Goal: Task Accomplishment & Management: Complete application form

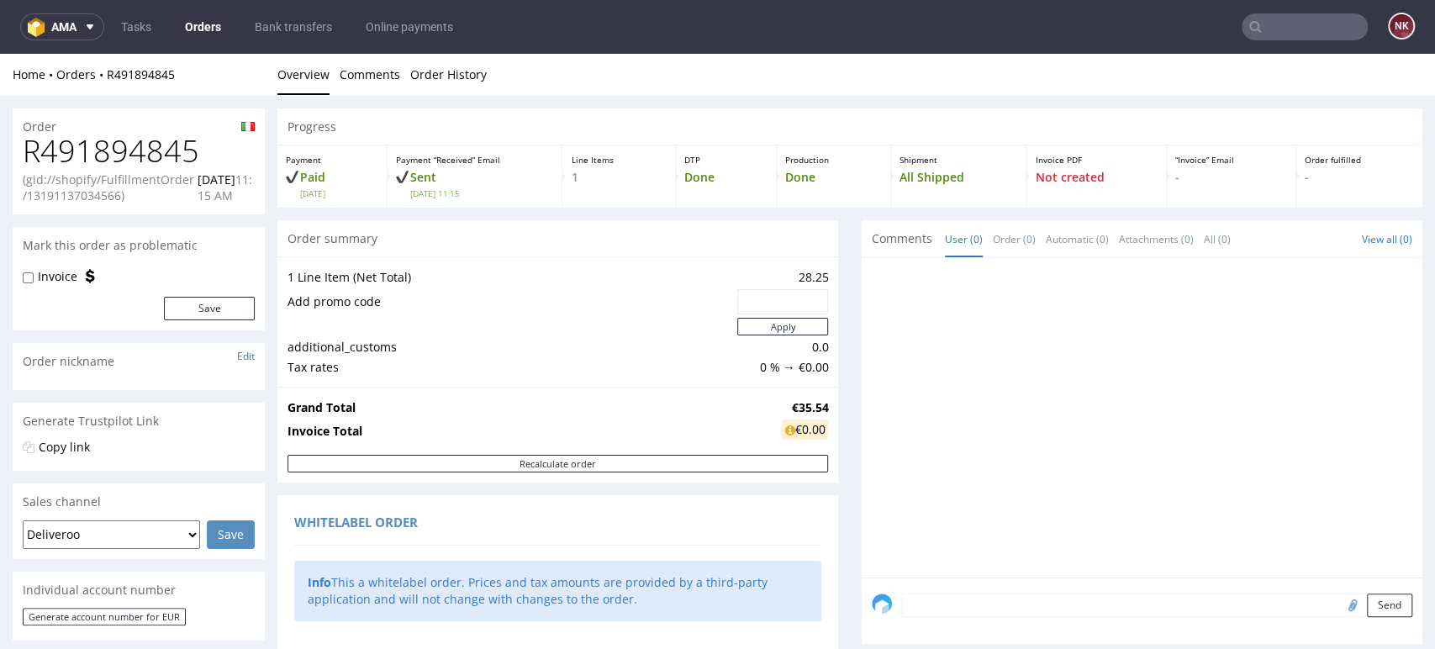
scroll to position [975, 0]
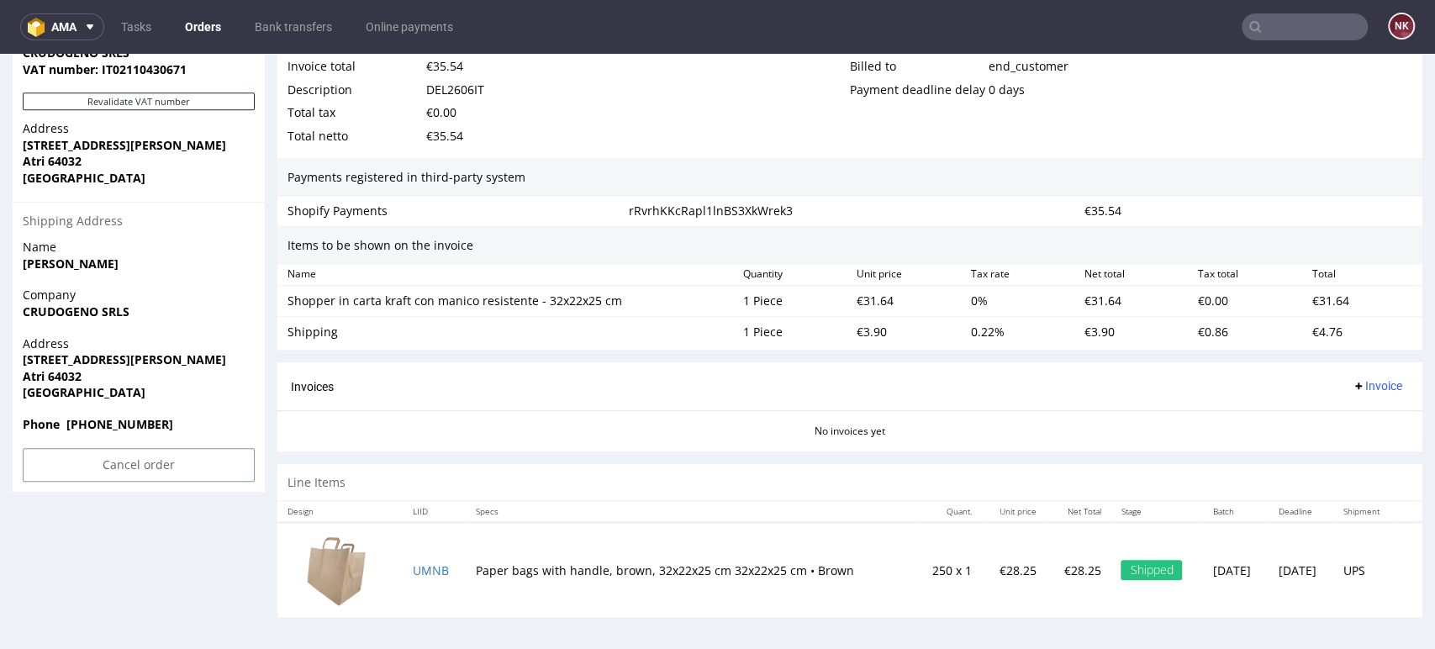
click at [1353, 207] on div "€35.54" at bounding box center [1248, 211] width 341 height 24
click at [572, 435] on div "No invoices yet" at bounding box center [849, 424] width 1145 height 29
click at [1380, 447] on section "Invoices Invoice No invoices yet" at bounding box center [849, 406] width 1145 height 88
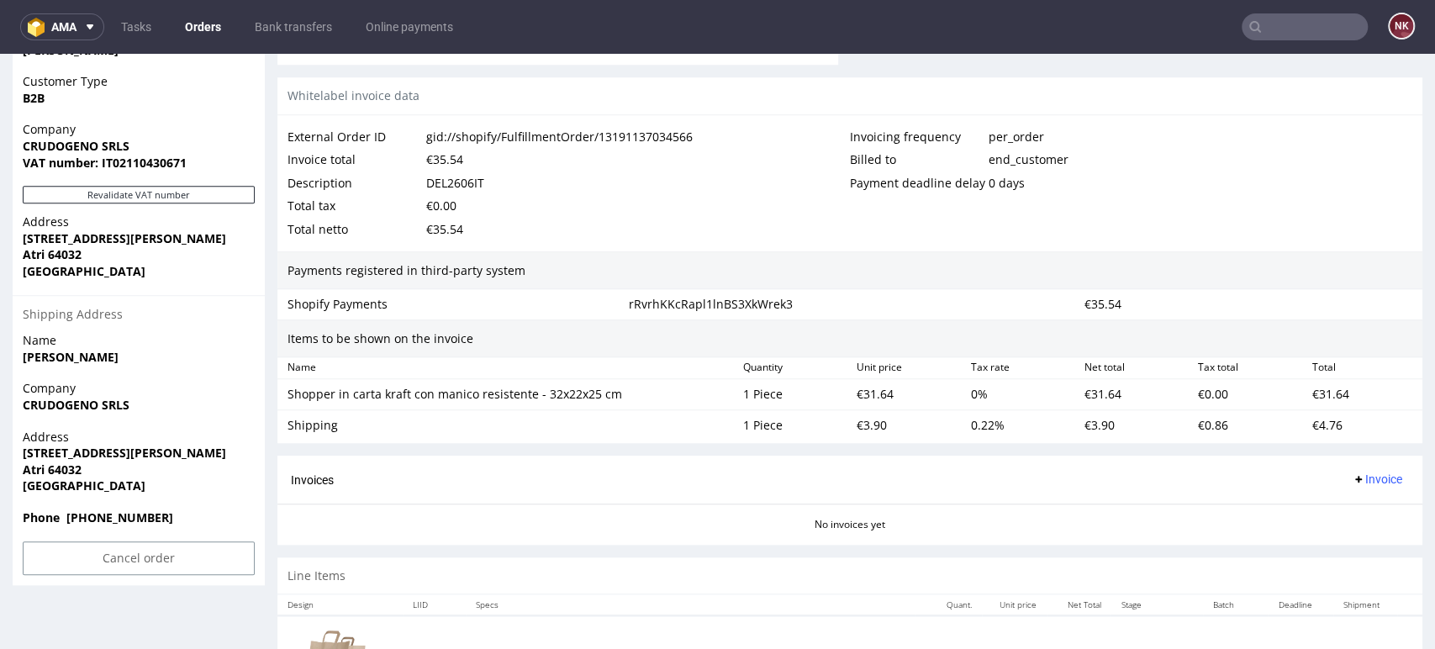
scroll to position [788, 0]
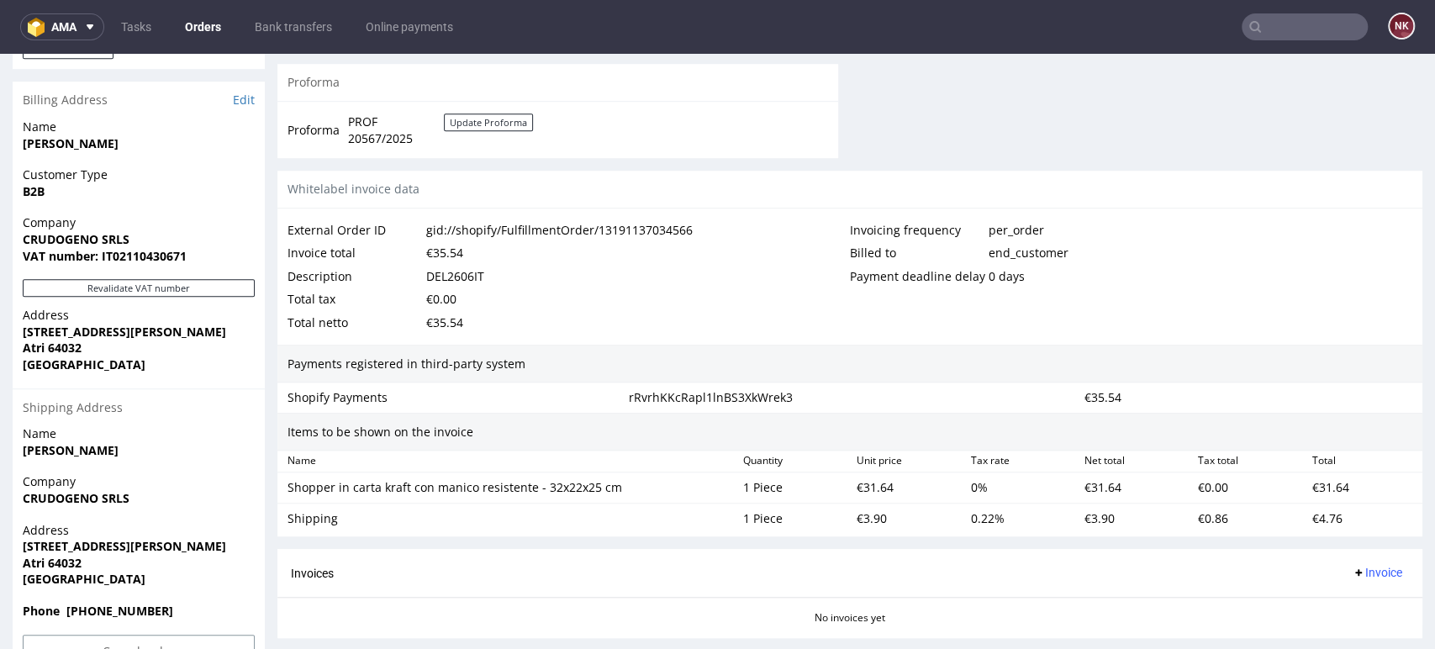
click at [446, 324] on div "€35.54" at bounding box center [444, 323] width 37 height 24
copy div "35.54"
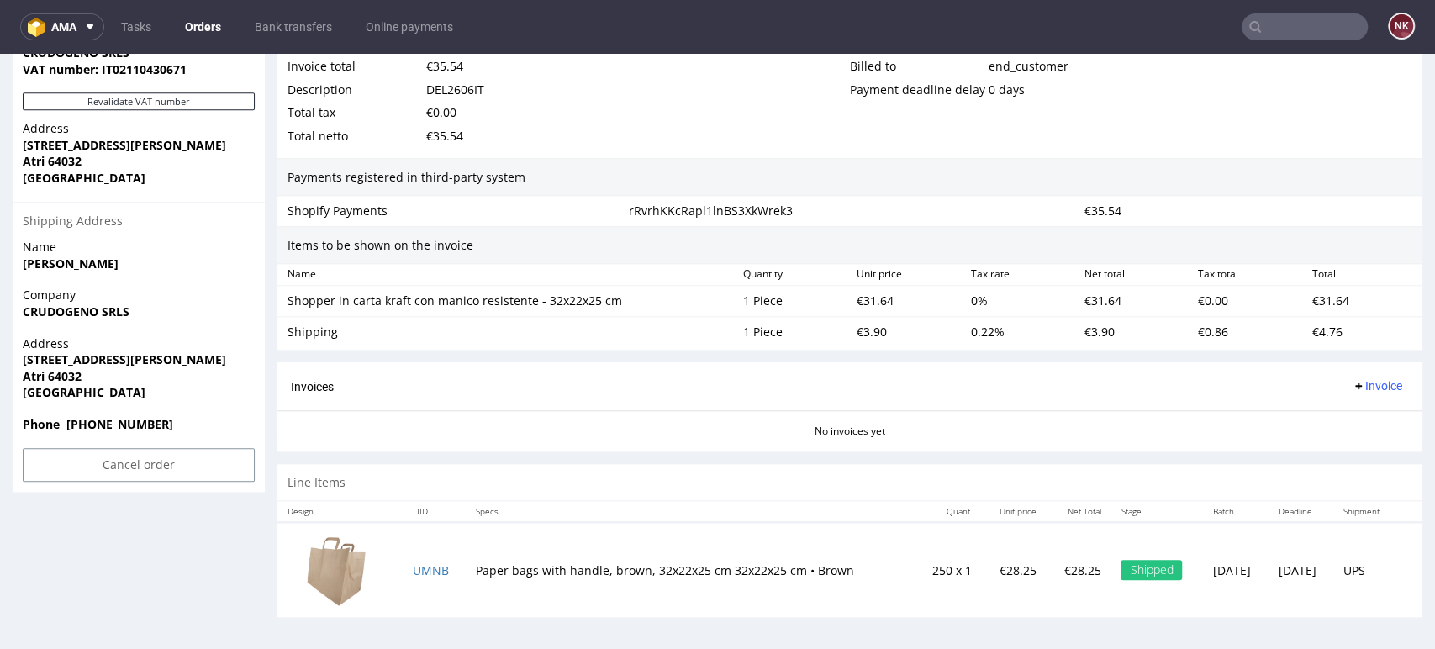
click at [1359, 369] on div "Invoices Invoice" at bounding box center [849, 386] width 1145 height 48
click at [1359, 372] on div "Invoices Invoice" at bounding box center [849, 386] width 1145 height 48
click at [1359, 386] on span "Invoice" at bounding box center [1377, 385] width 50 height 13
click at [1356, 439] on li "Upload" at bounding box center [1341, 451] width 108 height 30
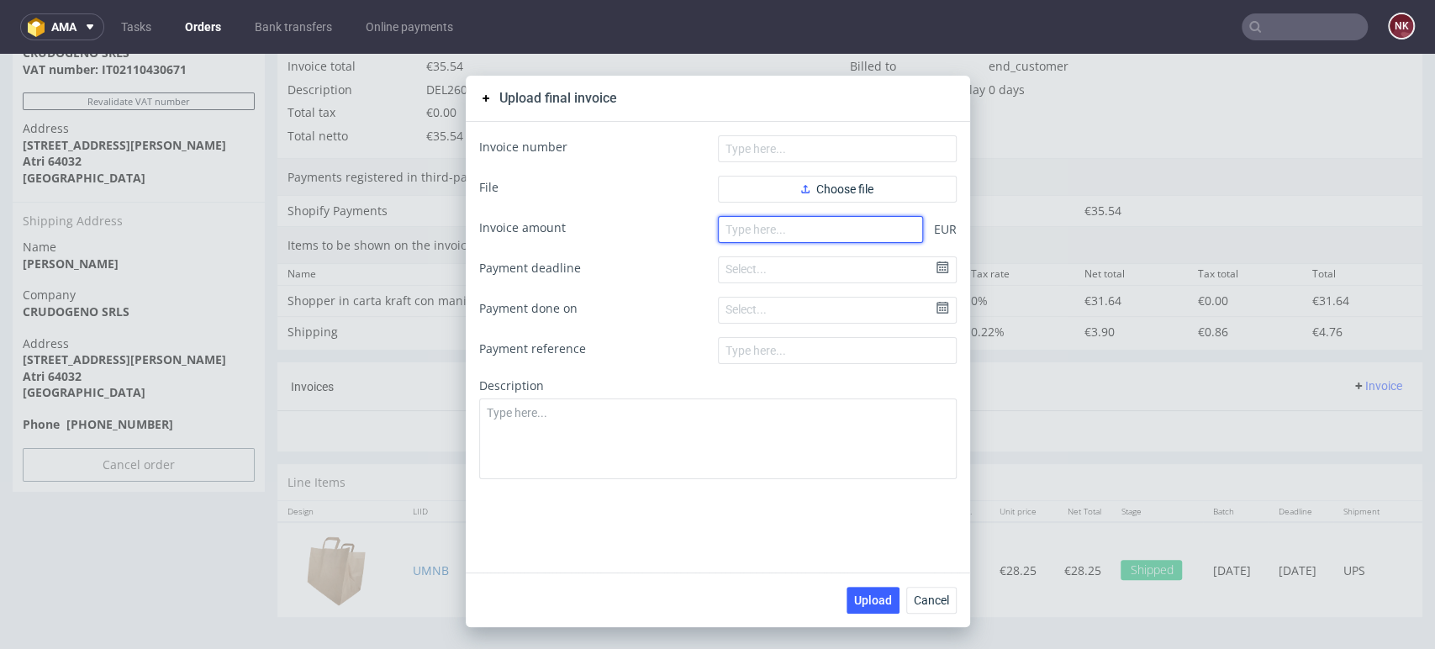
click at [784, 231] on input "number" at bounding box center [820, 229] width 205 height 27
paste input "35.54"
type input "35.54"
click at [799, 174] on form "Invoice number File Choose file Invoice amount 35.54 EUR Payment deadline Selec…" at bounding box center [717, 307] width 477 height 344
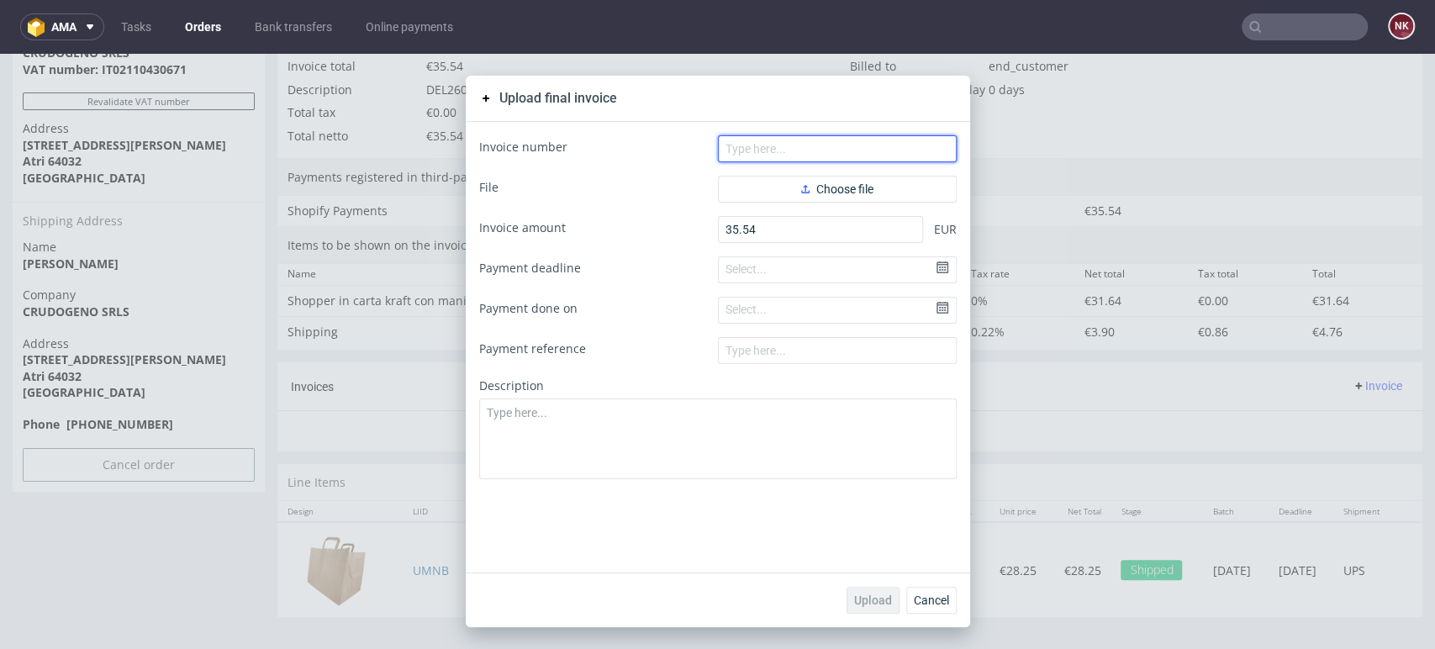
click at [773, 149] on input "text" at bounding box center [837, 148] width 239 height 27
paste input "FV 1430/9/2025"
type input "FV 1430/9/2025"
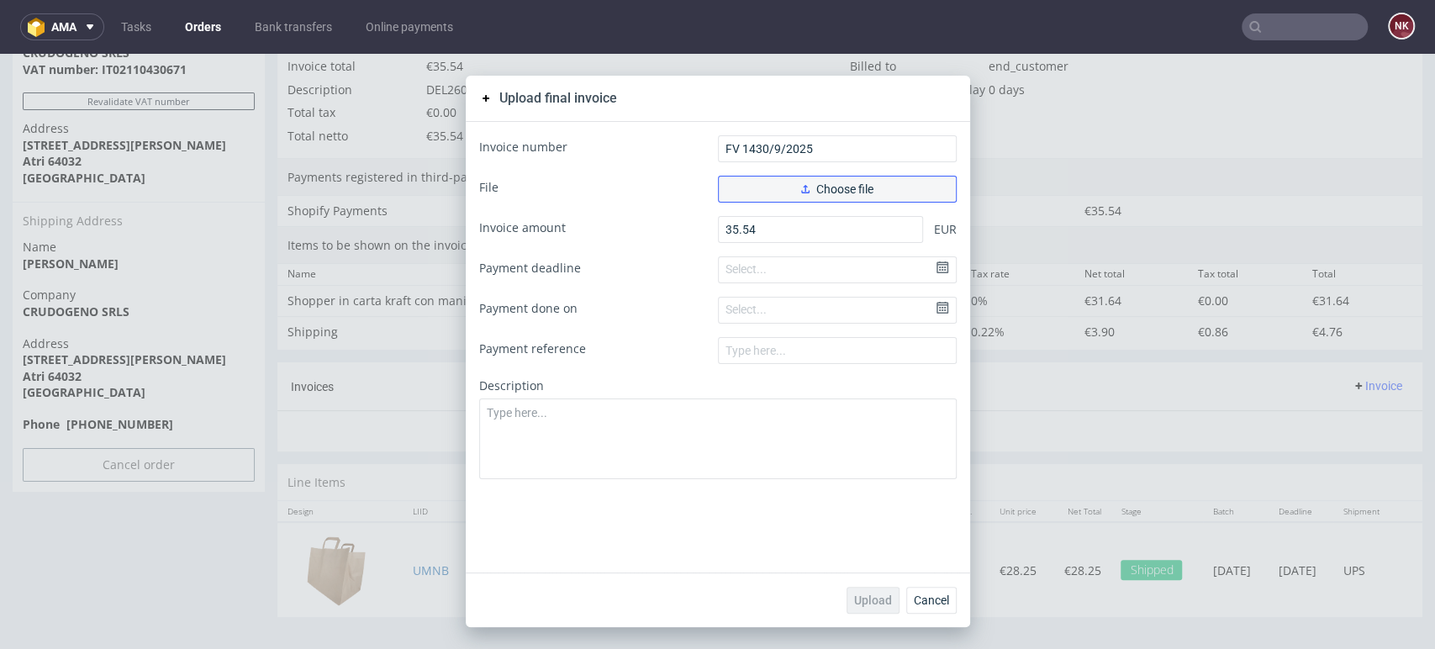
click at [776, 187] on button "Choose file" at bounding box center [837, 189] width 239 height 27
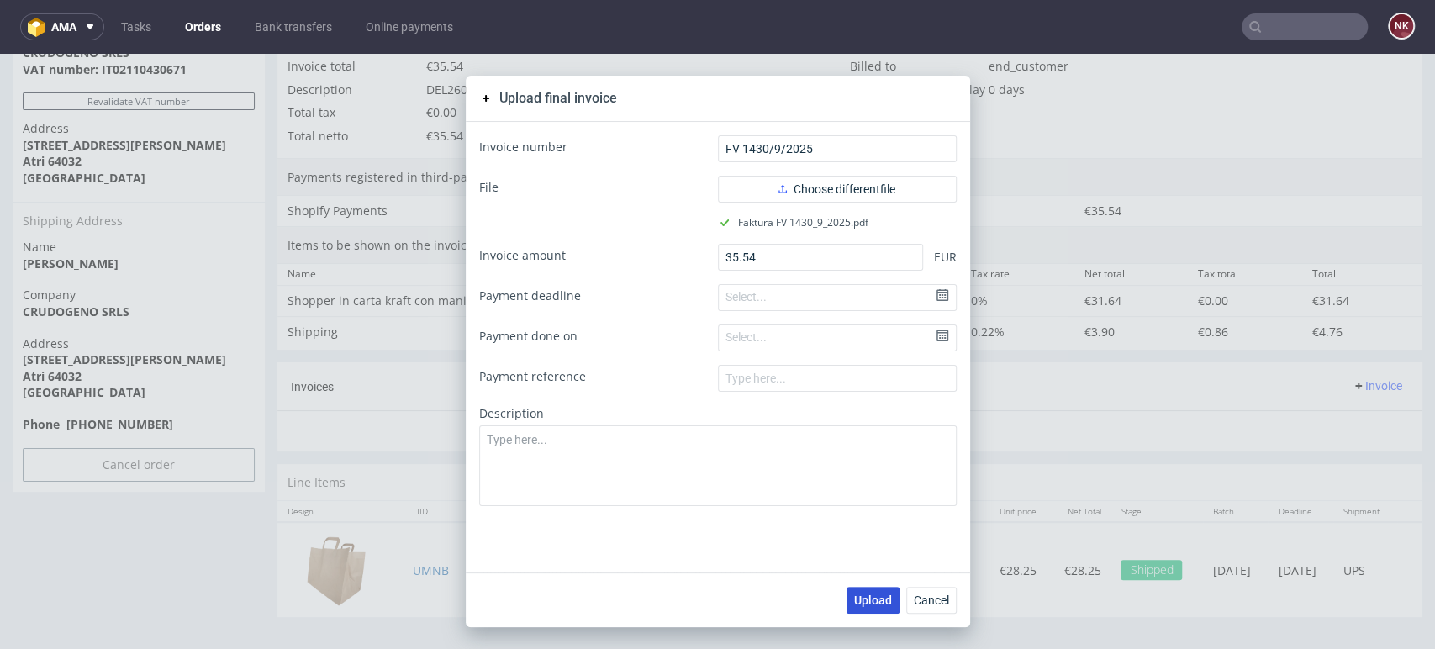
click at [864, 588] on button "Upload" at bounding box center [872, 600] width 53 height 27
click at [912, 588] on button "Cancel" at bounding box center [931, 600] width 50 height 27
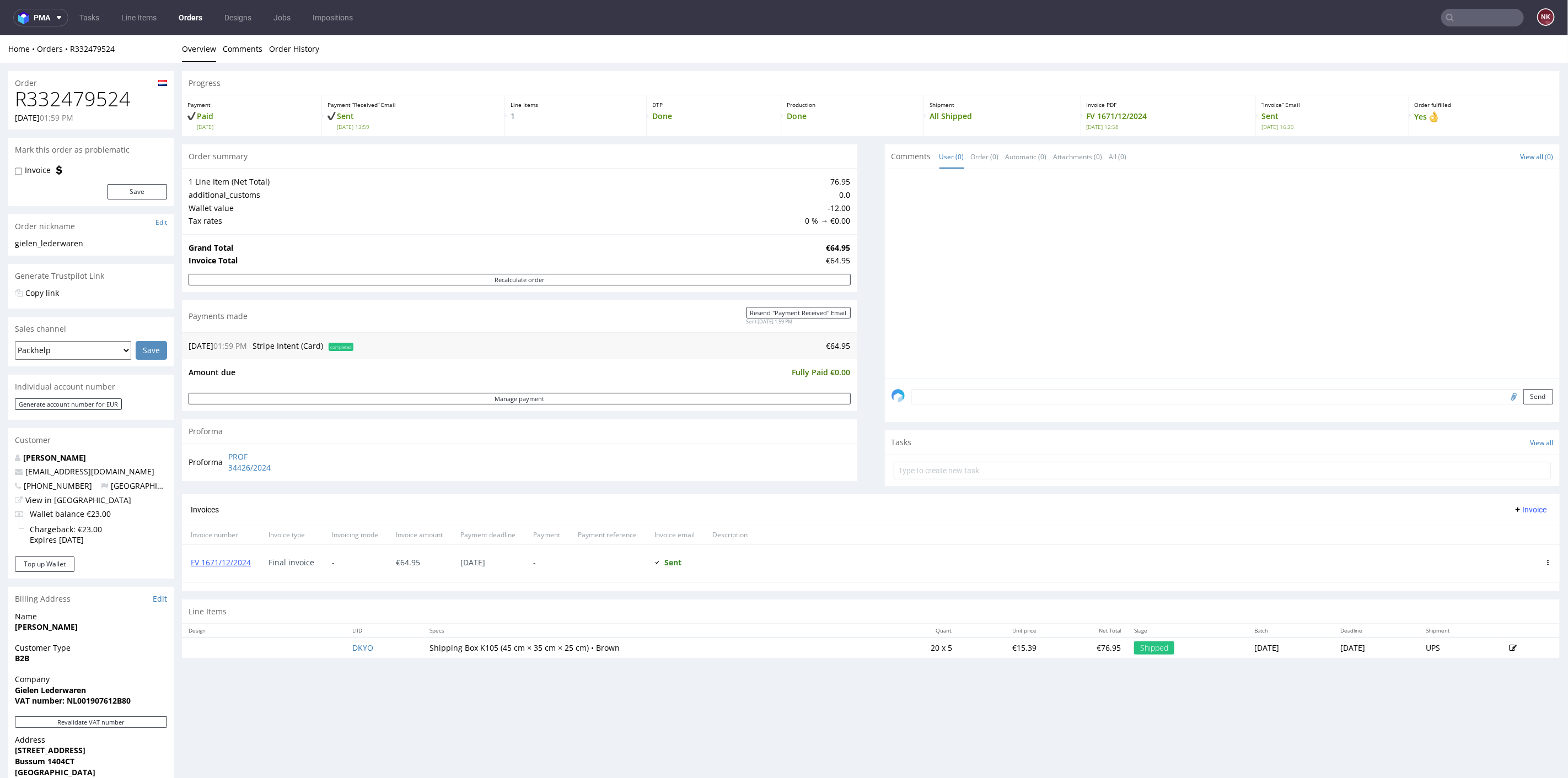
click at [87, 101] on h1 "R332479524" at bounding box center [91, 99] width 152 height 22
copy h1 "R332479524"
click at [850, 286] on div "Progress Payment Paid [DATE] Payment “Received” Email Sent [DATE] 13:59 Line It…" at bounding box center [870, 368] width 1378 height 596
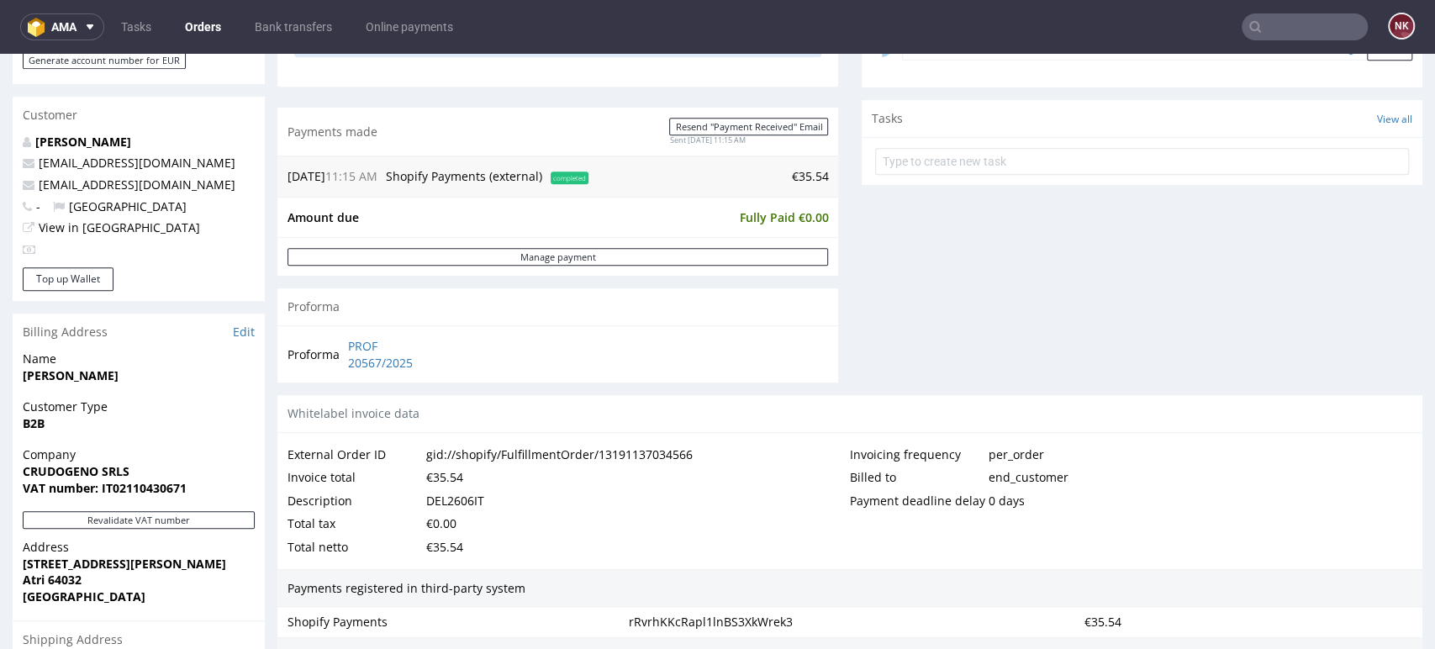
scroll to position [560, 0]
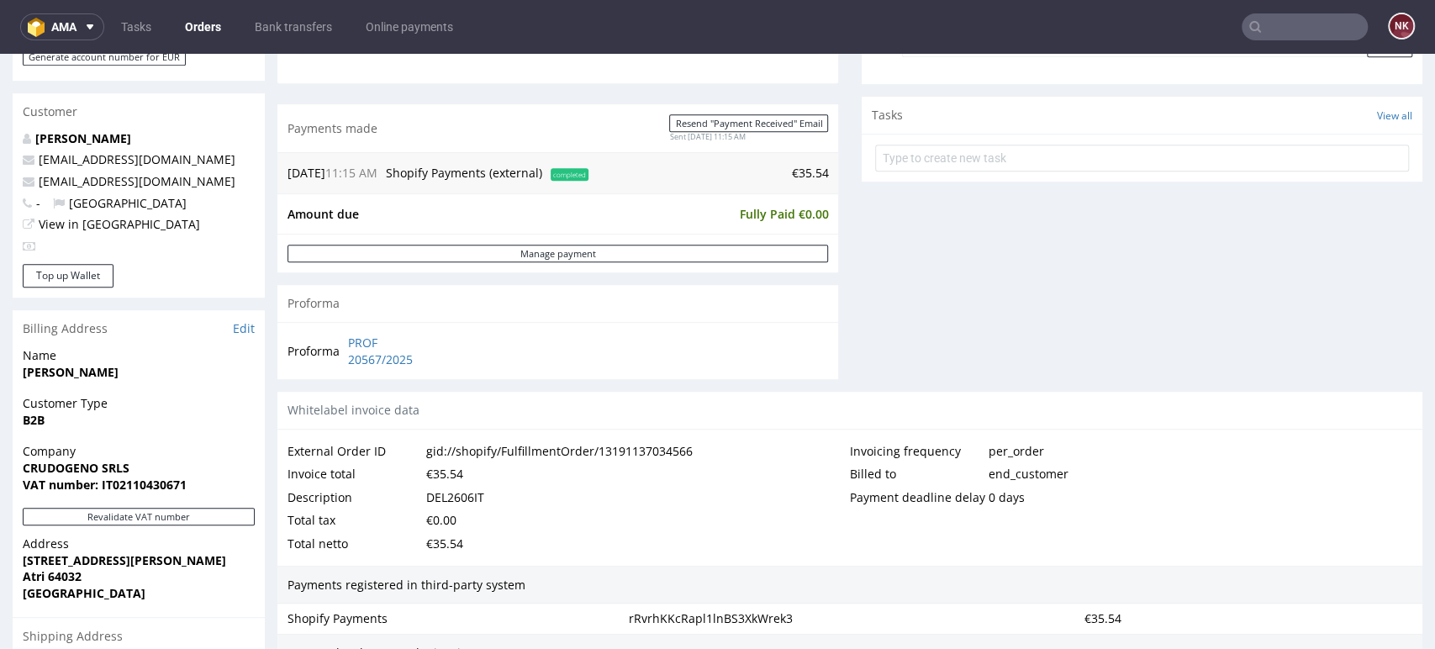
click at [842, 341] on div "Progress Payment Paid Wed 10 Sep Payment “Received” Email Sent Wed 10 Sep 11:15…" at bounding box center [849, 323] width 1145 height 1548
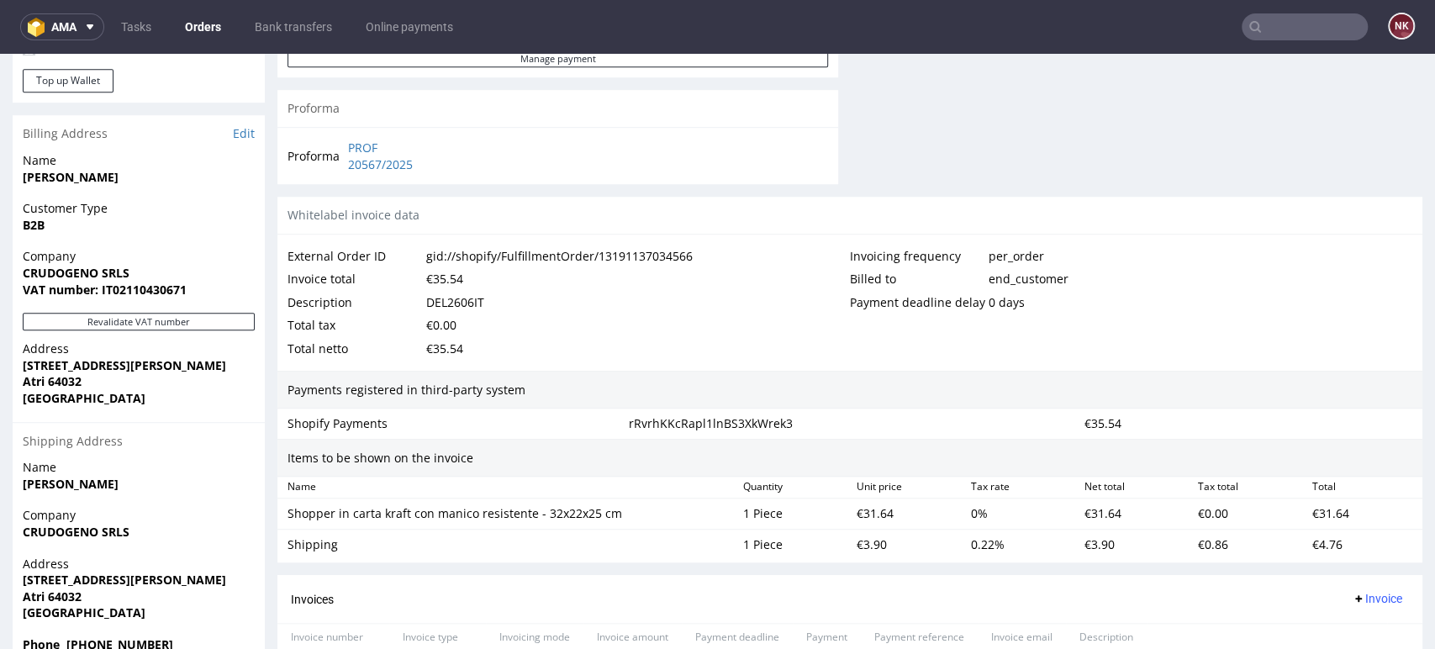
scroll to position [841, 0]
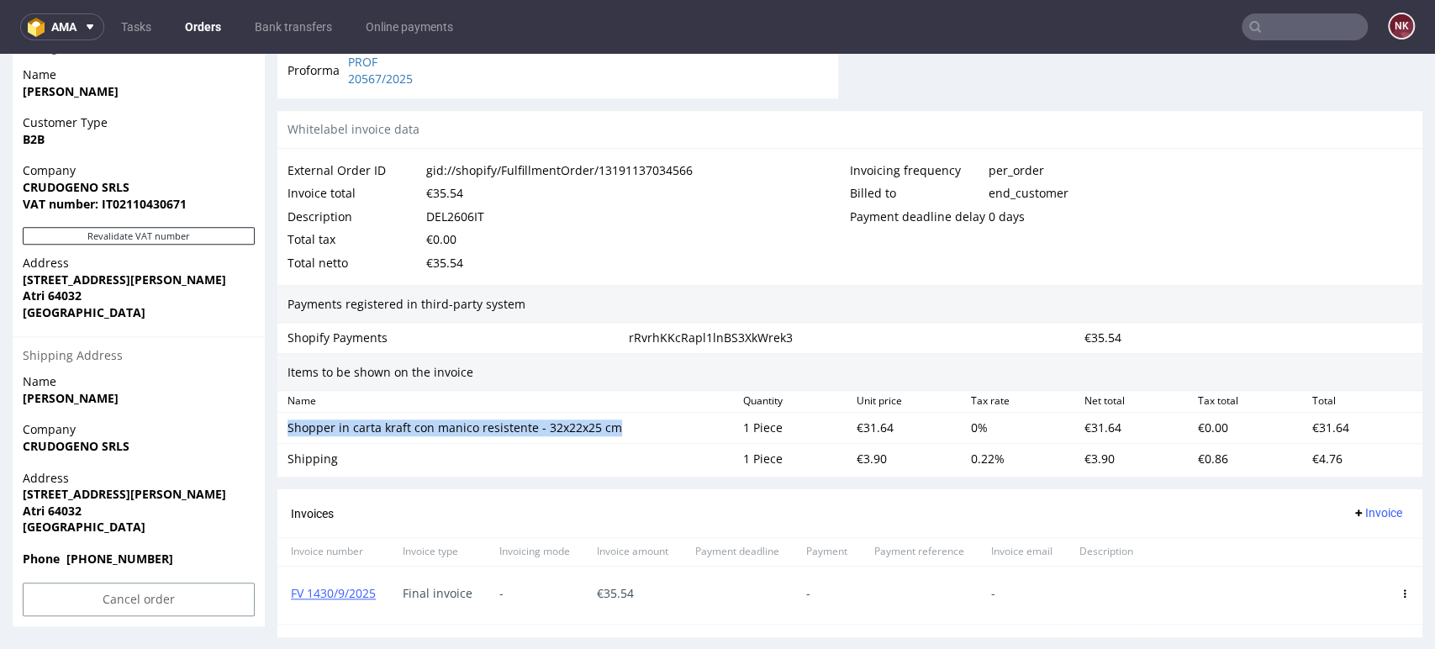
drag, startPoint x: 622, startPoint y: 428, endPoint x: 277, endPoint y: 426, distance: 344.7
click at [277, 426] on div "Shopper in carta kraft con manico resistente - 32x22x25 cm 1 Piece €31.64 0 % €…" at bounding box center [849, 428] width 1145 height 31
copy div "Shopper in carta kraft con manico resistente - 32x22x25 cm"
click at [625, 466] on div "Shipping" at bounding box center [508, 459] width 442 height 17
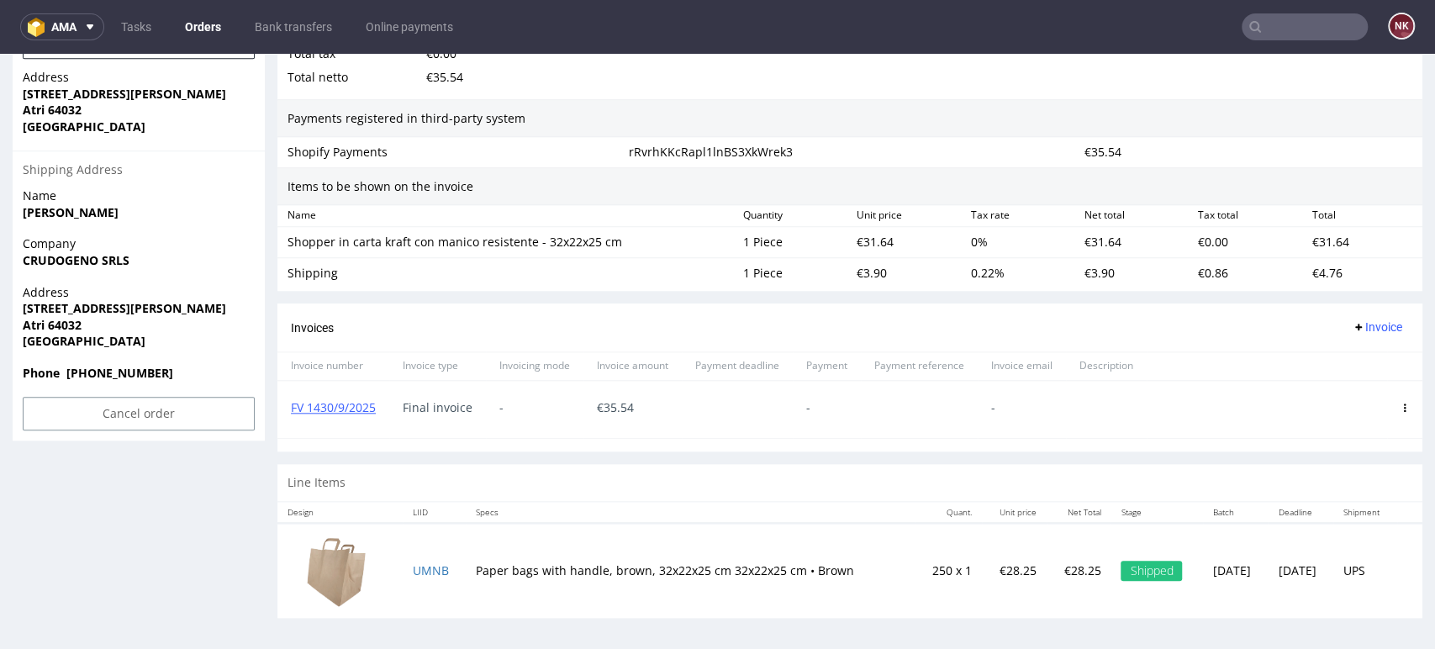
scroll to position [1027, 0]
click at [350, 412] on link "FV 1430/9/2025" at bounding box center [333, 406] width 85 height 16
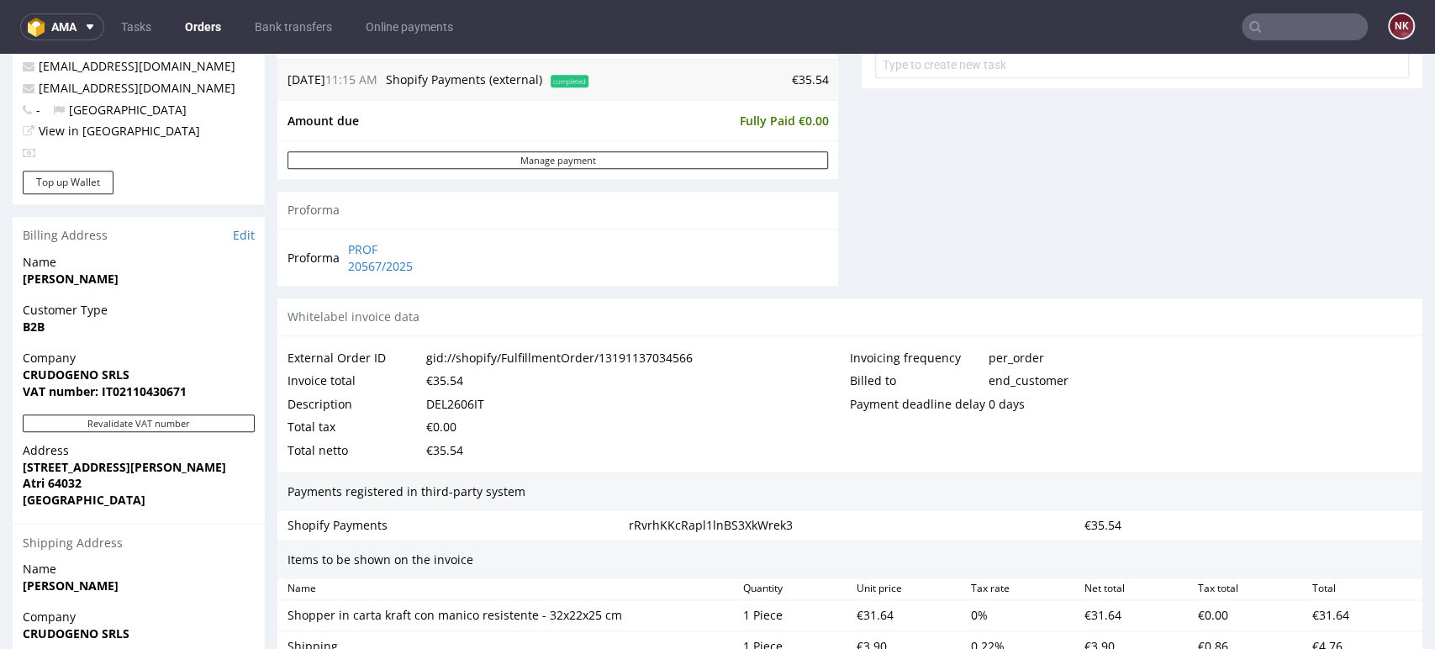
scroll to position [280, 0]
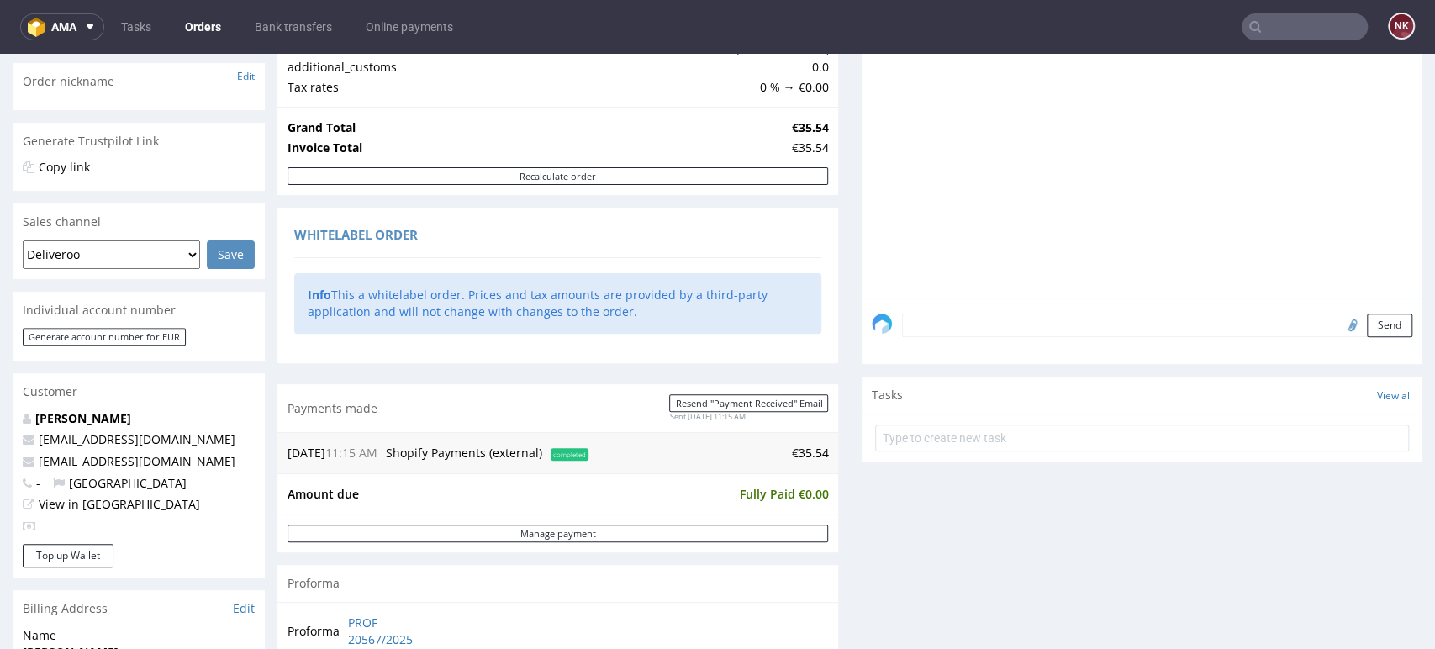
click at [218, 26] on link "Orders" at bounding box center [203, 26] width 56 height 27
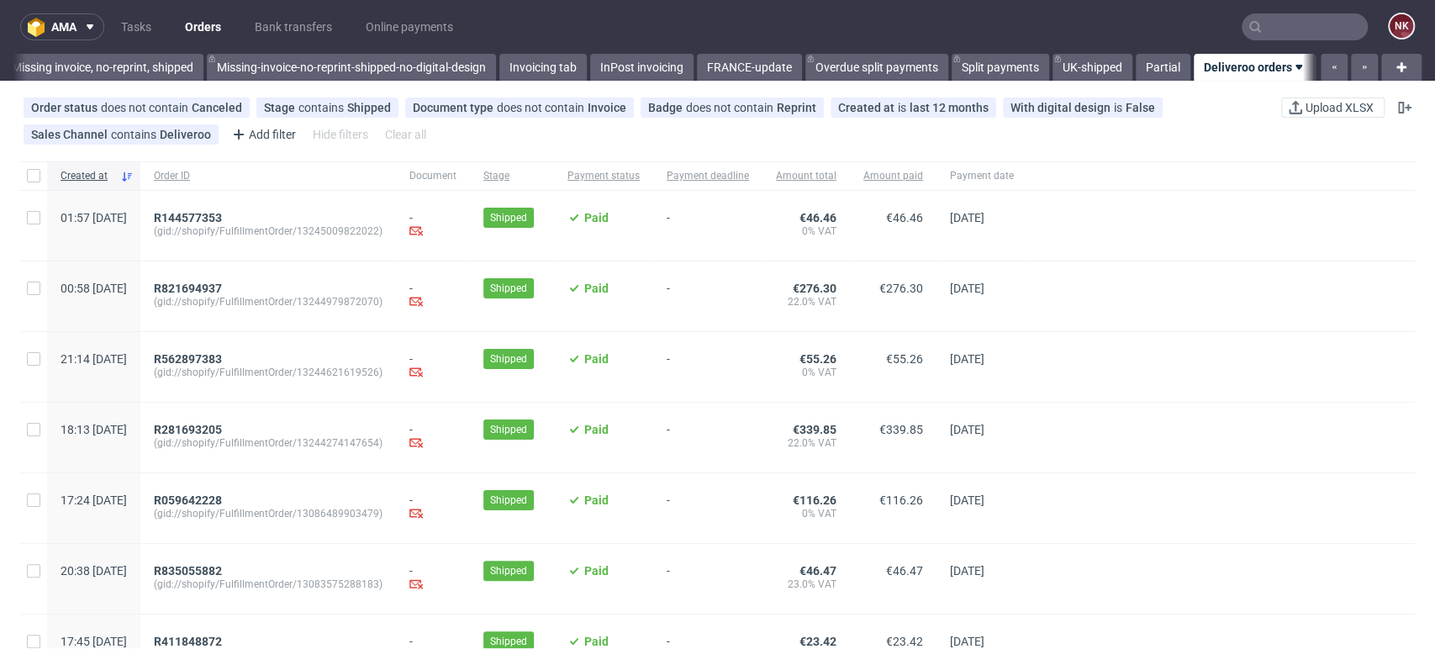
scroll to position [0, 2683]
click at [1368, 380] on div at bounding box center [1221, 367] width 388 height 70
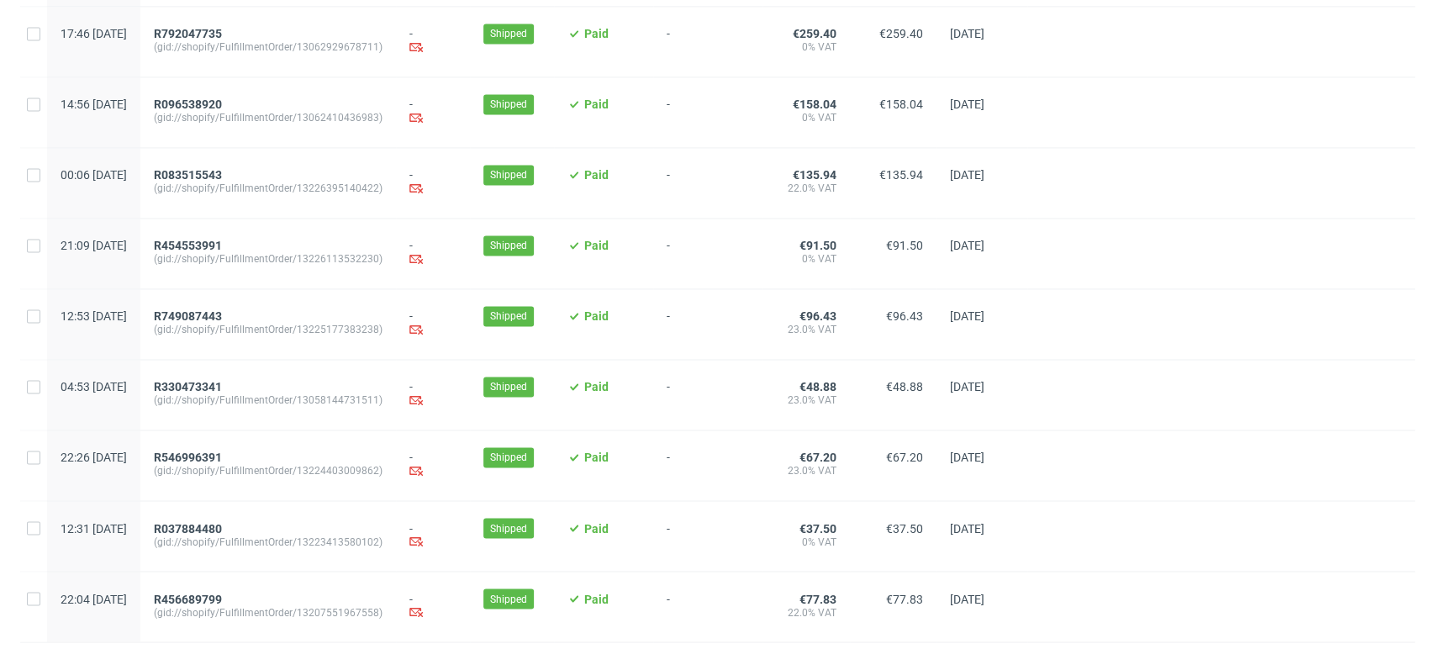
scroll to position [1724, 0]
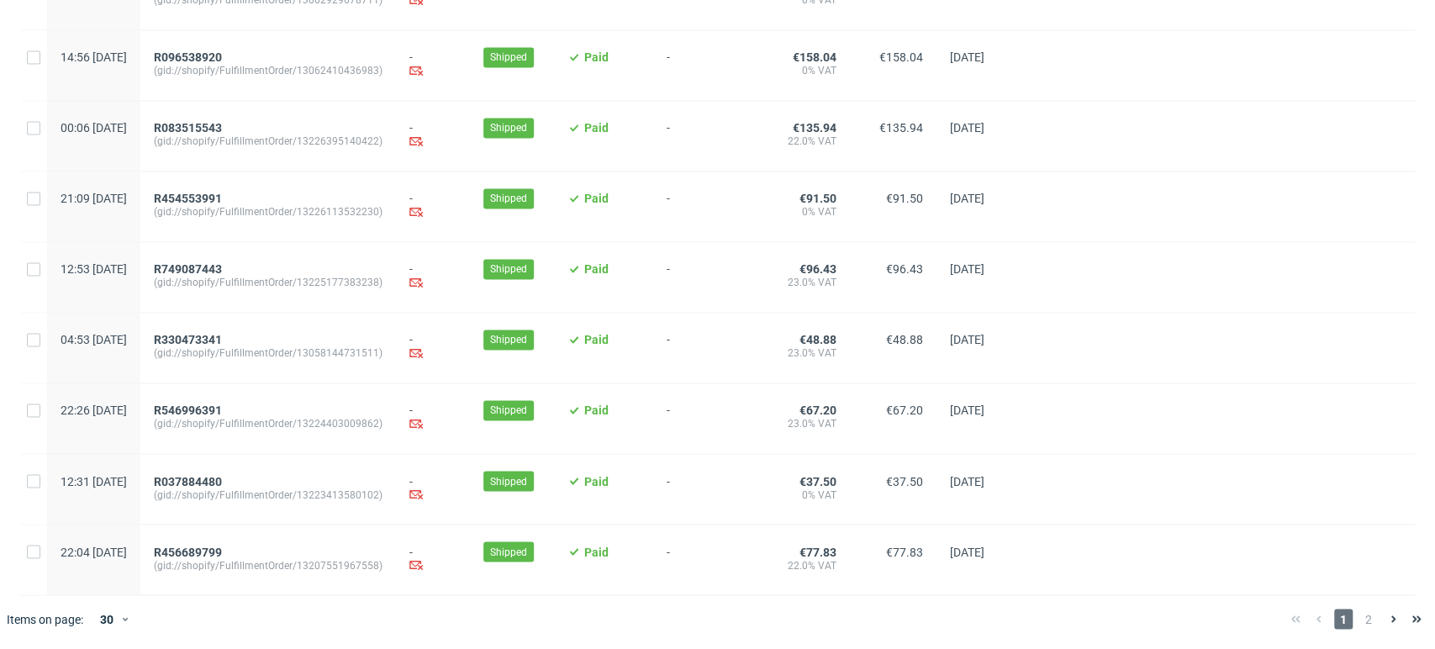
click at [1363, 631] on div "1 2" at bounding box center [1356, 618] width 158 height 47
click at [1359, 620] on span "2" at bounding box center [1368, 619] width 18 height 20
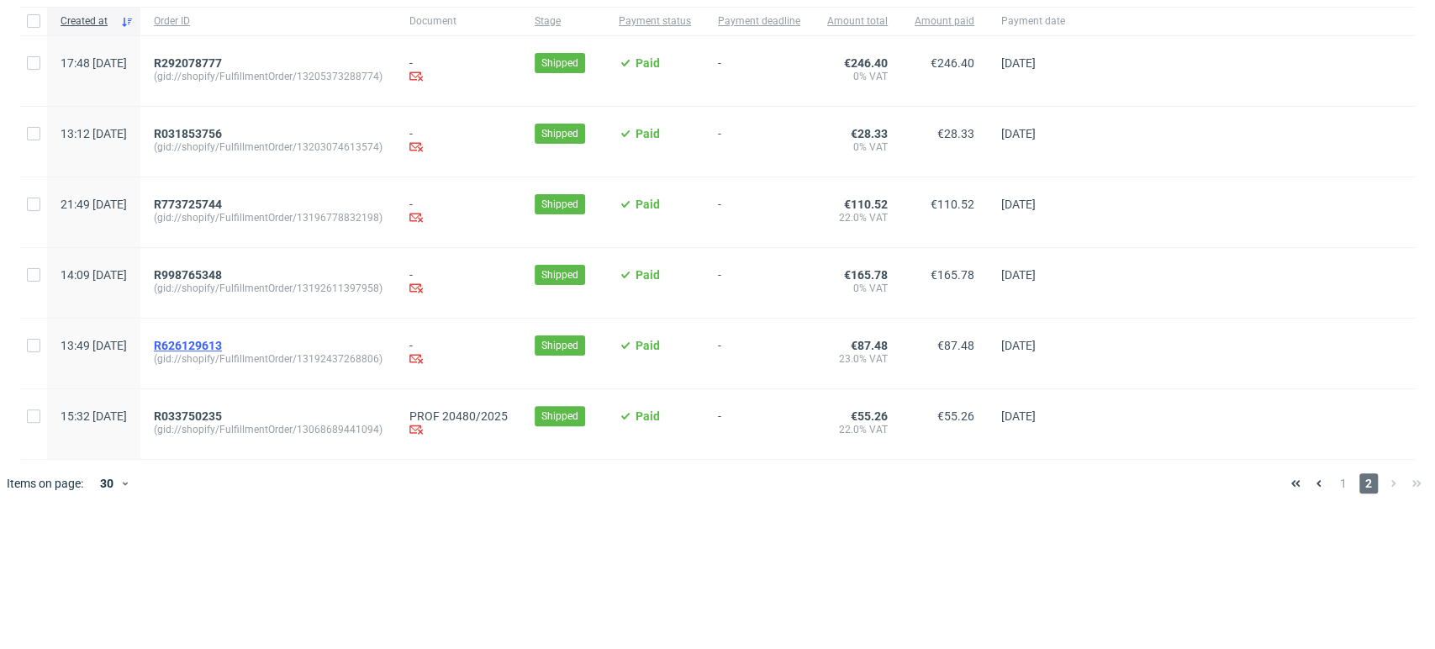
click at [222, 349] on span "R626129613" at bounding box center [188, 345] width 68 height 13
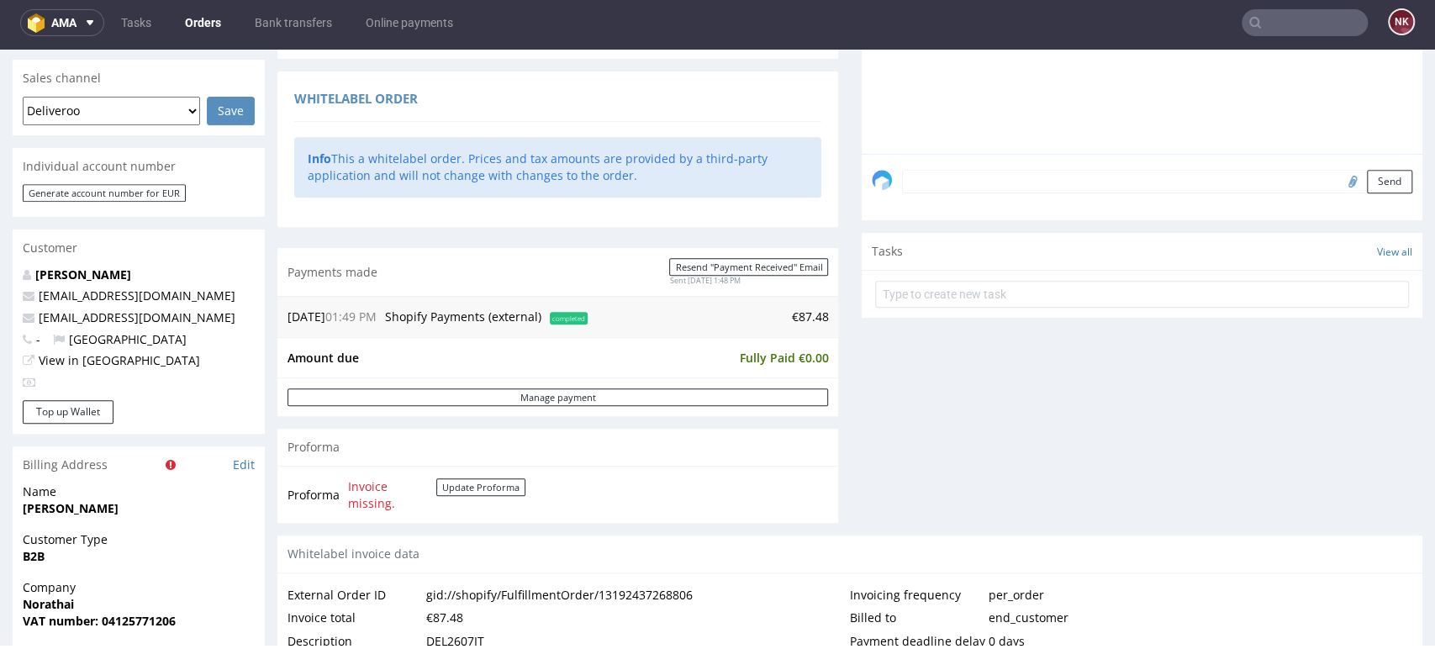
scroll to position [653, 0]
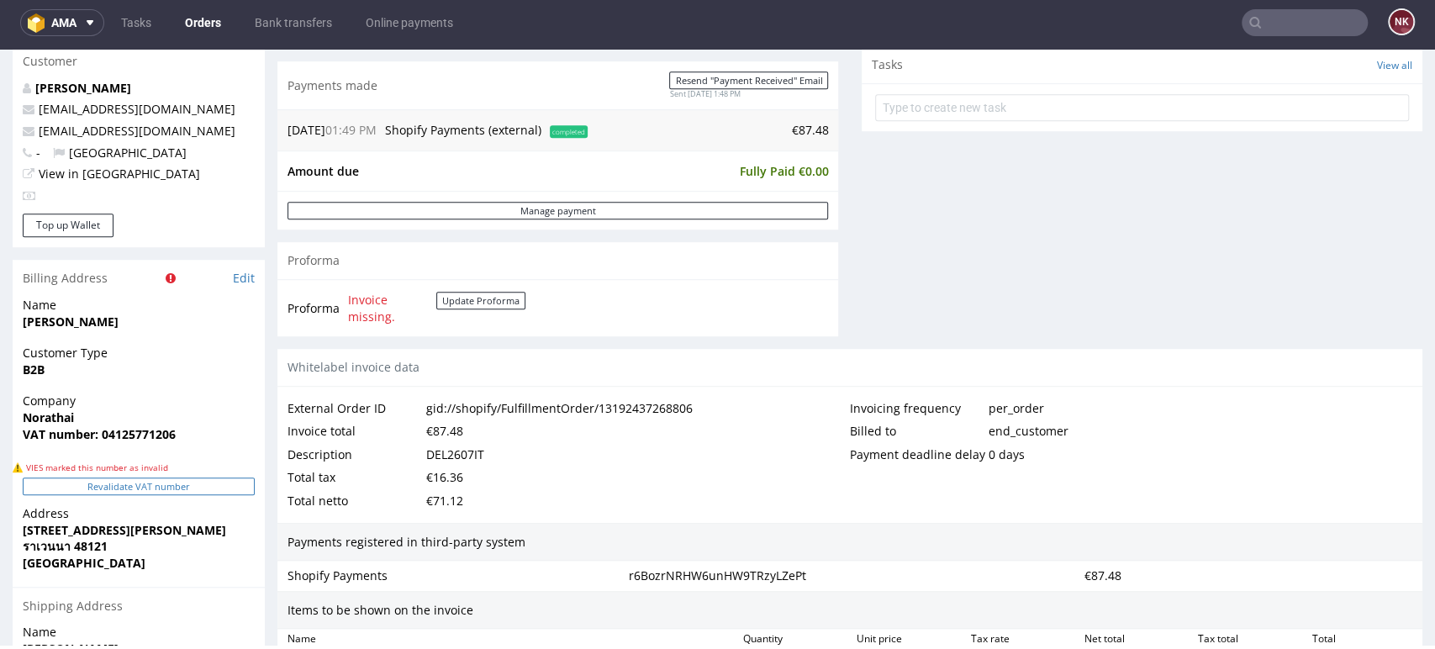
click at [134, 478] on button "Revalidate VAT number" at bounding box center [139, 486] width 232 height 18
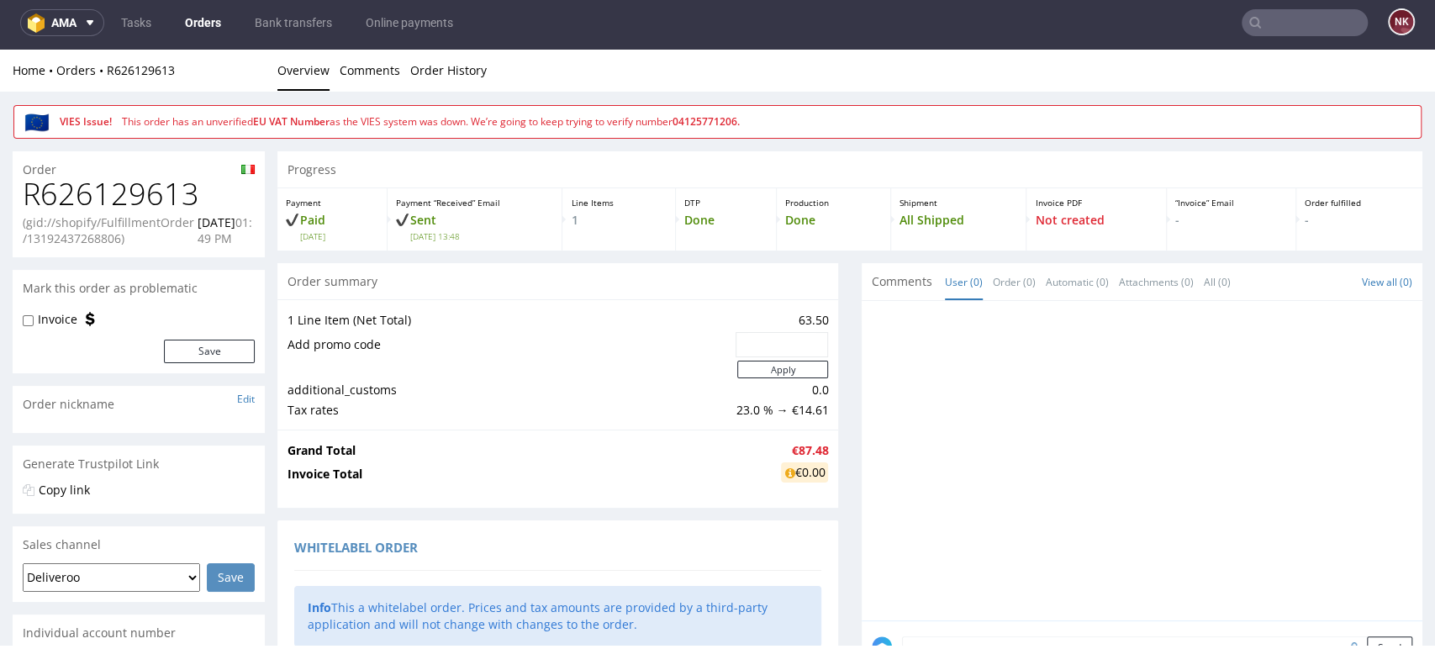
scroll to position [644, 0]
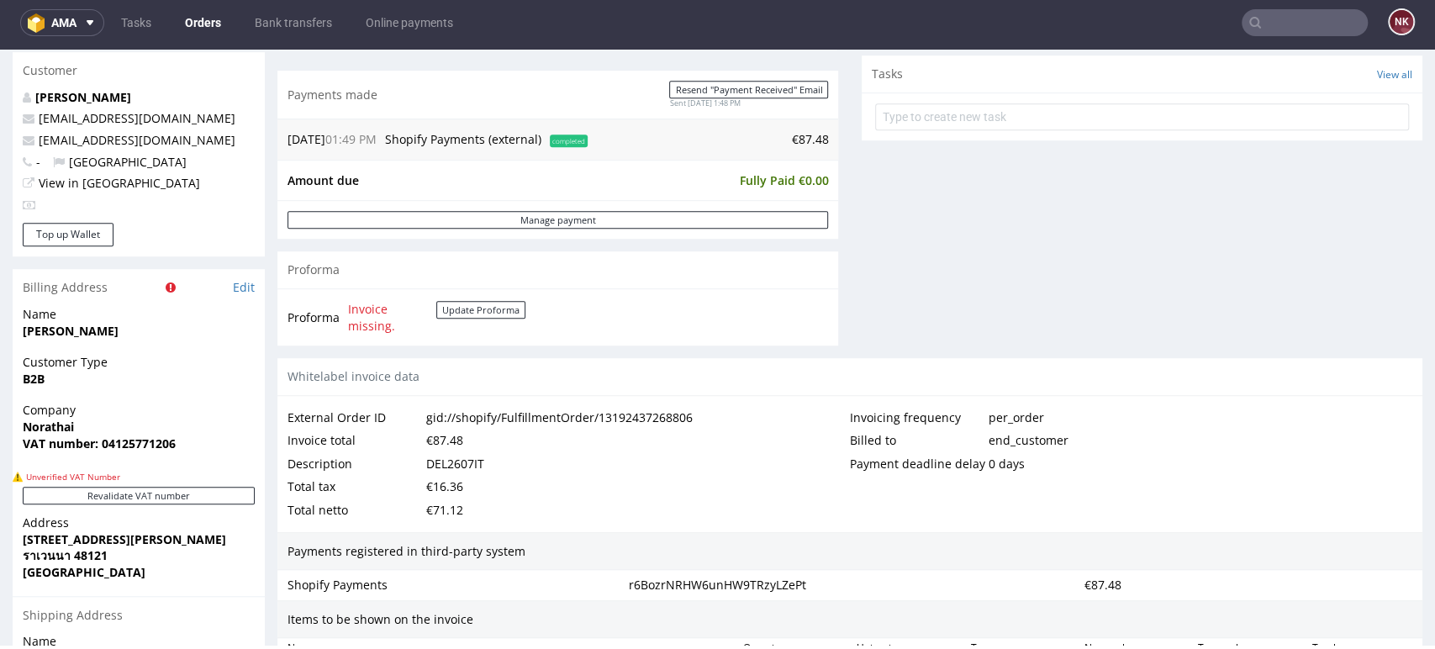
click at [129, 442] on strong "VAT number: 04125771206" at bounding box center [99, 443] width 153 height 16
copy strong "04125771206"
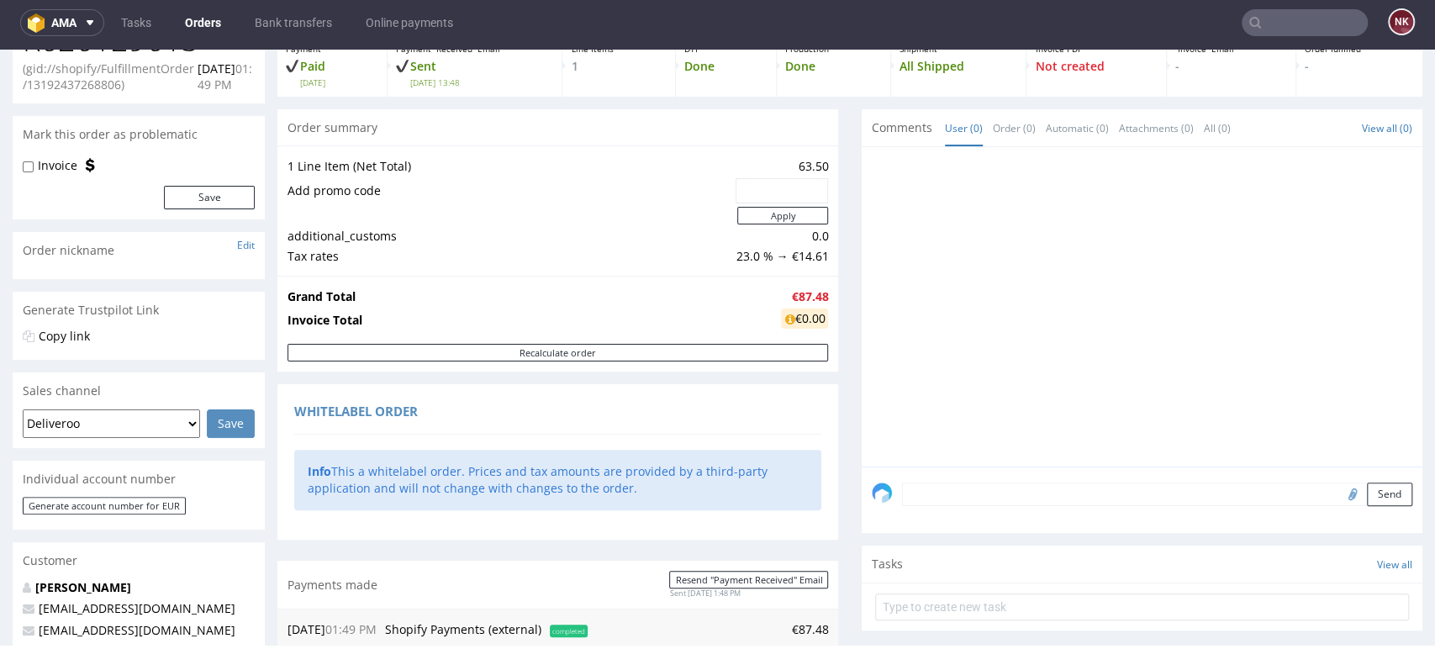
scroll to position [0, 0]
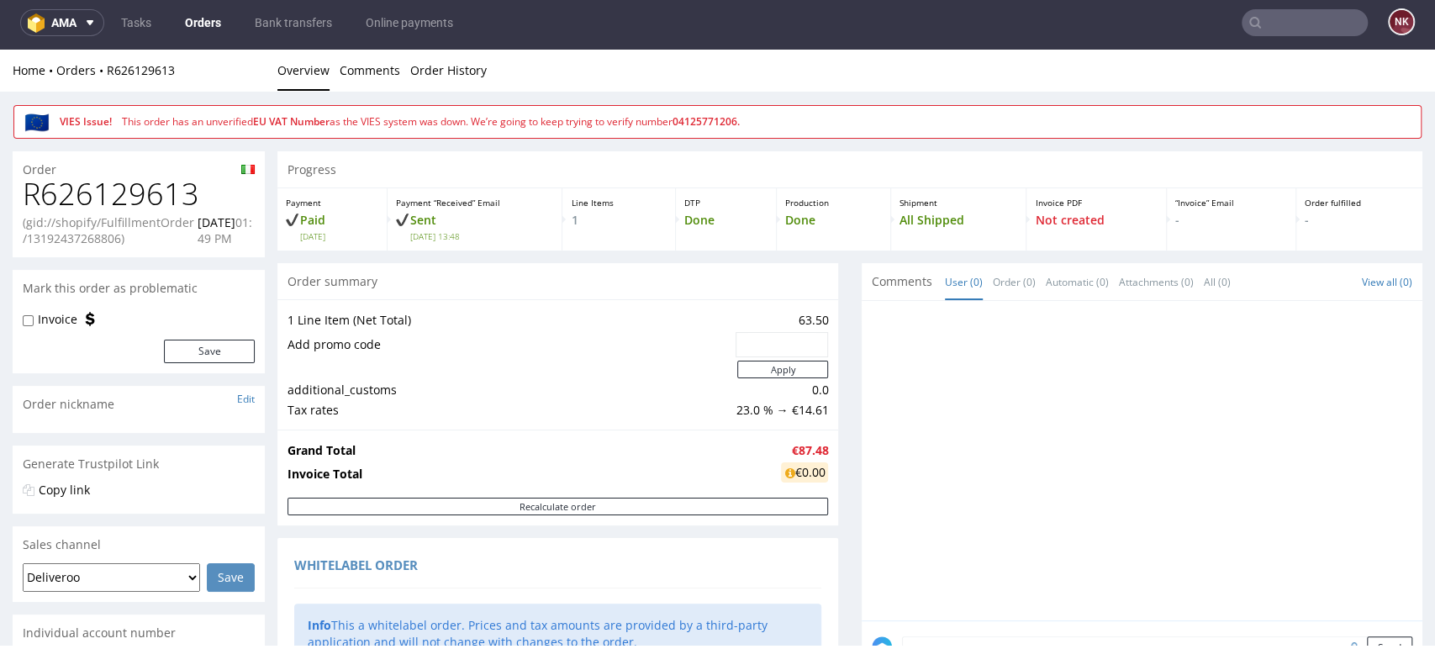
click at [171, 198] on h1 "R626129613" at bounding box center [139, 194] width 232 height 34
copy h1 "R626129613"
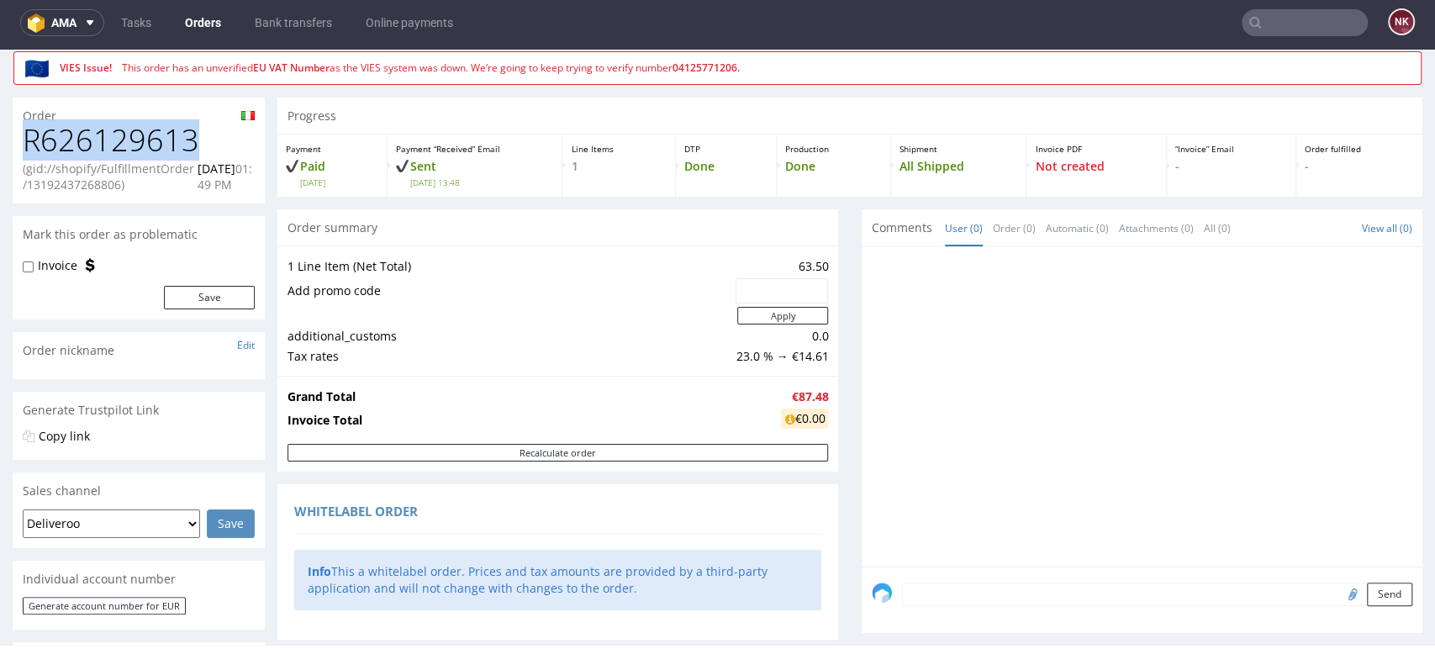
scroll to position [187, 0]
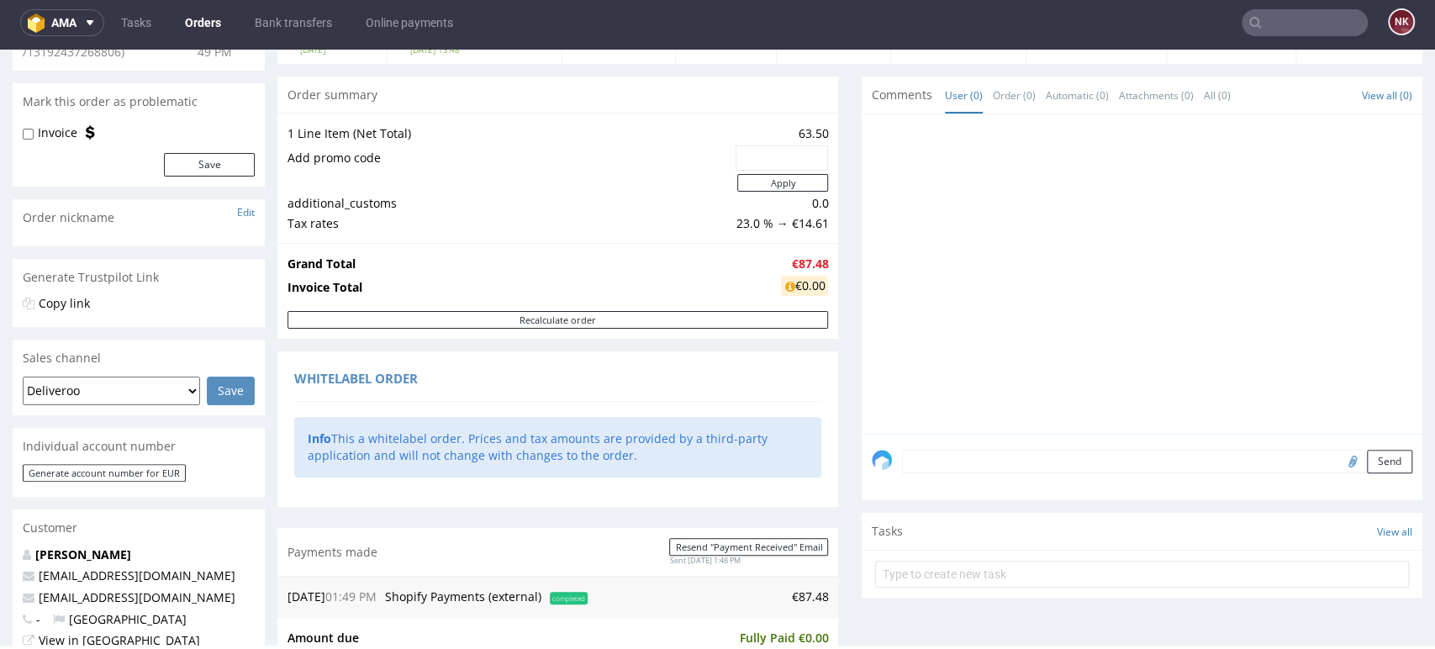
click at [1002, 471] on textarea at bounding box center [1157, 462] width 510 height 24
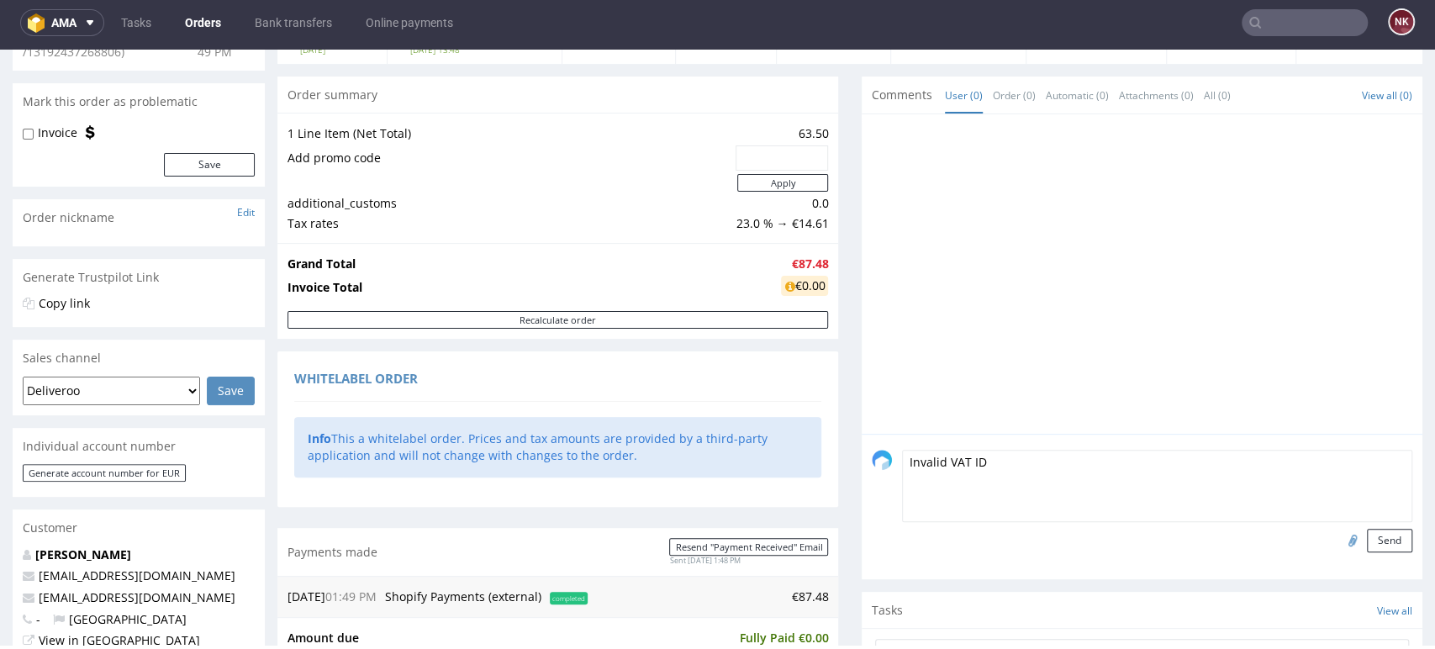
type textarea "Invalid VAT ID"
click at [1338, 541] on input "file" at bounding box center [1350, 540] width 24 height 22
type input "C:\fakepath\R626129613_IVI.png"
click at [1367, 540] on button "Send" at bounding box center [1389, 541] width 45 height 24
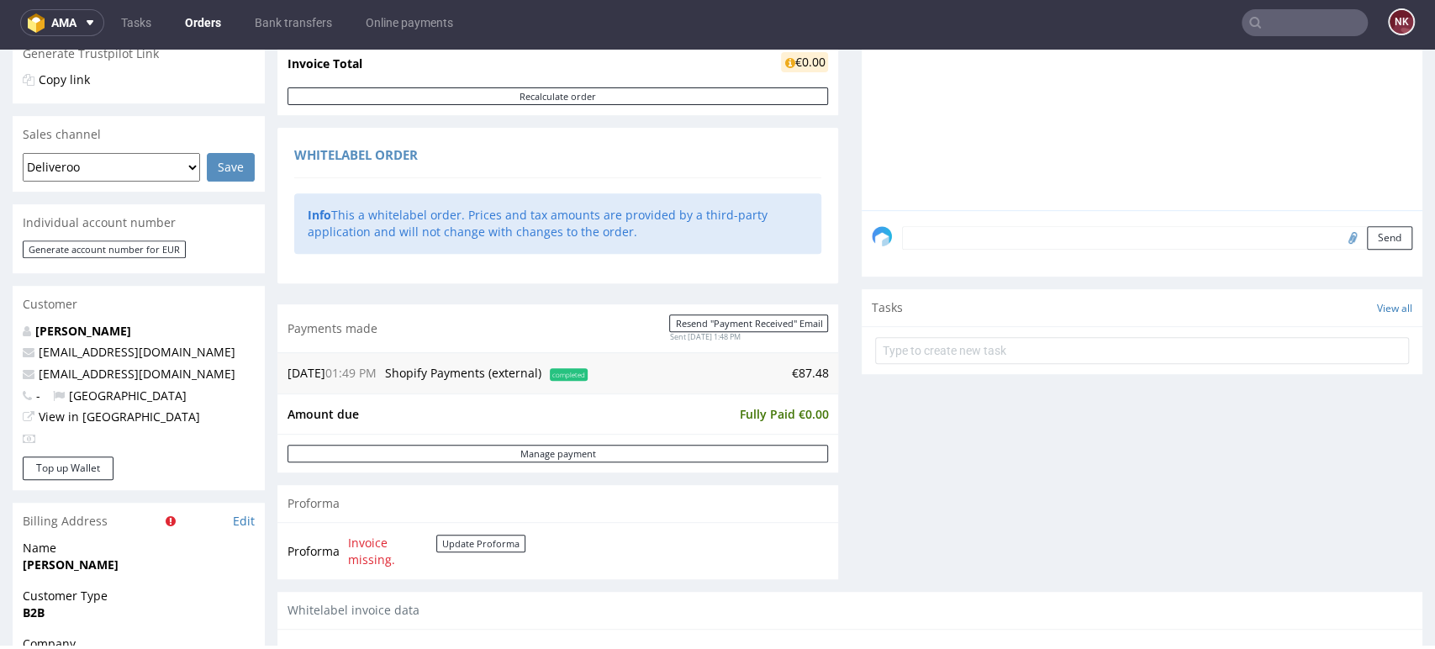
scroll to position [560, 0]
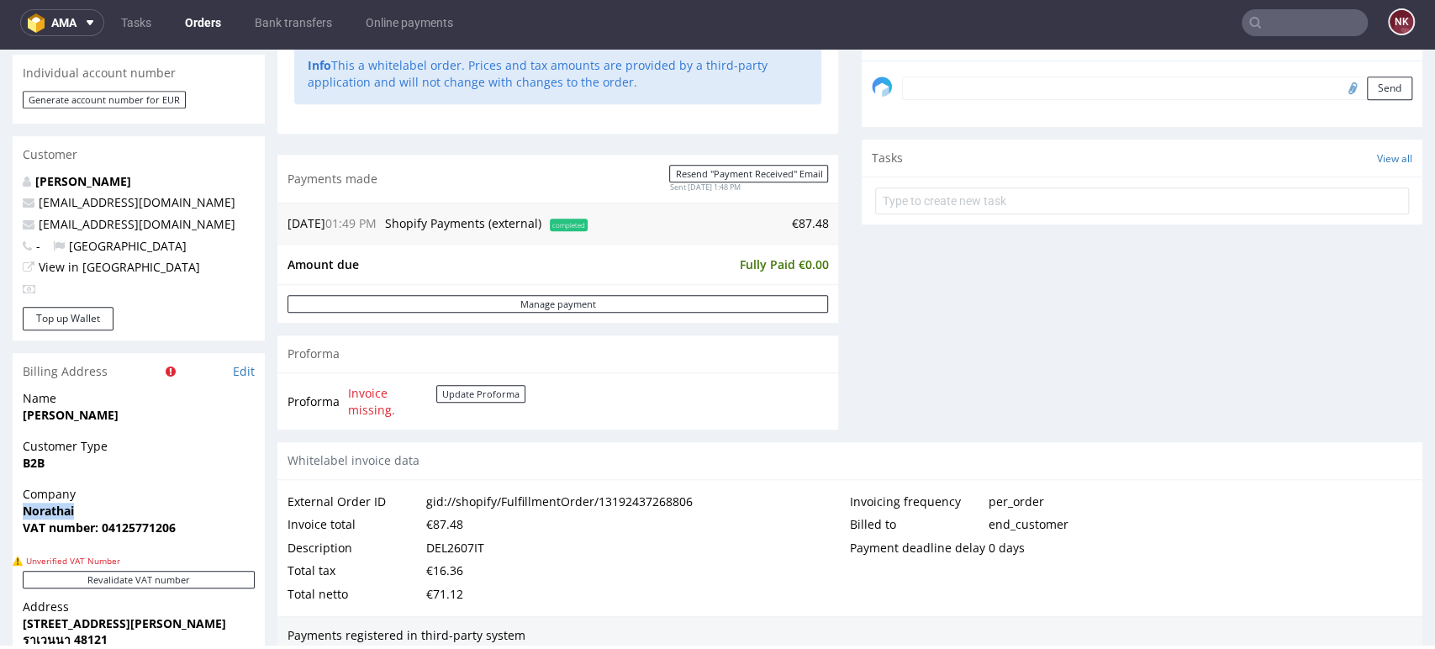
drag, startPoint x: 96, startPoint y: 505, endPoint x: 13, endPoint y: 507, distance: 82.4
click at [13, 507] on div "Company Norathai VAT number: 04125771206" at bounding box center [139, 518] width 252 height 65
copy strong "Norathai"
click at [141, 530] on strong "VAT number: 04125771206" at bounding box center [99, 527] width 153 height 16
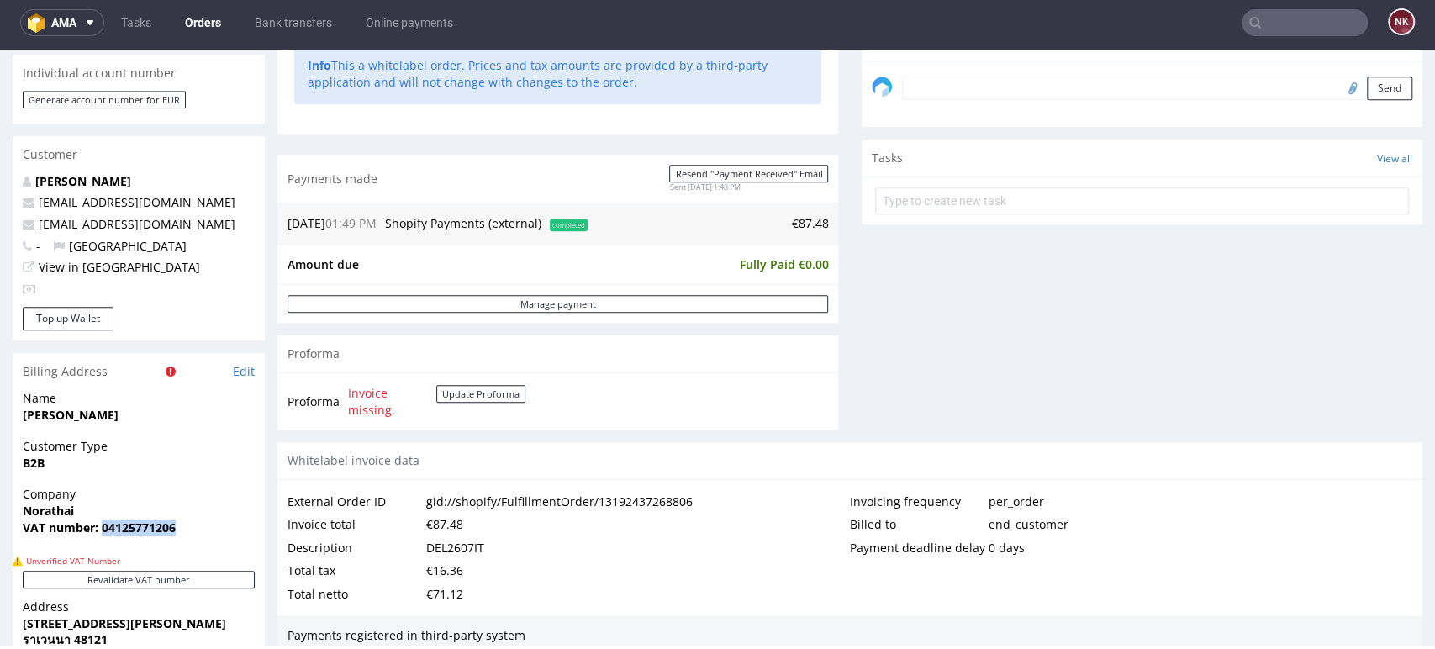
copy strong "04125771206"
click at [1342, 266] on div "Comments User (1) Order (1) Automatic (0) Attachments (1) All (1) View all (1) …" at bounding box center [1142, 72] width 561 height 739
click at [960, 340] on div "Comments User (1) Order (1) Automatic (0) Attachments (1) All (1) View all (1) …" at bounding box center [1142, 72] width 561 height 739
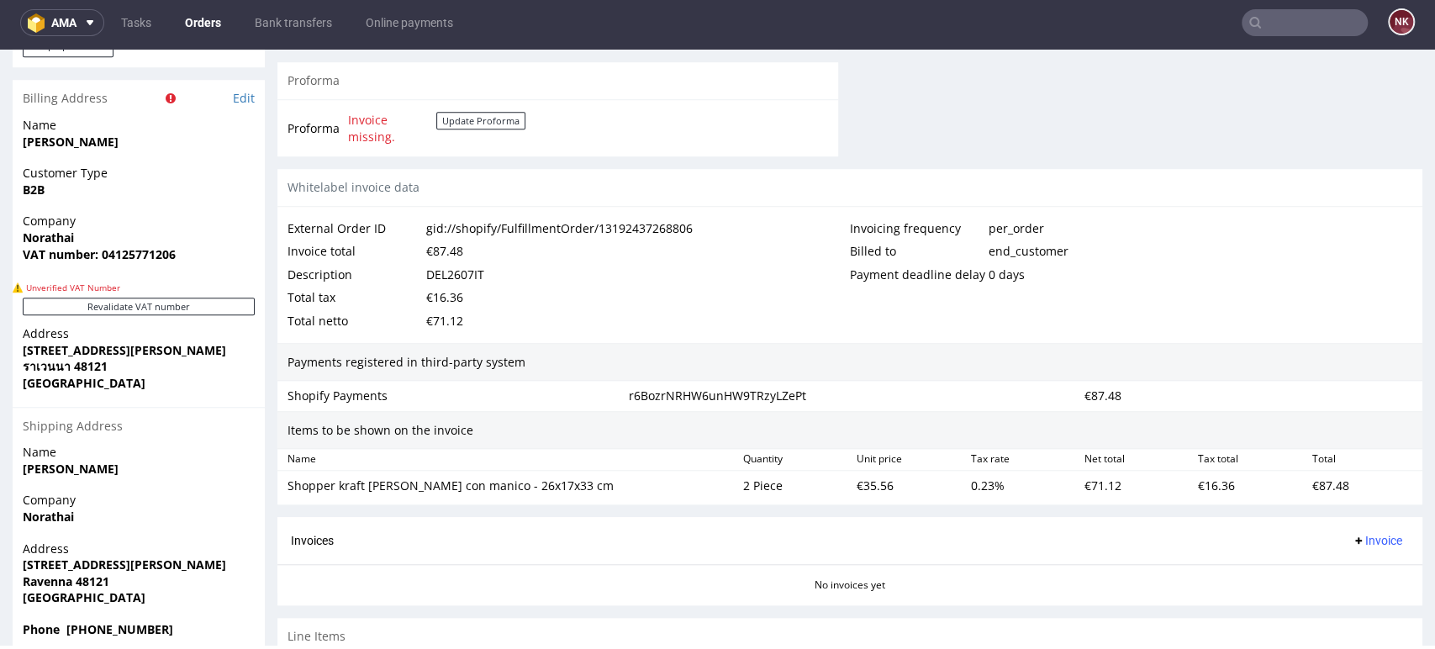
scroll to position [841, 0]
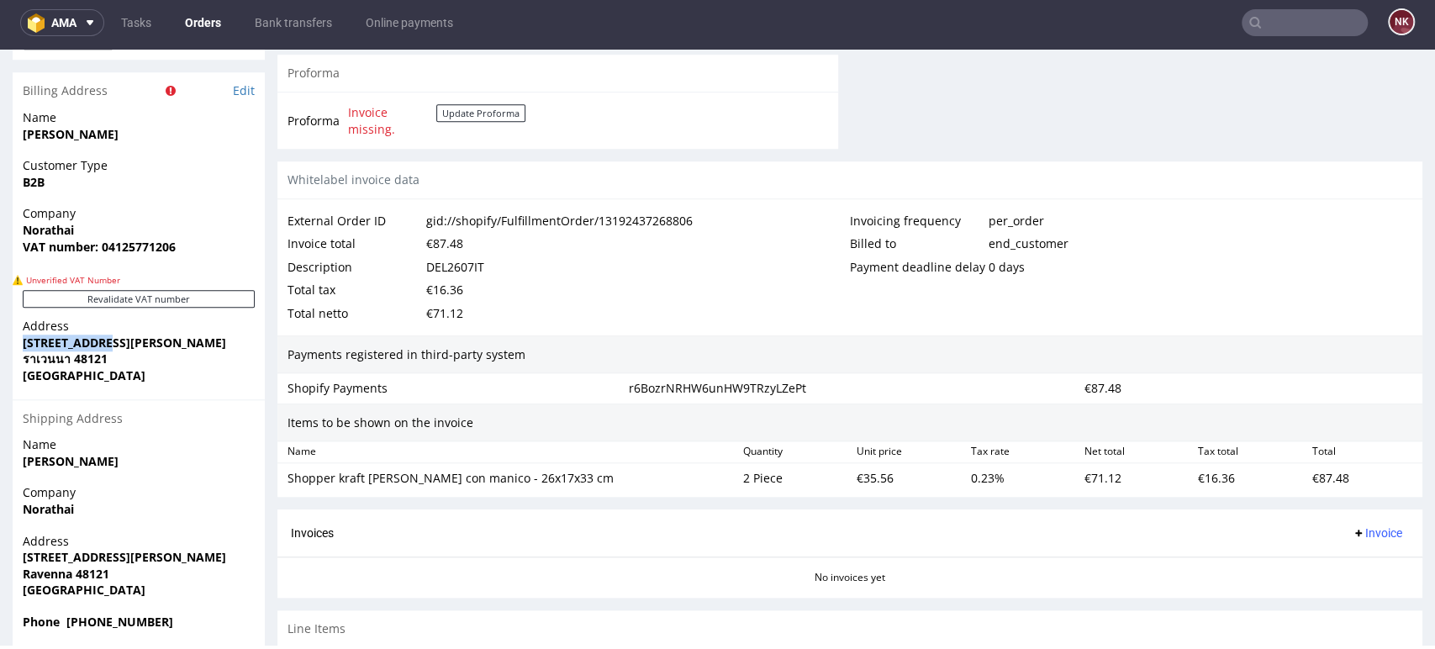
drag, startPoint x: 102, startPoint y: 343, endPoint x: 13, endPoint y: 340, distance: 88.3
click at [13, 340] on div "Address Via Piceno 13 ราเวนนา 48121 Italy" at bounding box center [139, 358] width 252 height 81
copy strong "Via Piceno 13"
click at [120, 250] on strong "VAT number: 04125771206" at bounding box center [99, 247] width 153 height 16
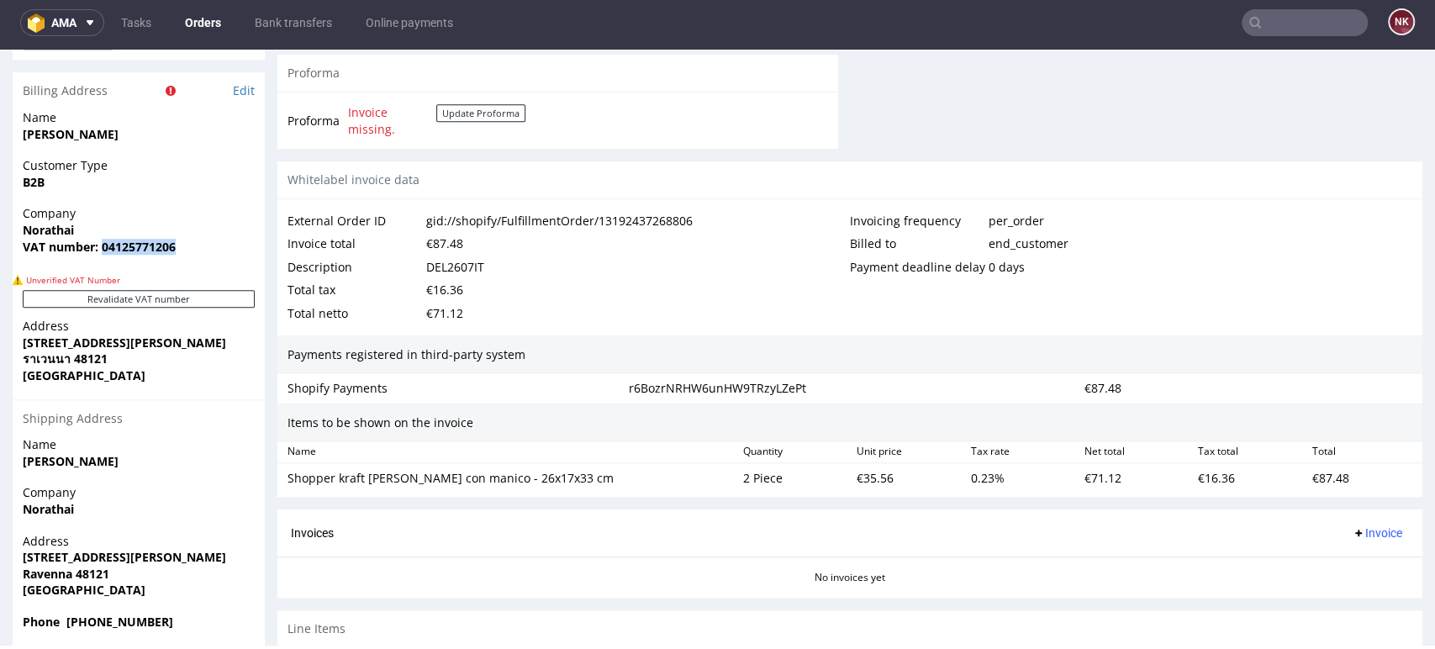
copy strong "04125771206"
click at [55, 575] on strong "Ravenna 48121" at bounding box center [66, 574] width 87 height 16
click at [144, 569] on span "Ravenna 48121" at bounding box center [139, 574] width 232 height 17
drag, startPoint x: 70, startPoint y: 358, endPoint x: 14, endPoint y: 358, distance: 55.5
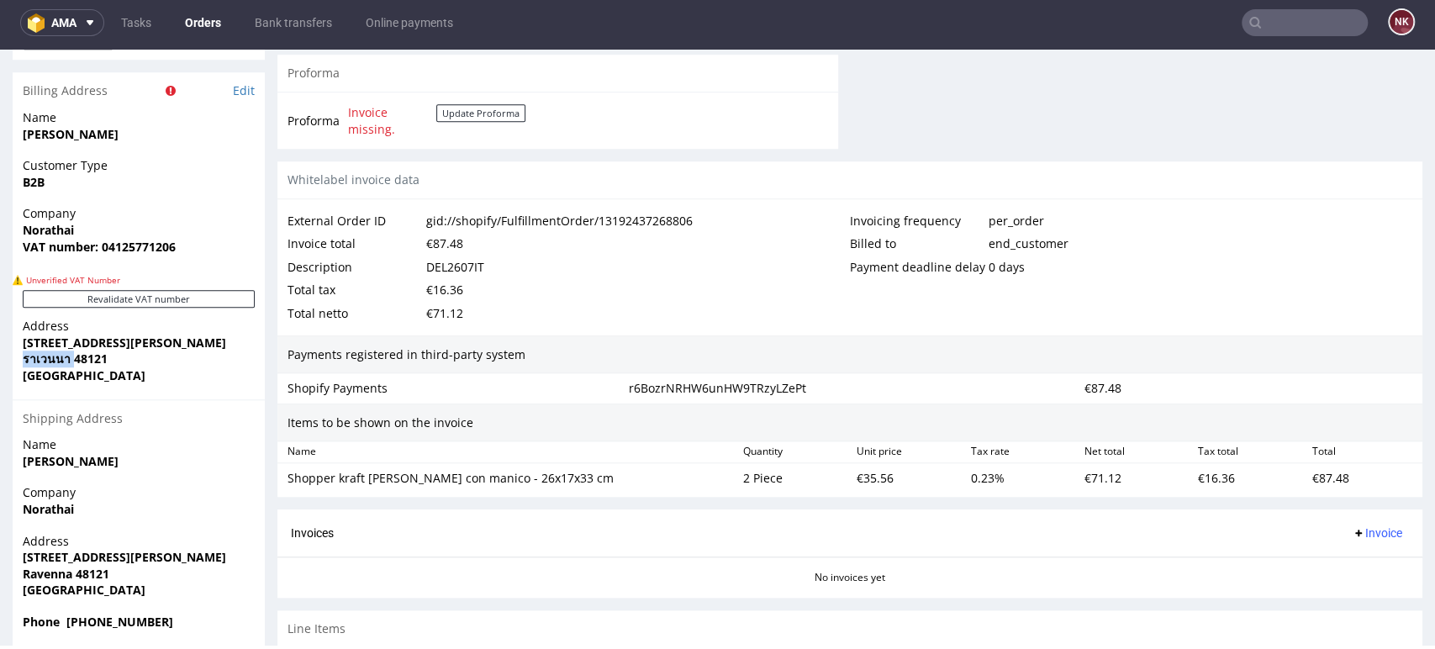
click at [14, 358] on div "Address Via Piceno 13 ราเวนนา 48121 Italy" at bounding box center [139, 358] width 252 height 81
drag, startPoint x: 103, startPoint y: 357, endPoint x: 13, endPoint y: 361, distance: 90.0
click at [13, 361] on div "Address Via Piceno 13 ราเวนนา 48121 Italy" at bounding box center [139, 358] width 252 height 81
copy strong "ราเวนนา 48121"
click at [54, 578] on strong "Ravenna 48121" at bounding box center [66, 574] width 87 height 16
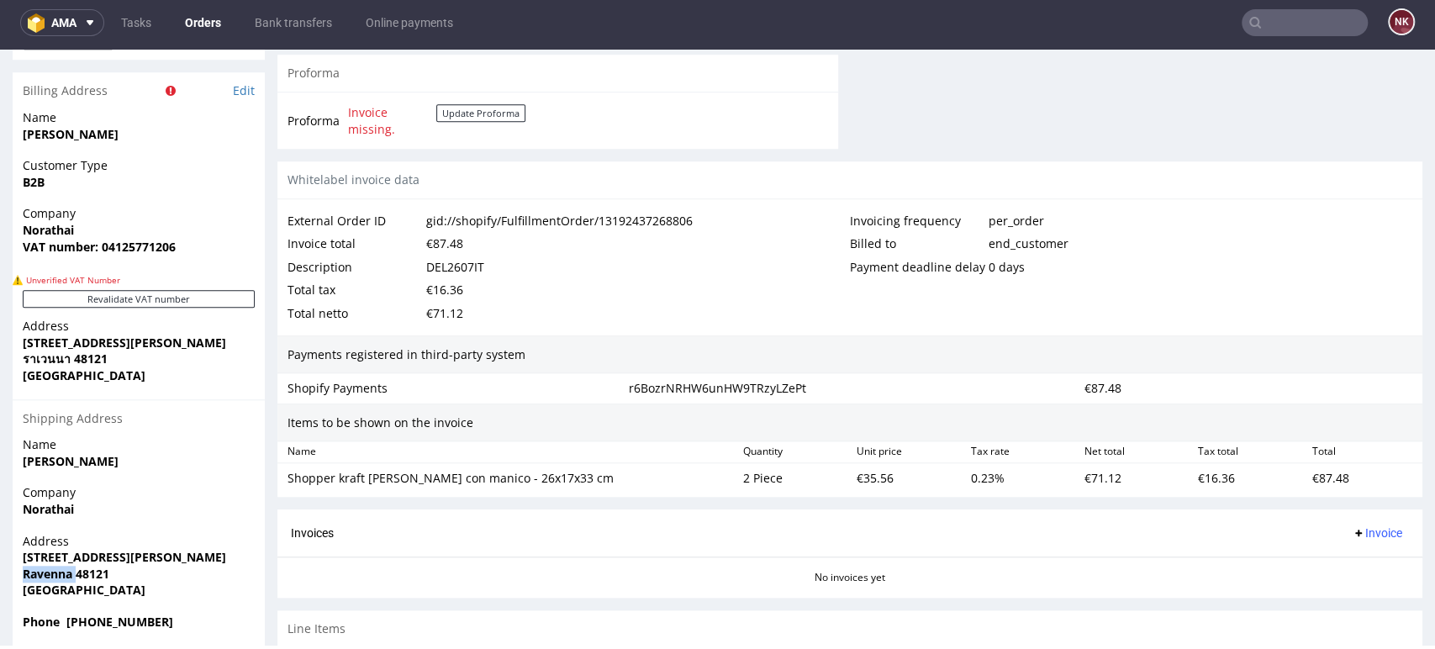
click at [54, 578] on strong "Ravenna 48121" at bounding box center [66, 574] width 87 height 16
copy strong "Ravenna"
click at [89, 361] on strong "ราเวนนา 48121" at bounding box center [65, 359] width 85 height 16
copy strong "48121"
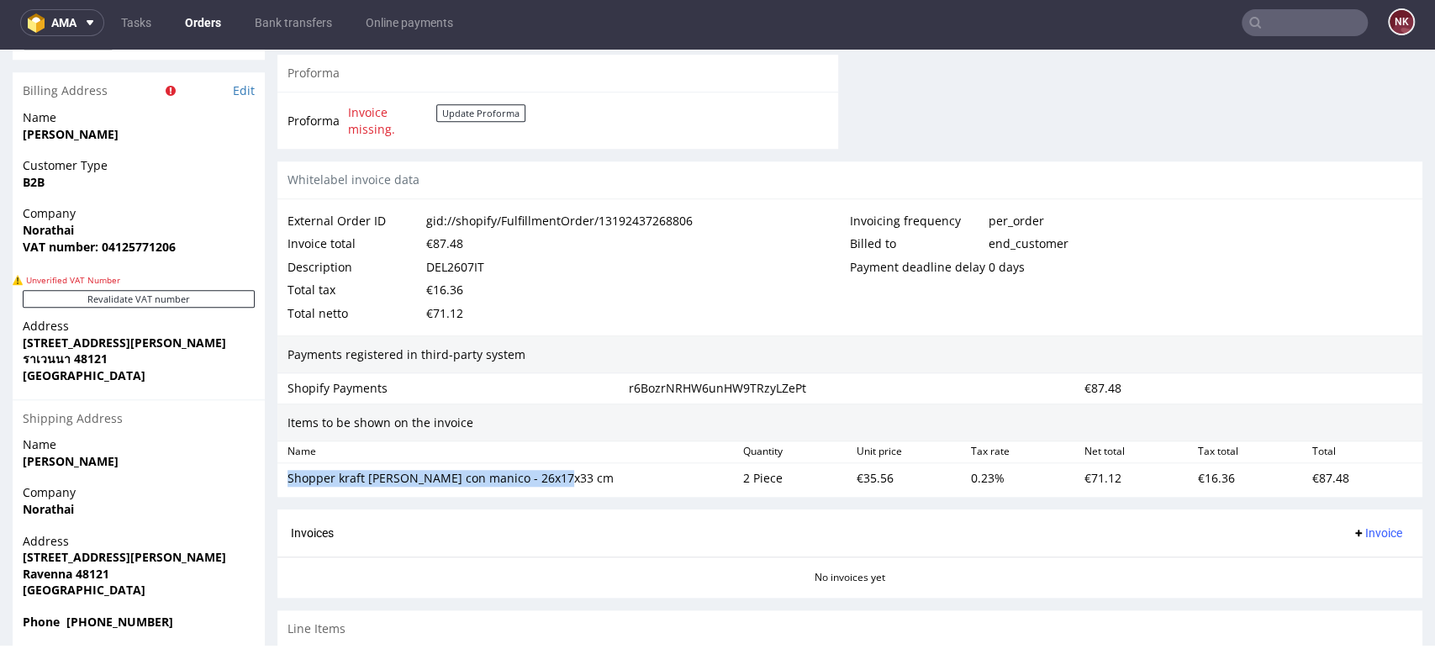
drag, startPoint x: 584, startPoint y: 473, endPoint x: 284, endPoint y: 477, distance: 300.1
click at [284, 477] on div "Shopper kraft marrone con manico - 26x17x33 cm" at bounding box center [509, 479] width 456 height 24
click at [871, 468] on div "€35.56" at bounding box center [906, 479] width 113 height 24
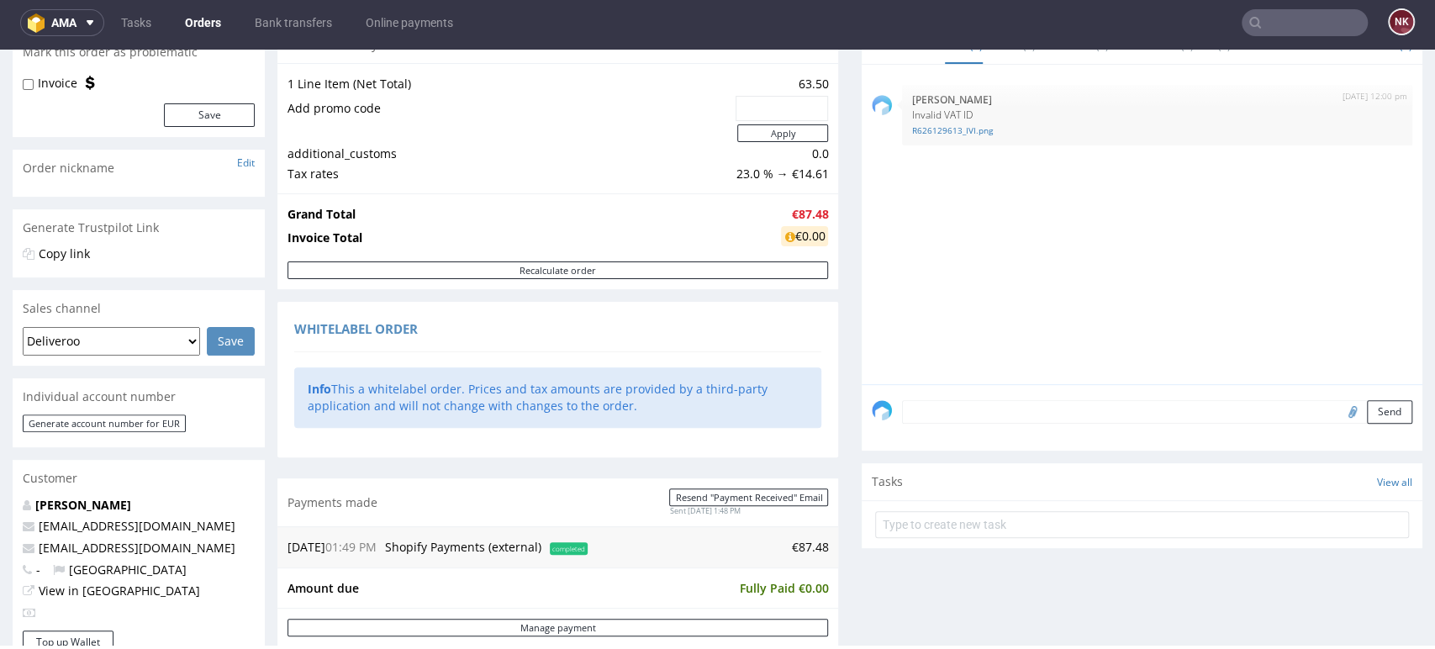
scroll to position [0, 0]
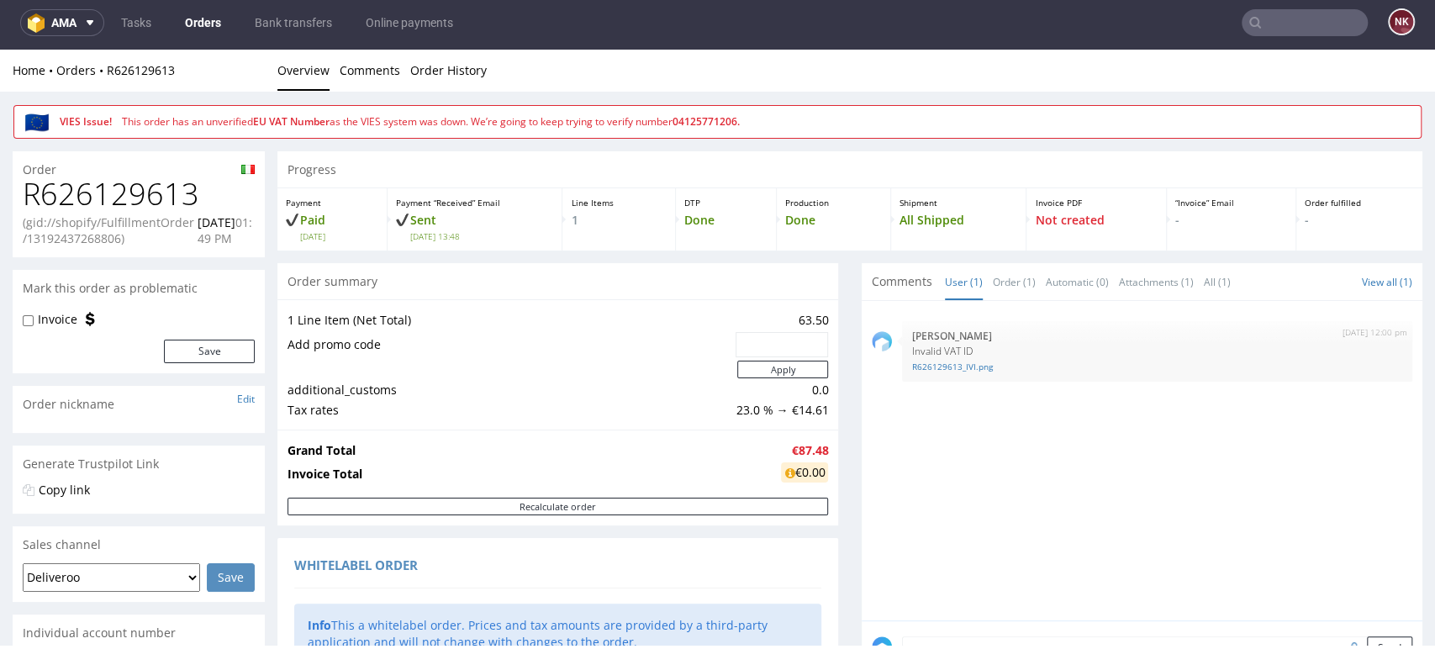
click at [111, 180] on h1 "R626129613" at bounding box center [139, 194] width 232 height 34
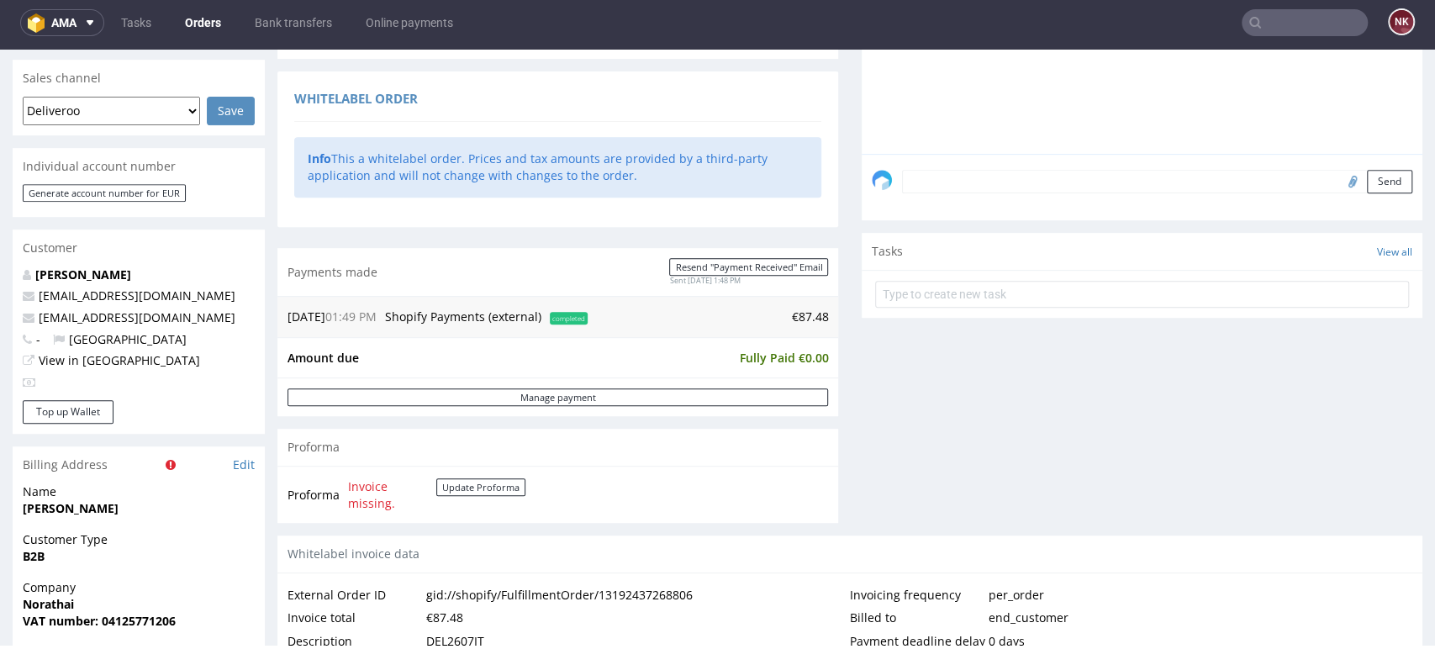
scroll to position [841, 0]
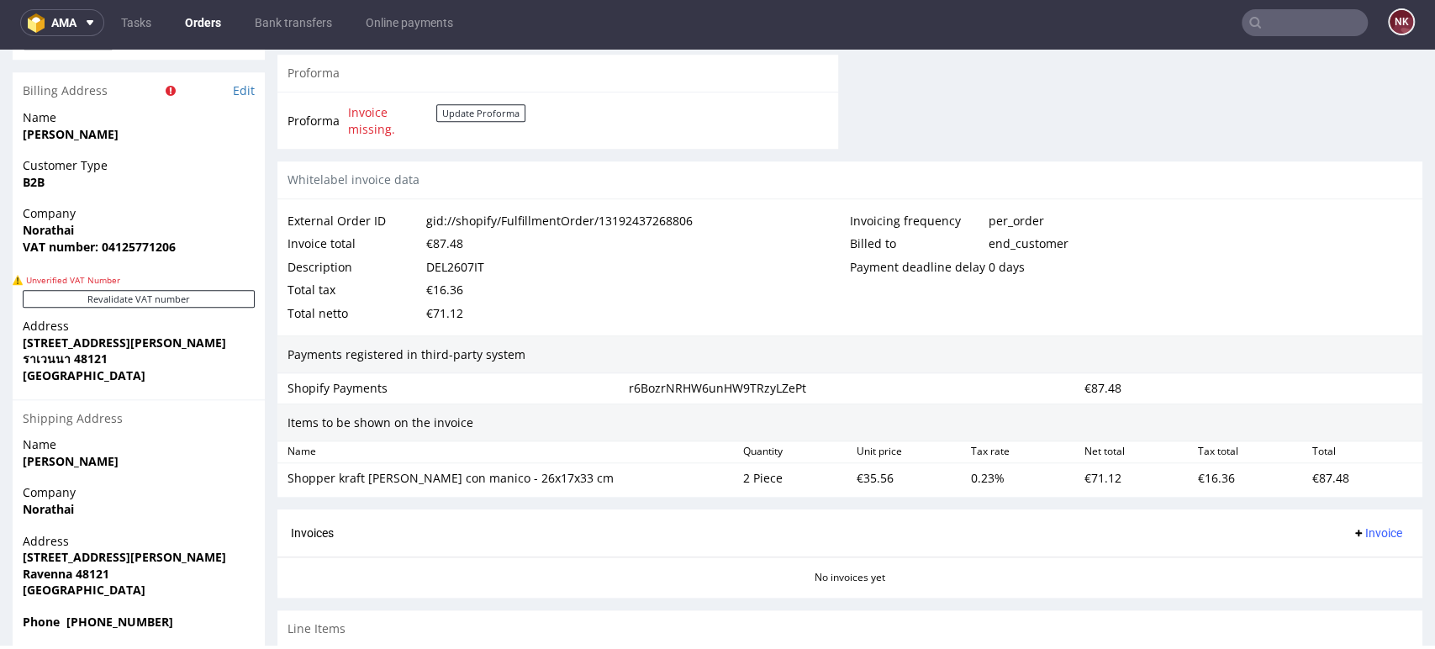
click at [457, 265] on div "DEL2607IT" at bounding box center [455, 268] width 58 height 24
click at [1339, 297] on div "Invoicing frequency per_order Billed to end_customer Payment deadline delay 0 d…" at bounding box center [1131, 267] width 562 height 116
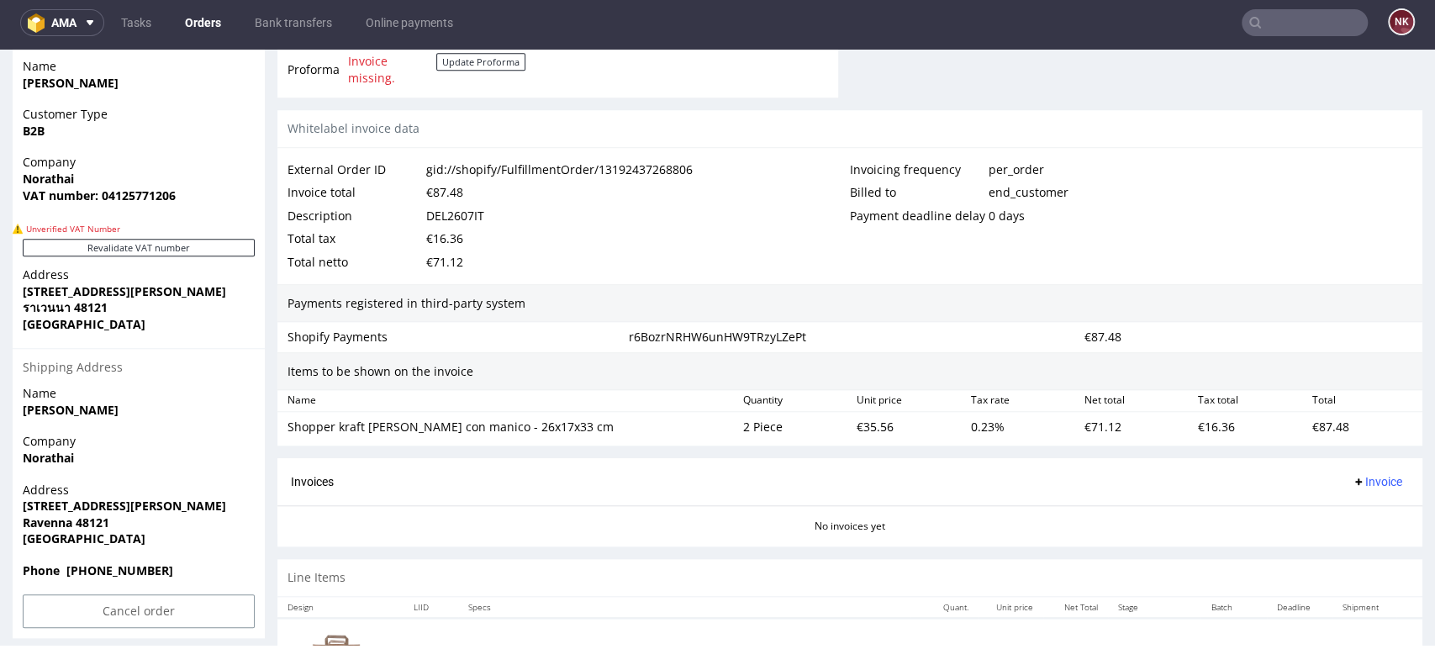
scroll to position [992, 0]
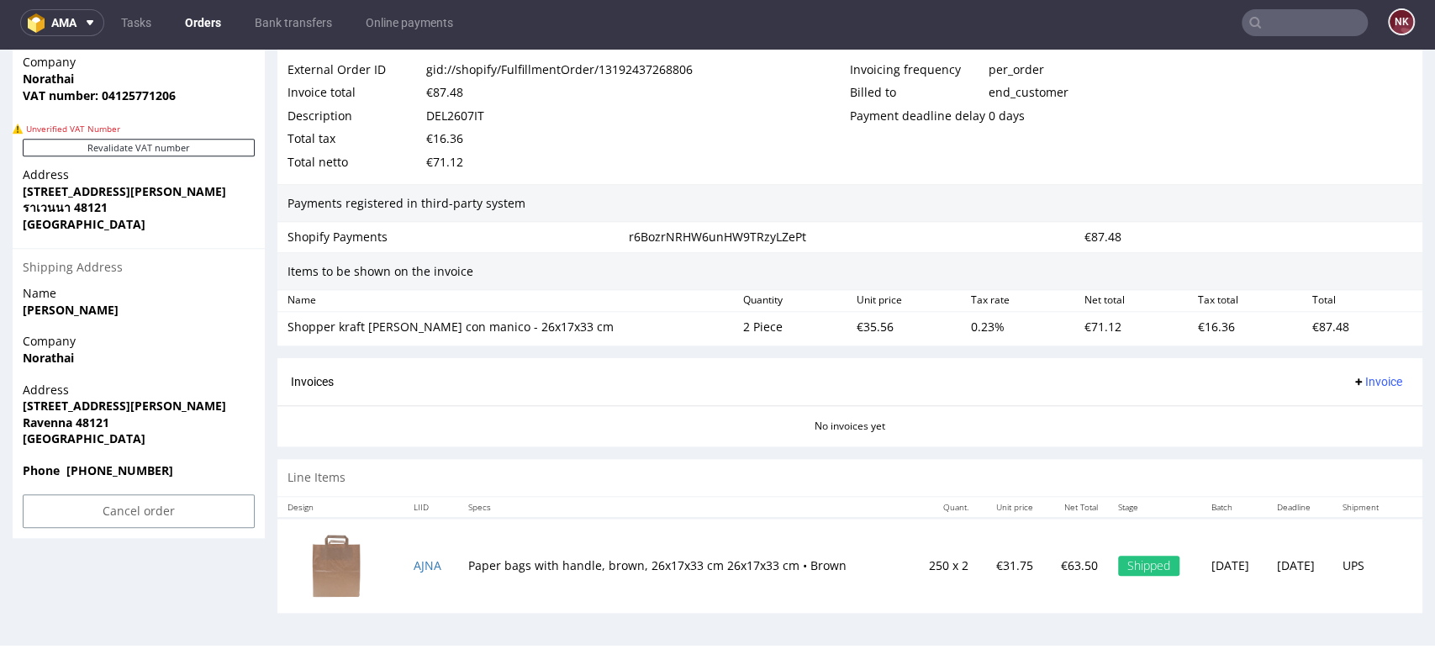
click at [451, 84] on div "€87.48" at bounding box center [444, 93] width 37 height 24
click at [1353, 380] on span "Invoice" at bounding box center [1377, 381] width 50 height 13
click at [1352, 445] on span "Upload" at bounding box center [1348, 446] width 82 height 17
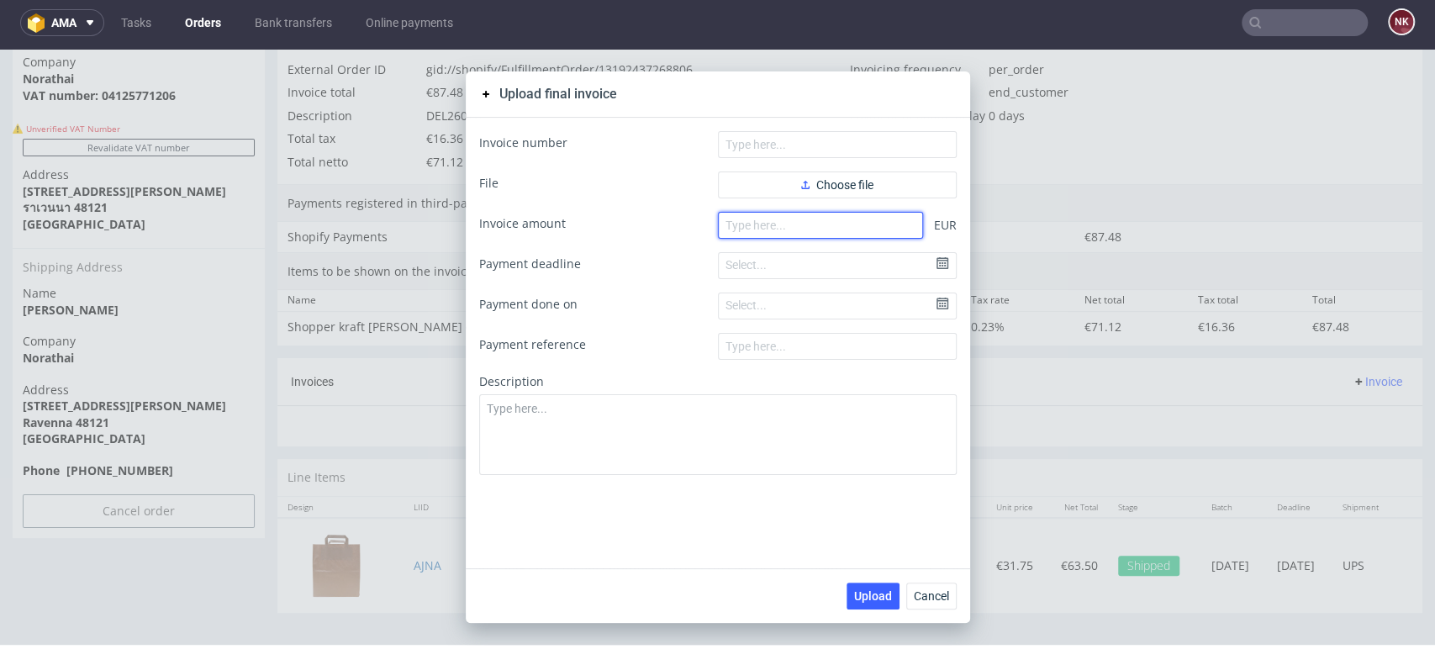
click at [800, 220] on input "number" at bounding box center [820, 225] width 205 height 27
paste input "87.48"
type input "87.48"
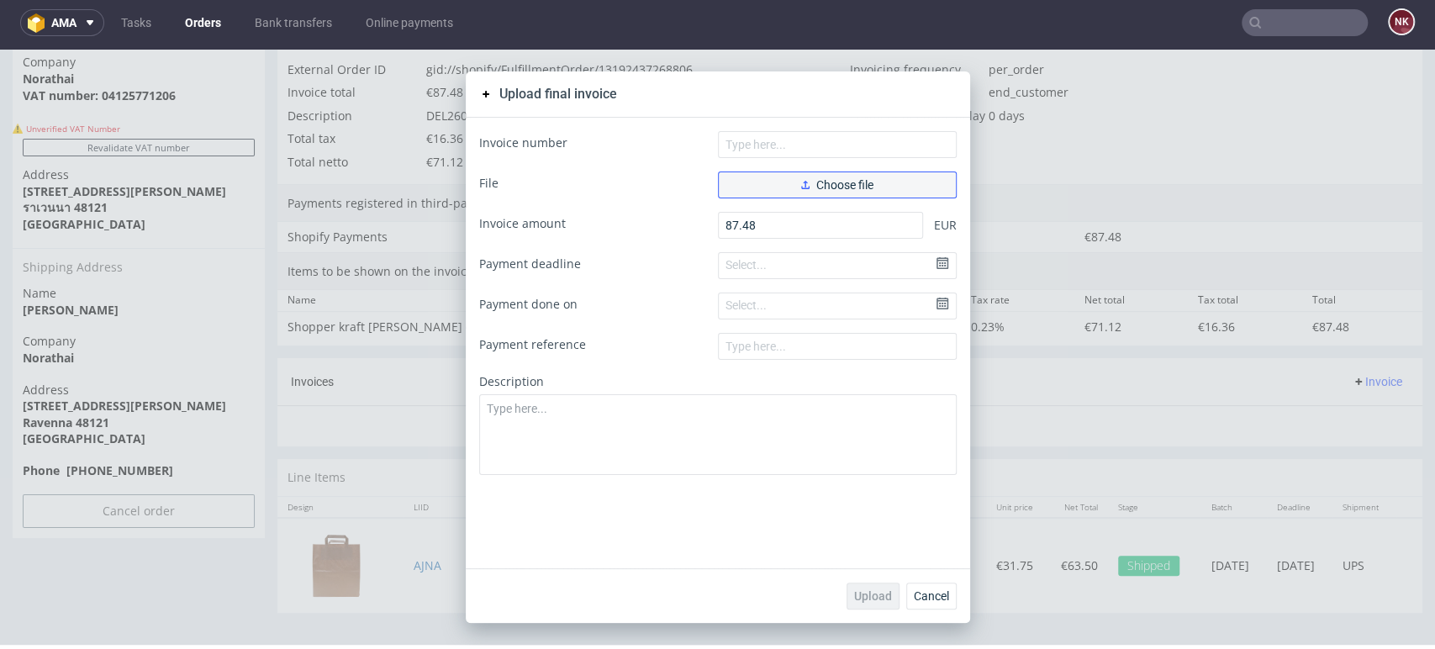
click at [813, 183] on span "Choose file" at bounding box center [837, 185] width 72 height 12
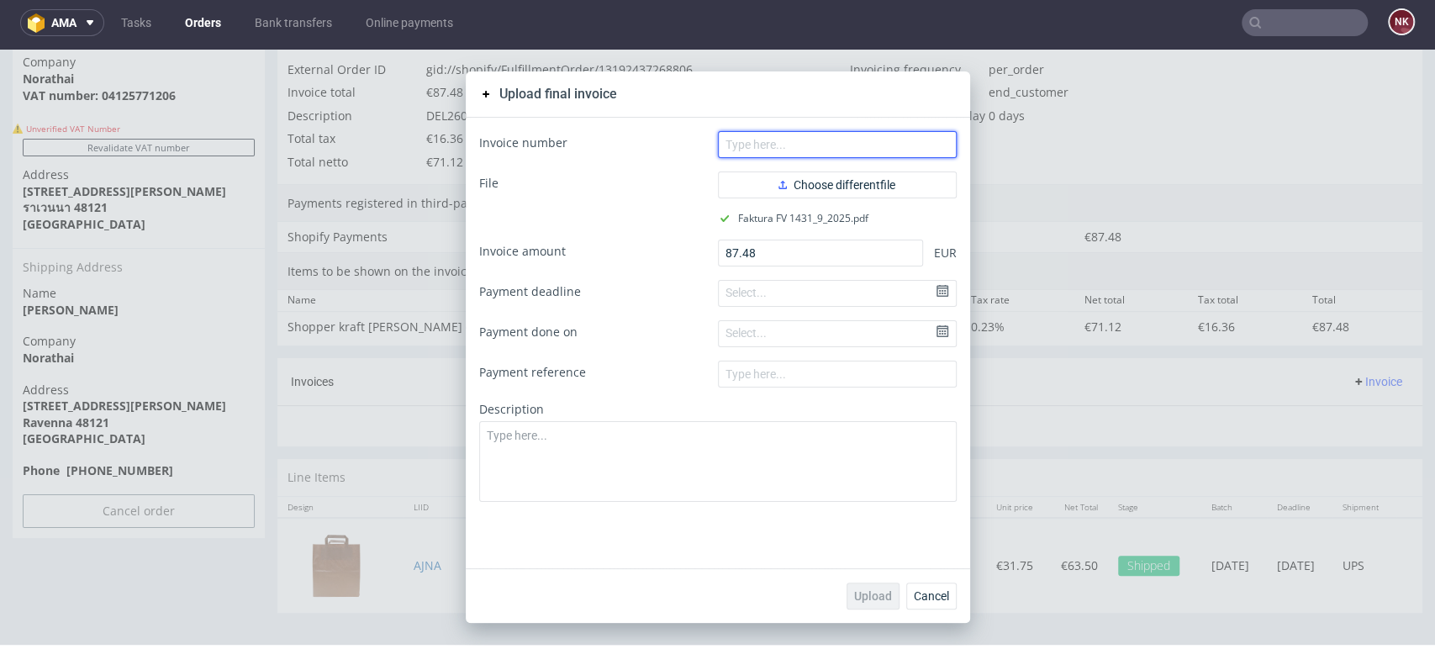
click at [770, 138] on input "text" at bounding box center [837, 144] width 239 height 27
type input "FV 1431/9/2025"
click at [868, 594] on span "Upload" at bounding box center [873, 596] width 38 height 12
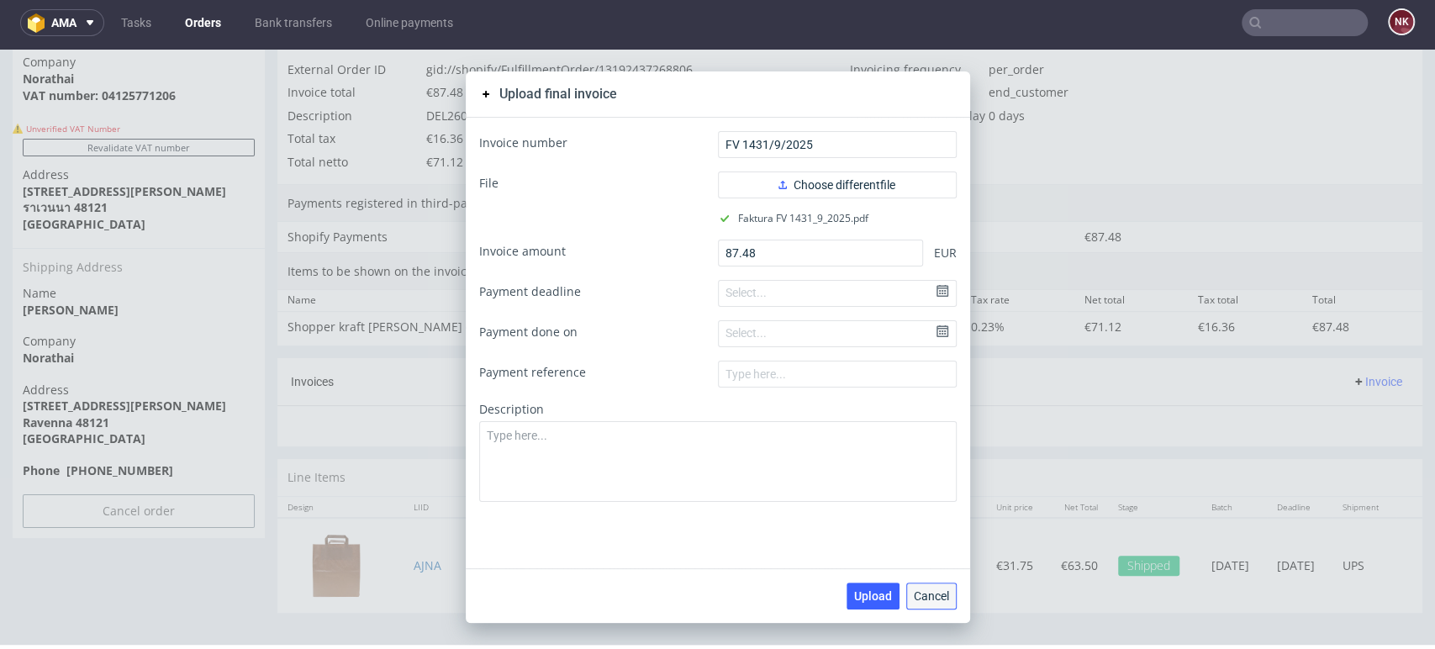
click at [931, 594] on span "Cancel" at bounding box center [931, 596] width 35 height 12
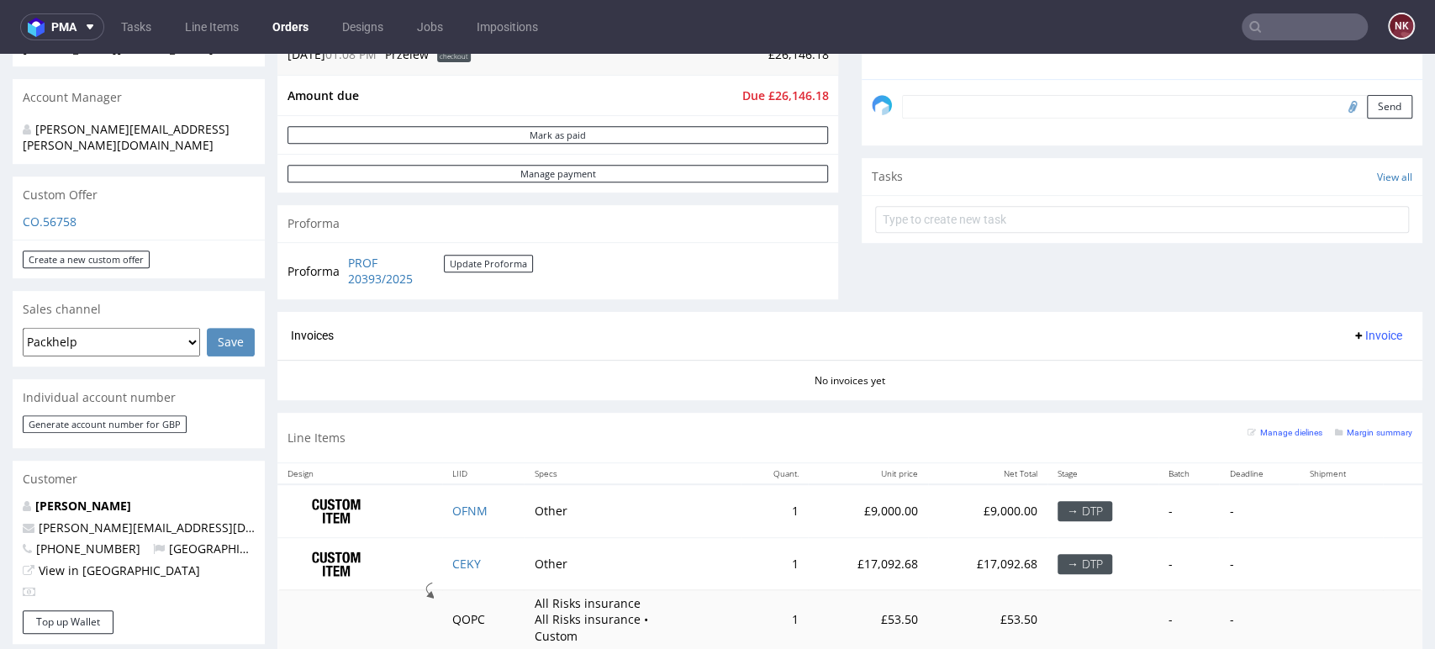
scroll to position [746, 0]
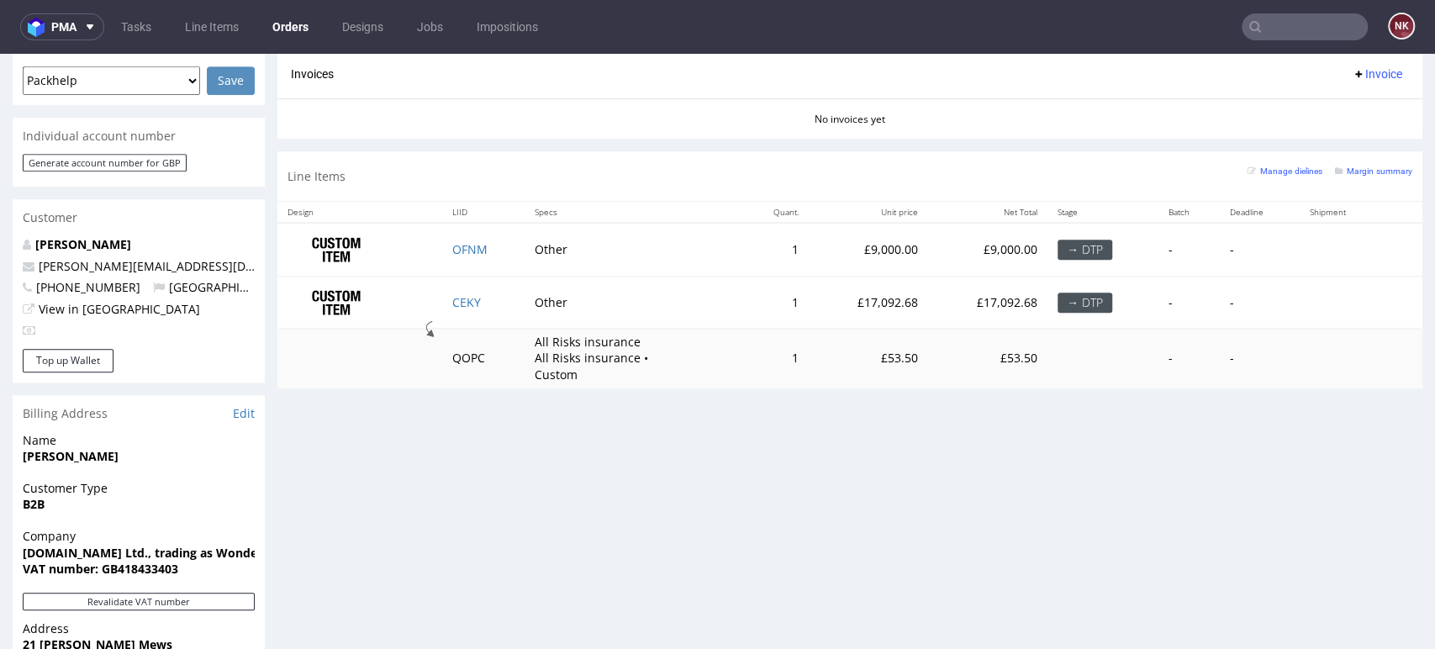
click at [1363, 419] on div "Progress Payment Due Payment “Received” Email - Line Items 2 DTP - Production -…" at bounding box center [849, 176] width 1145 height 1629
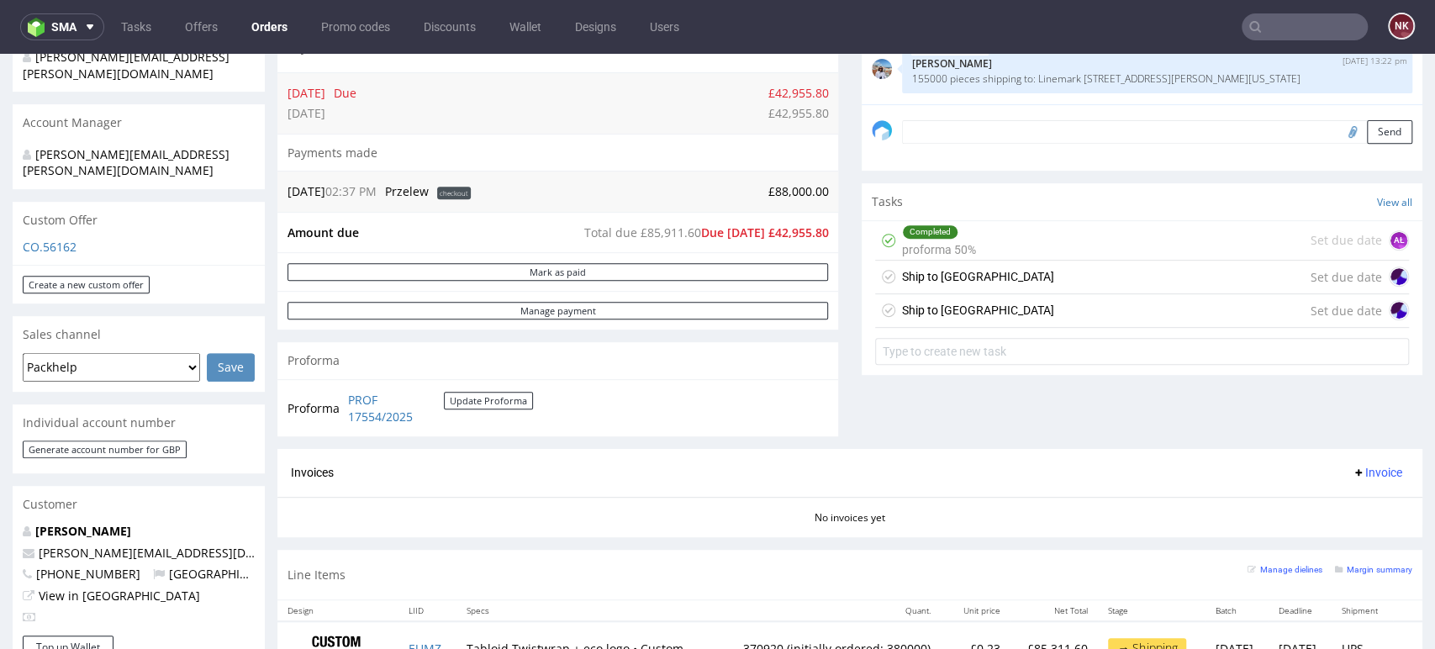
scroll to position [467, 0]
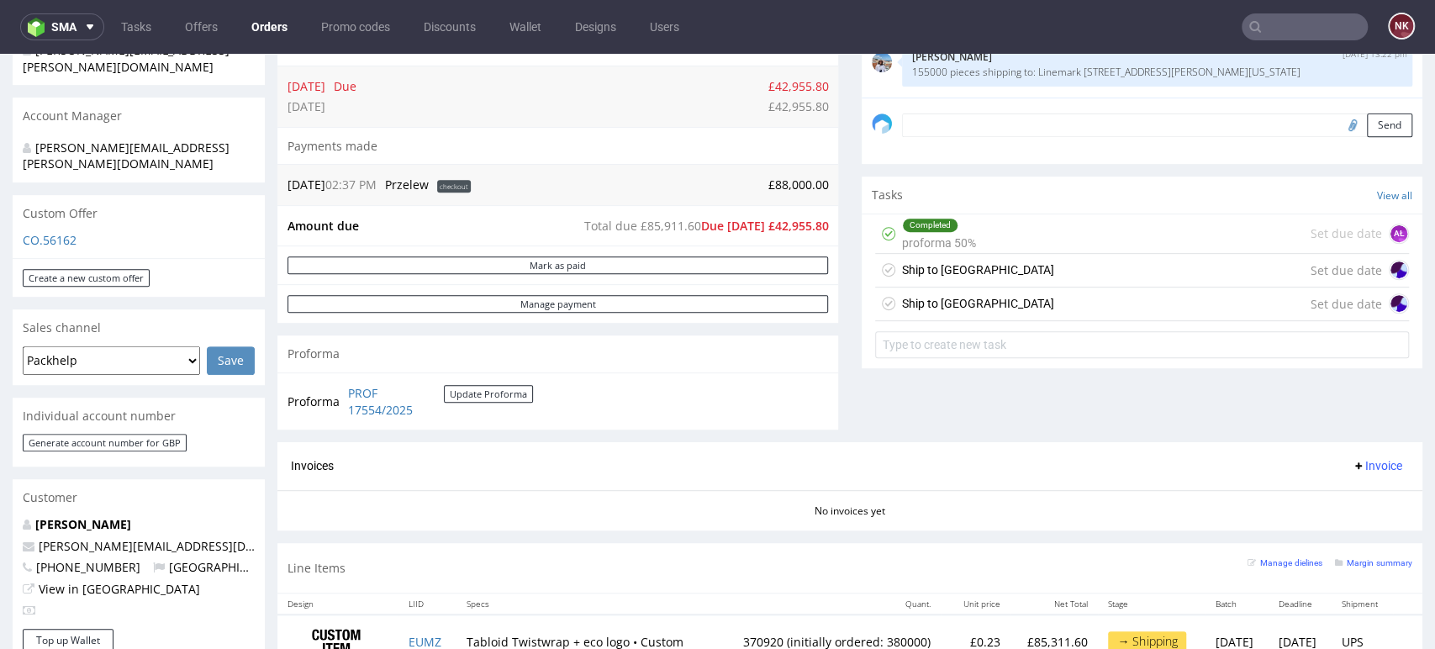
click at [927, 442] on div "Invoices Invoice" at bounding box center [849, 466] width 1145 height 48
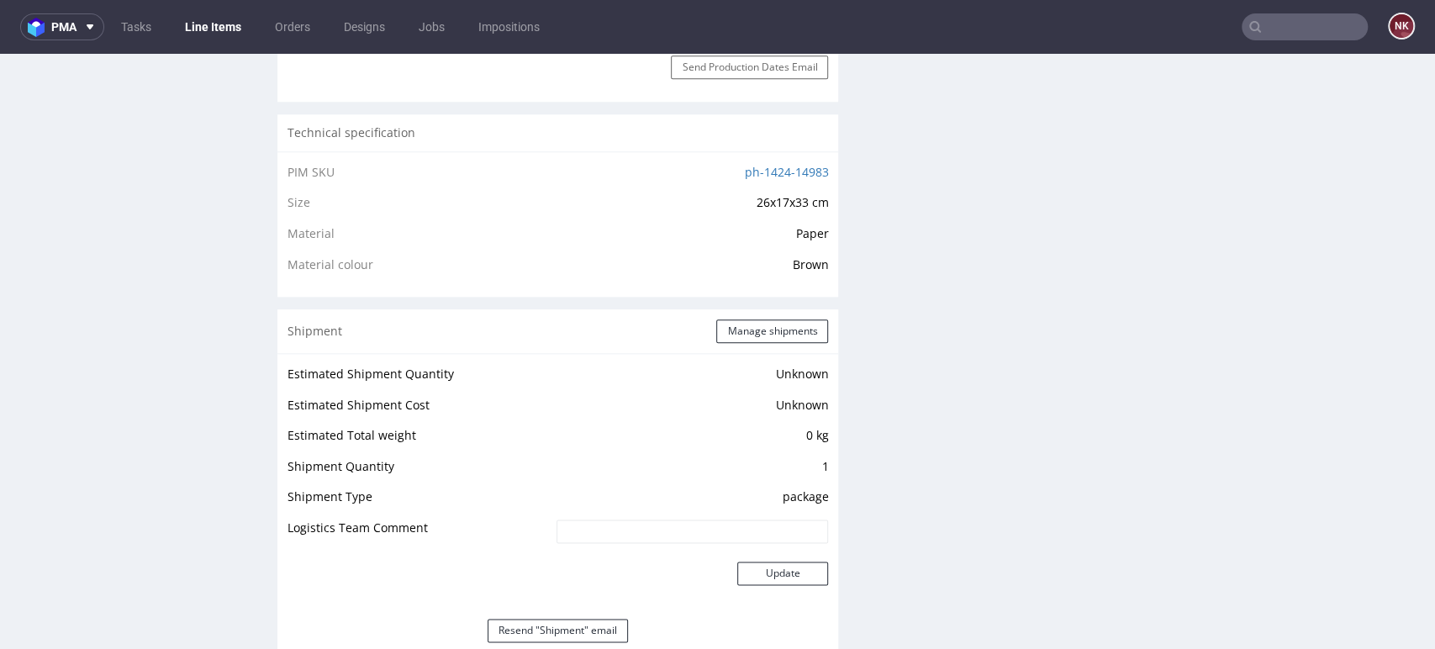
scroll to position [1400, 0]
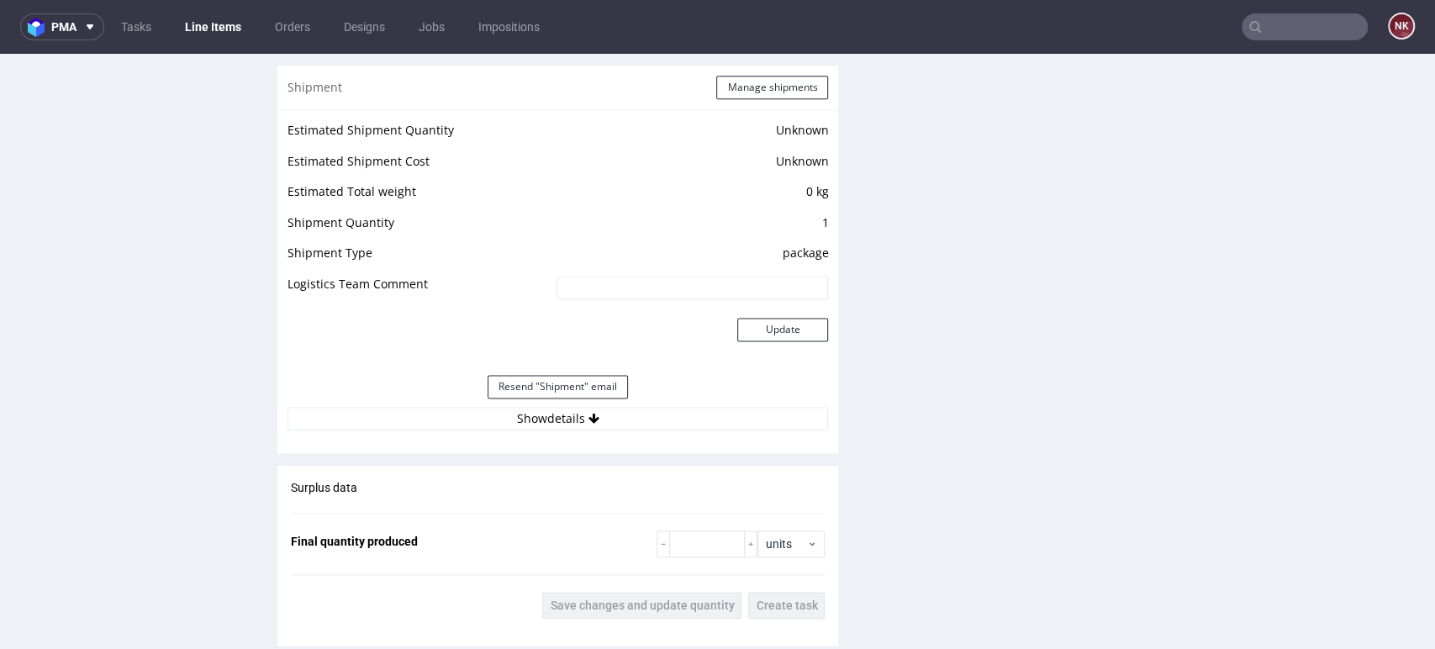
click at [573, 429] on button "Show details" at bounding box center [557, 419] width 541 height 24
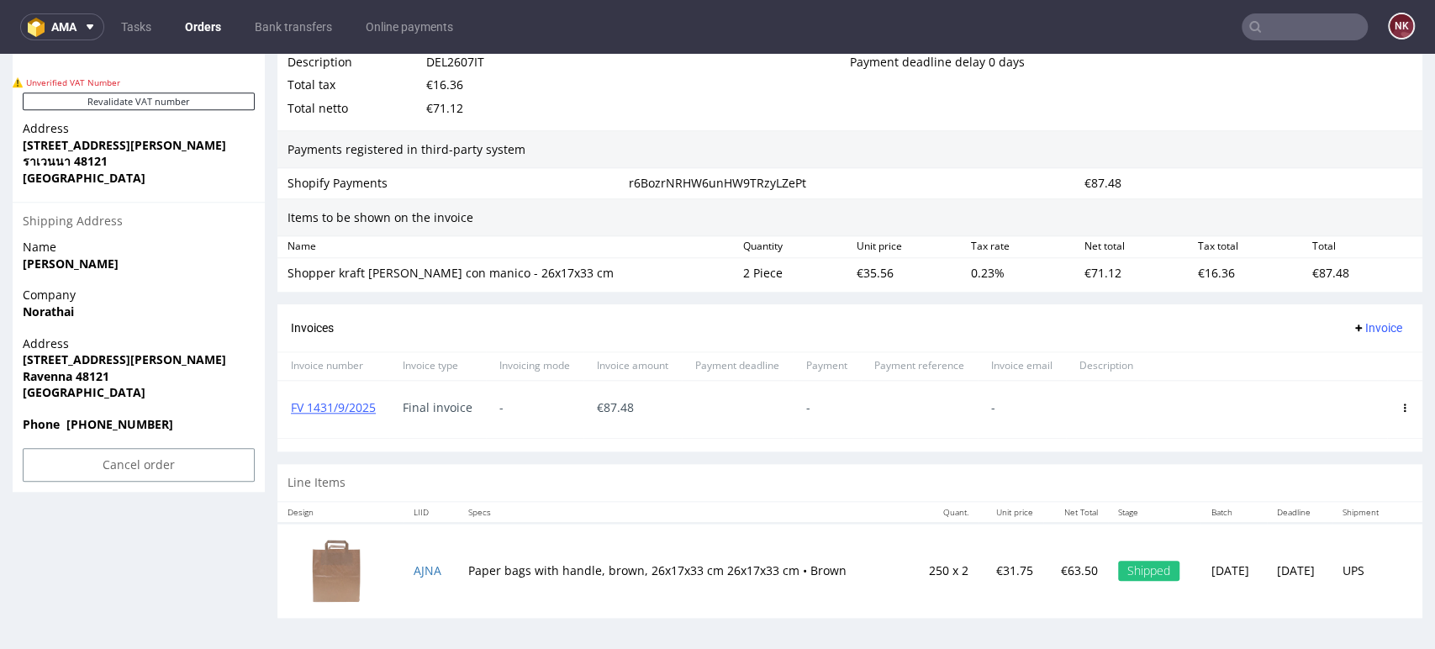
scroll to position [1043, 0]
click at [200, 22] on link "Orders" at bounding box center [203, 26] width 56 height 27
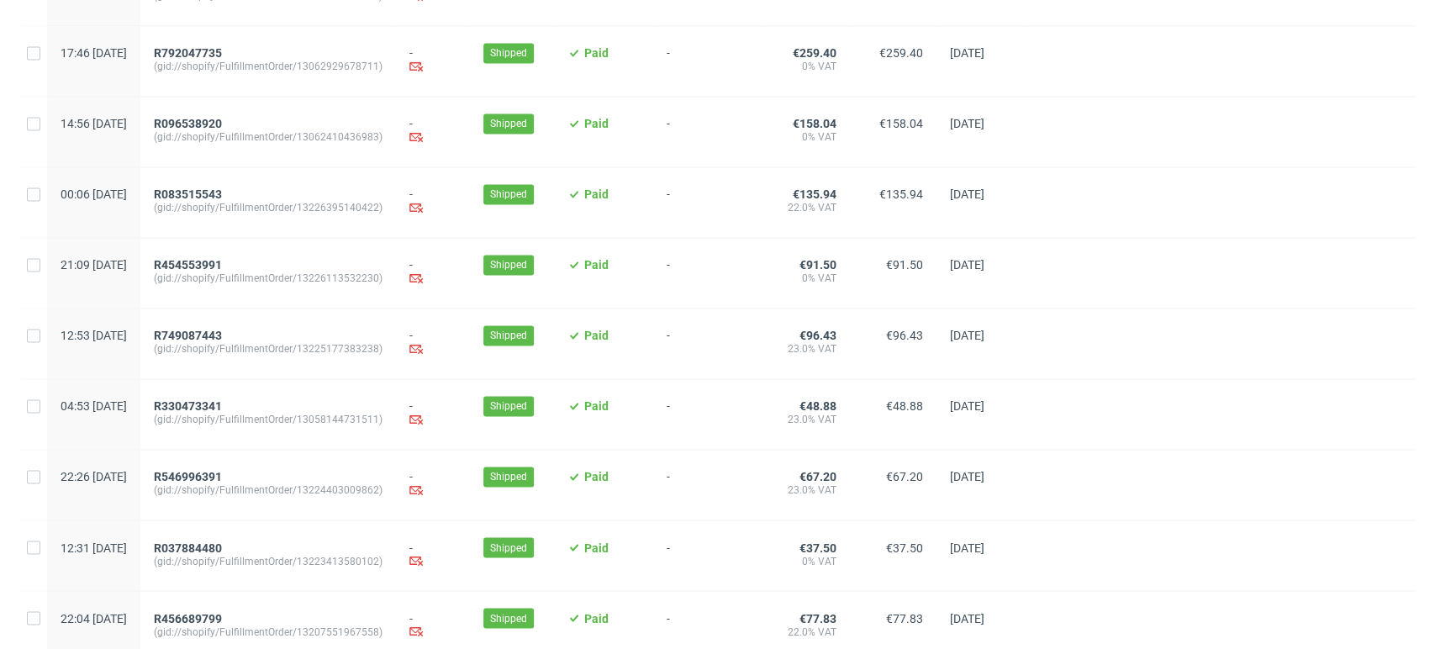
scroll to position [1724, 0]
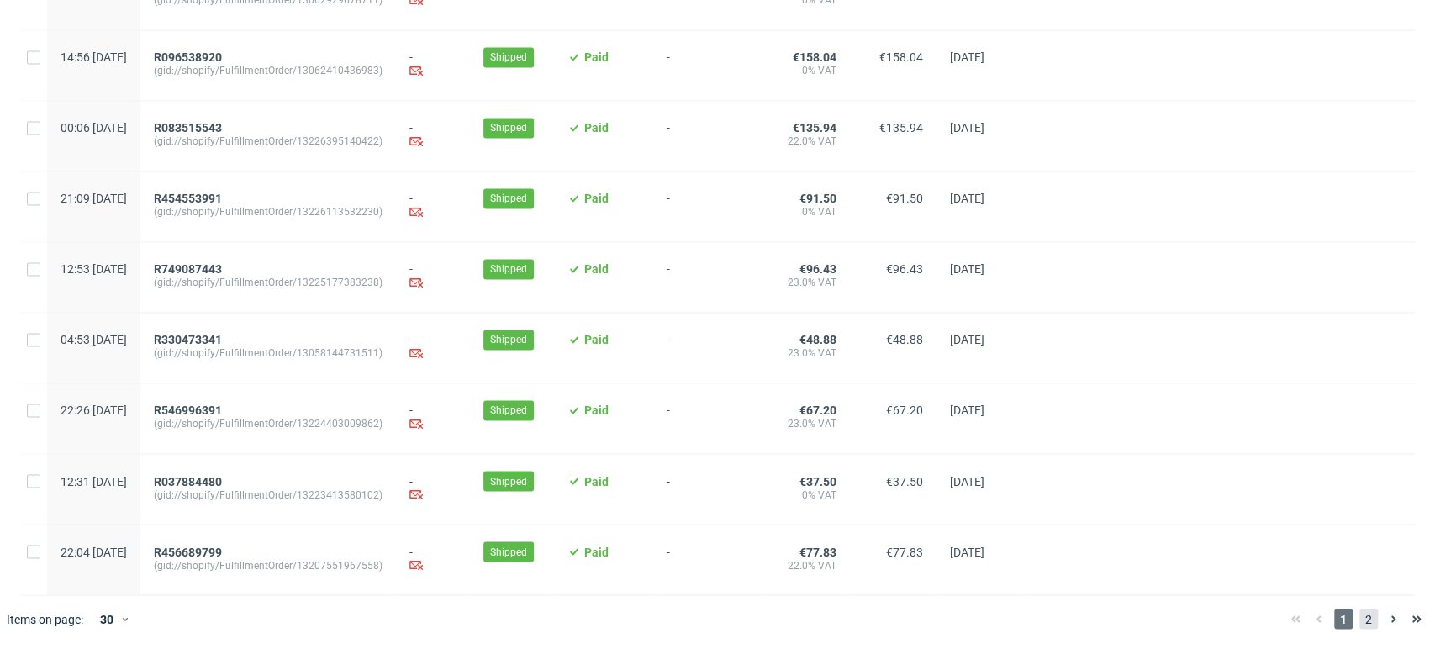
click at [1359, 616] on span "2" at bounding box center [1368, 619] width 18 height 20
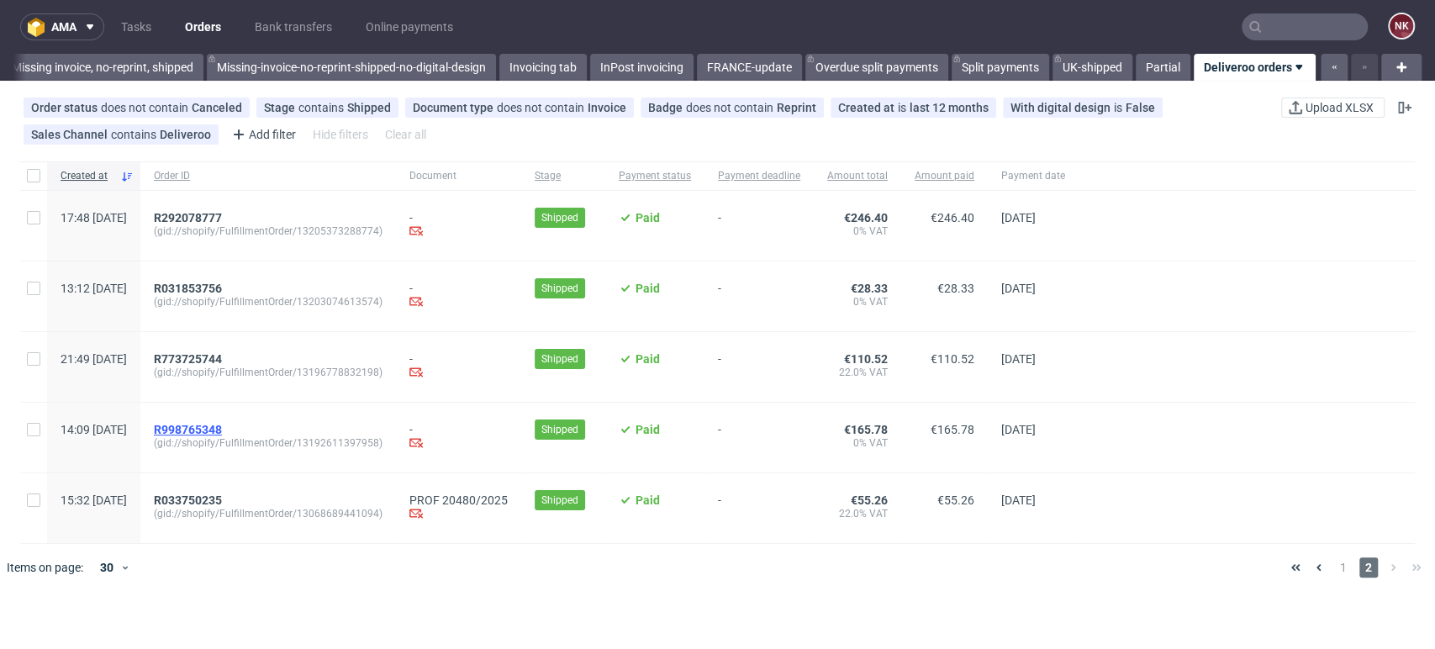
click at [222, 429] on span "R998765348" at bounding box center [188, 429] width 68 height 13
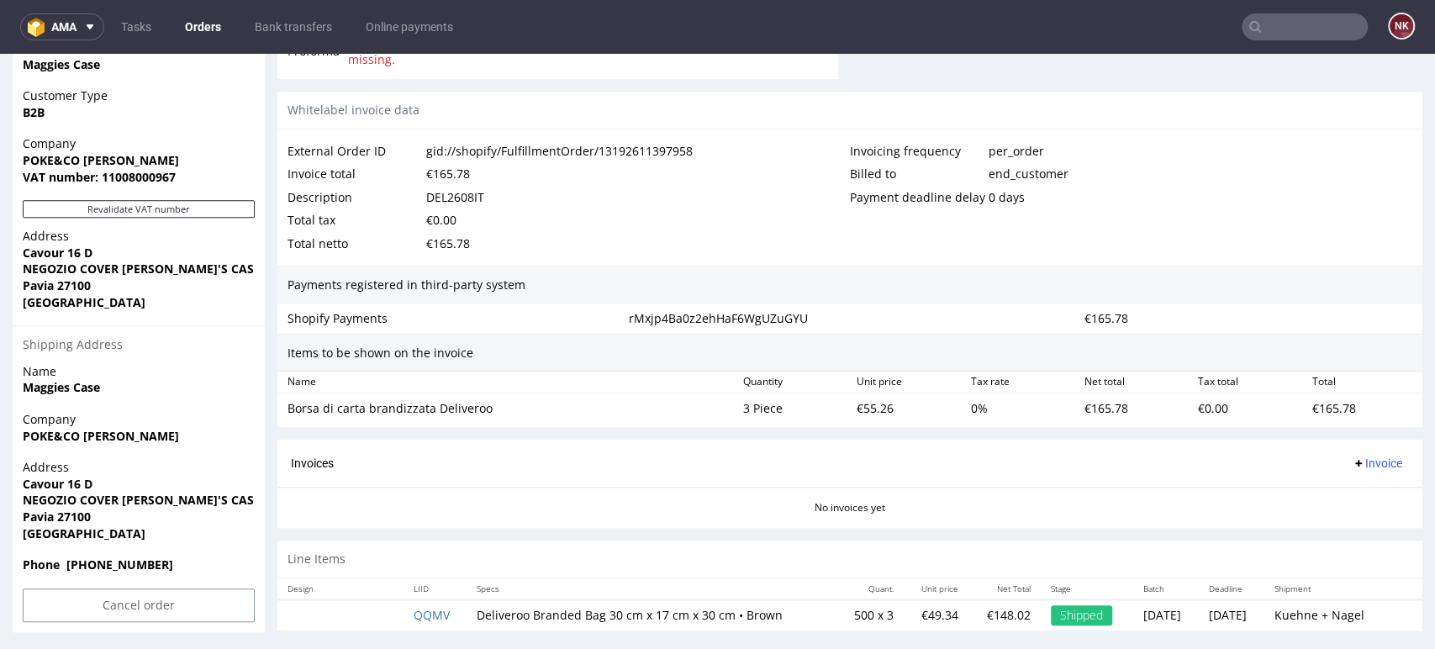
scroll to position [881, 0]
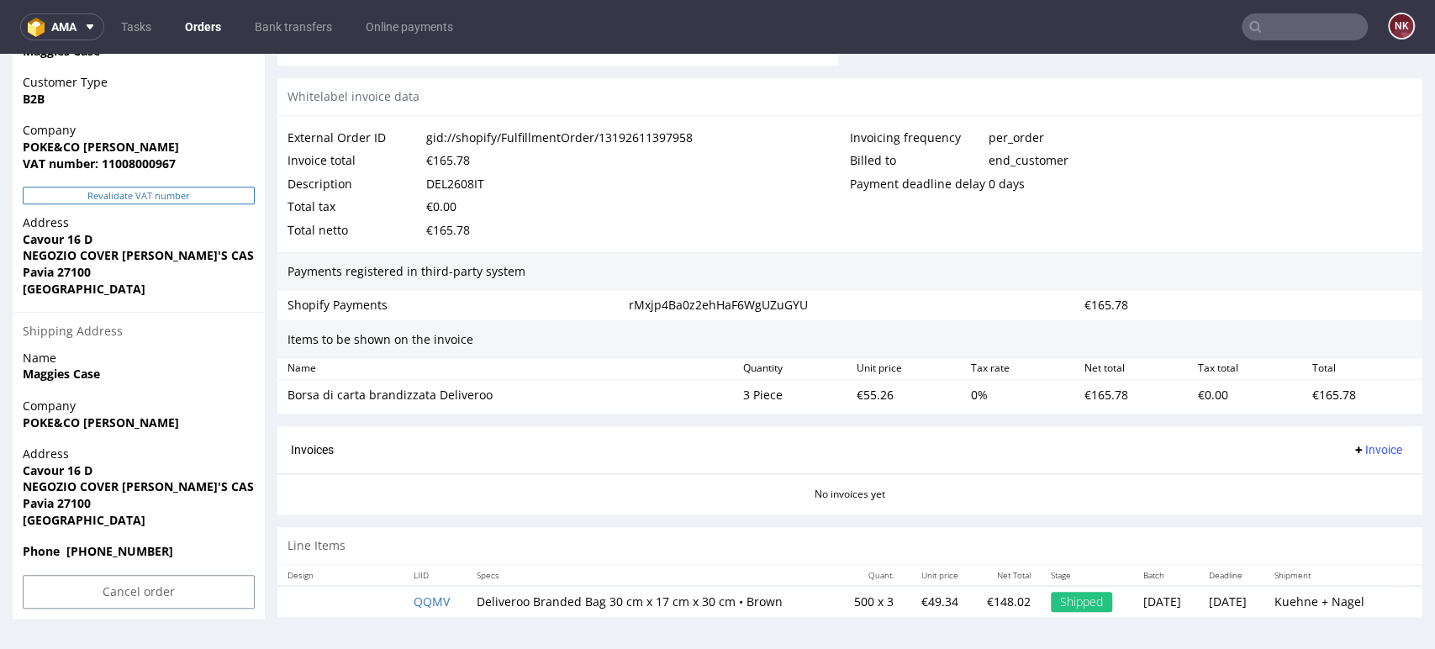
click at [157, 197] on button "Revalidate VAT number" at bounding box center [139, 196] width 232 height 18
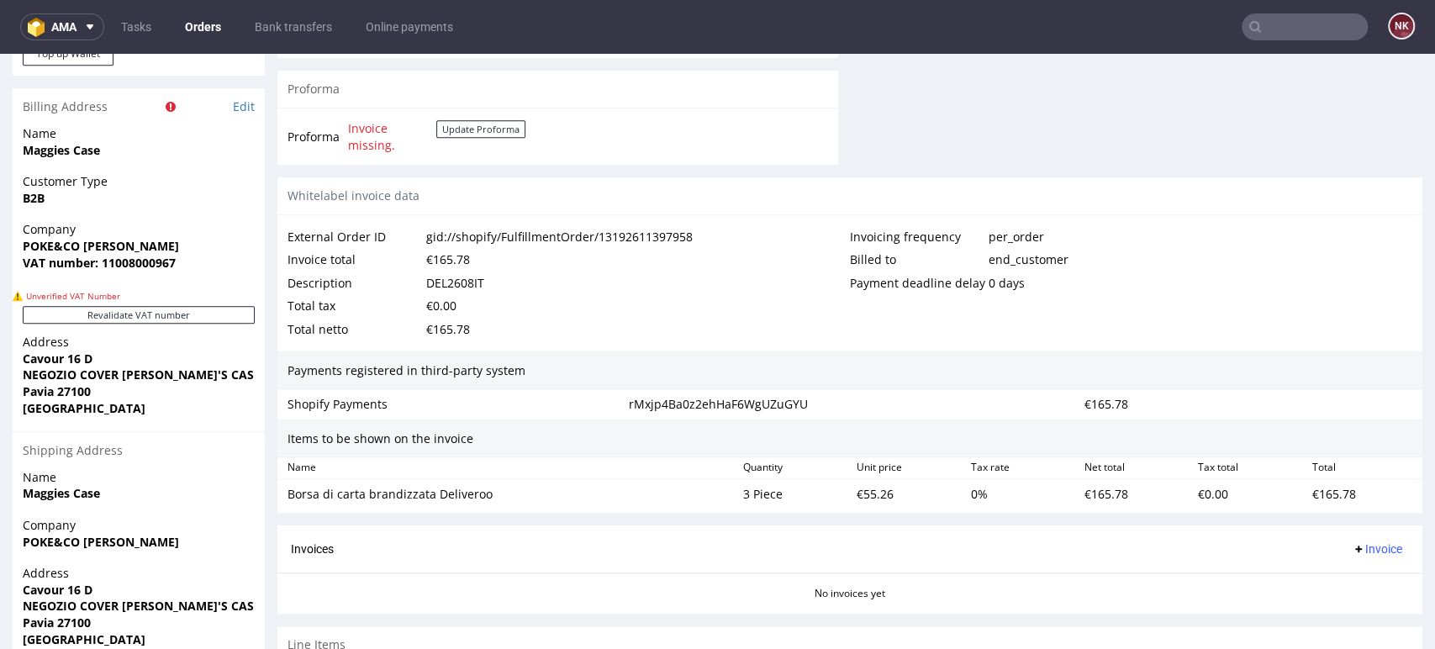
scroll to position [687, 0]
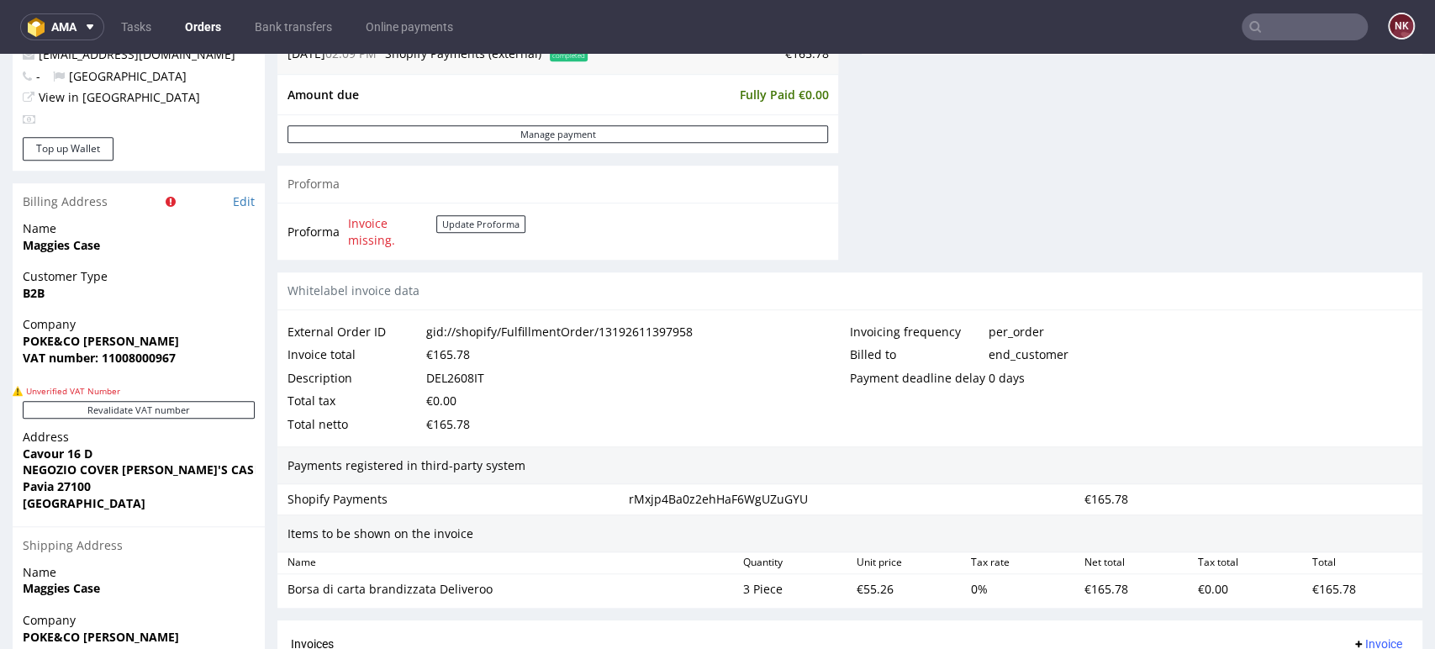
click at [137, 356] on strong "VAT number: 11008000967" at bounding box center [99, 358] width 153 height 16
copy strong "11008000967"
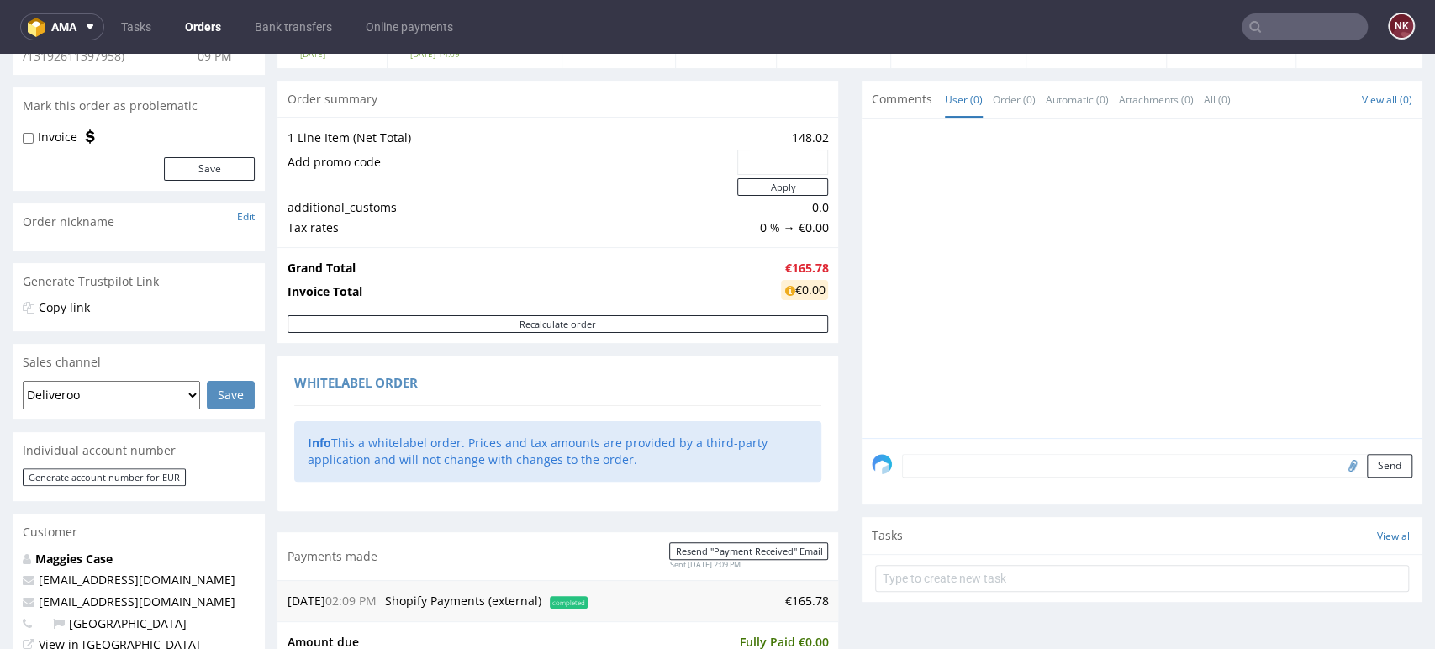
scroll to position [0, 0]
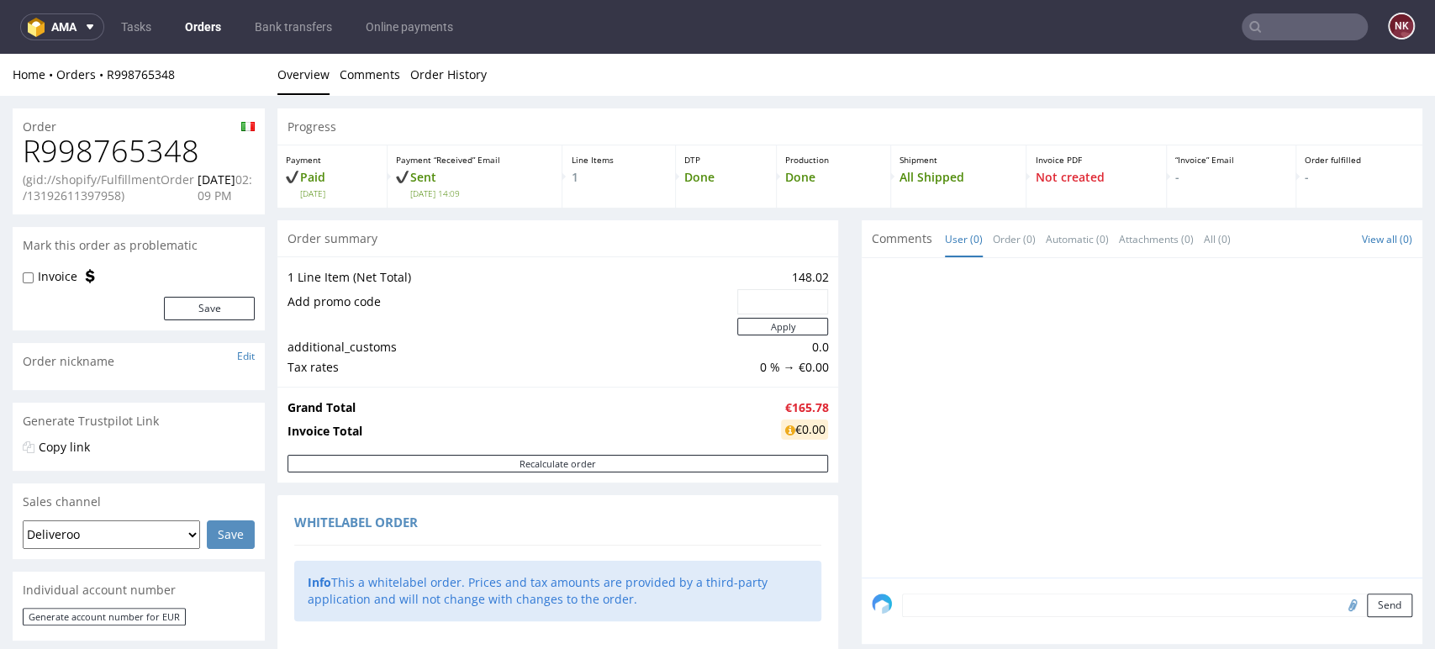
click at [139, 125] on div "Order" at bounding box center [139, 121] width 252 height 27
click at [144, 160] on h1 "R998765348" at bounding box center [139, 151] width 232 height 34
copy h1 "R998765348"
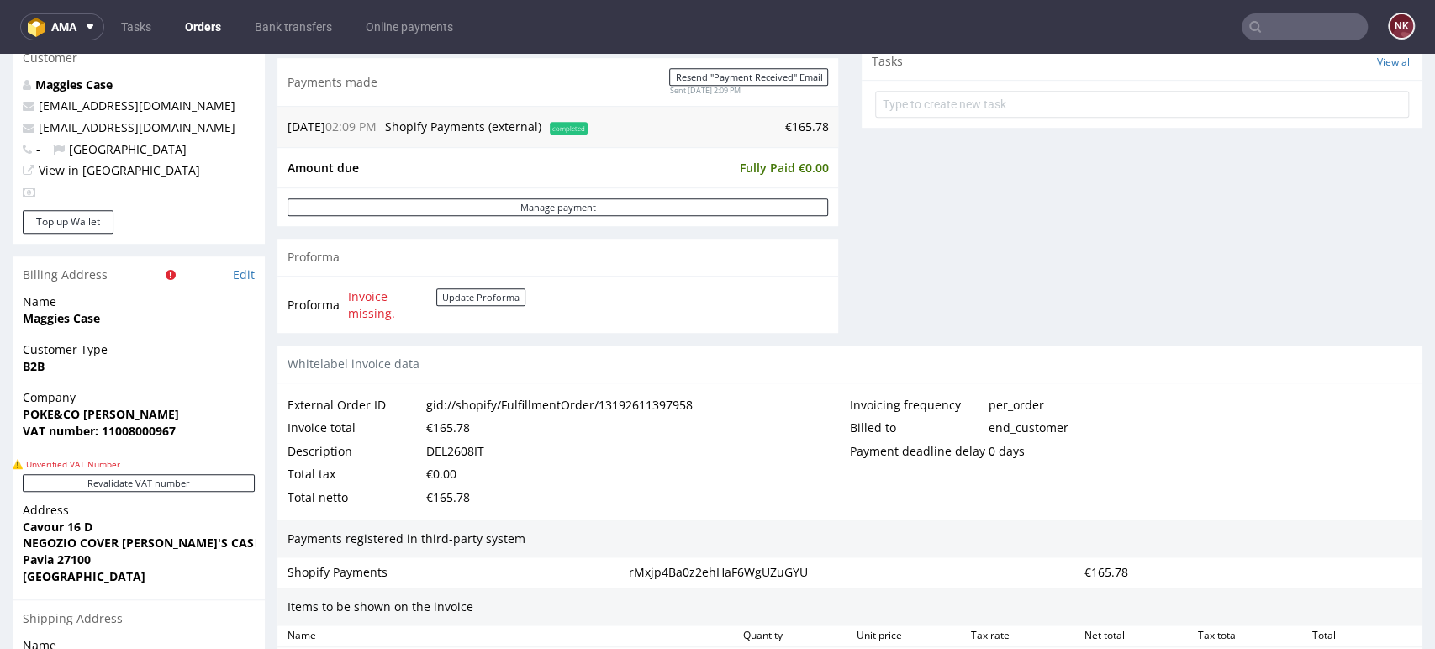
scroll to position [611, 0]
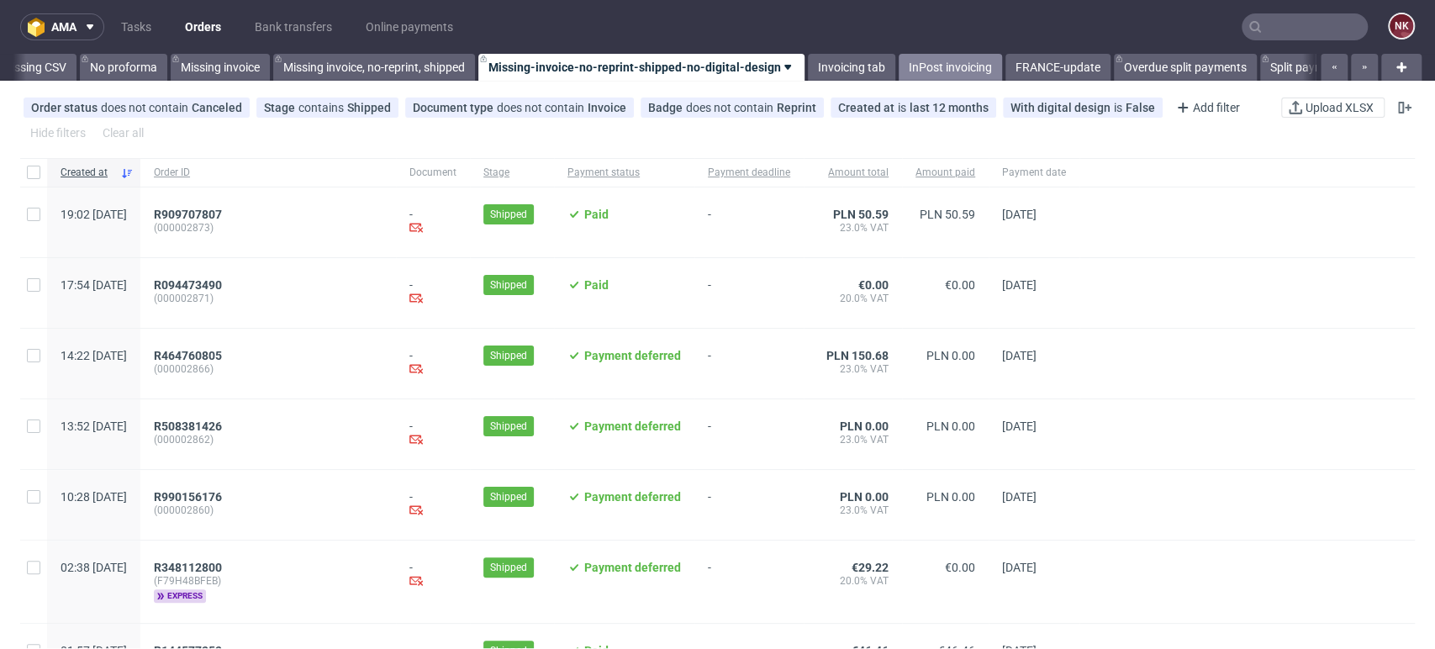
click at [947, 59] on link "InPost invoicing" at bounding box center [950, 67] width 103 height 27
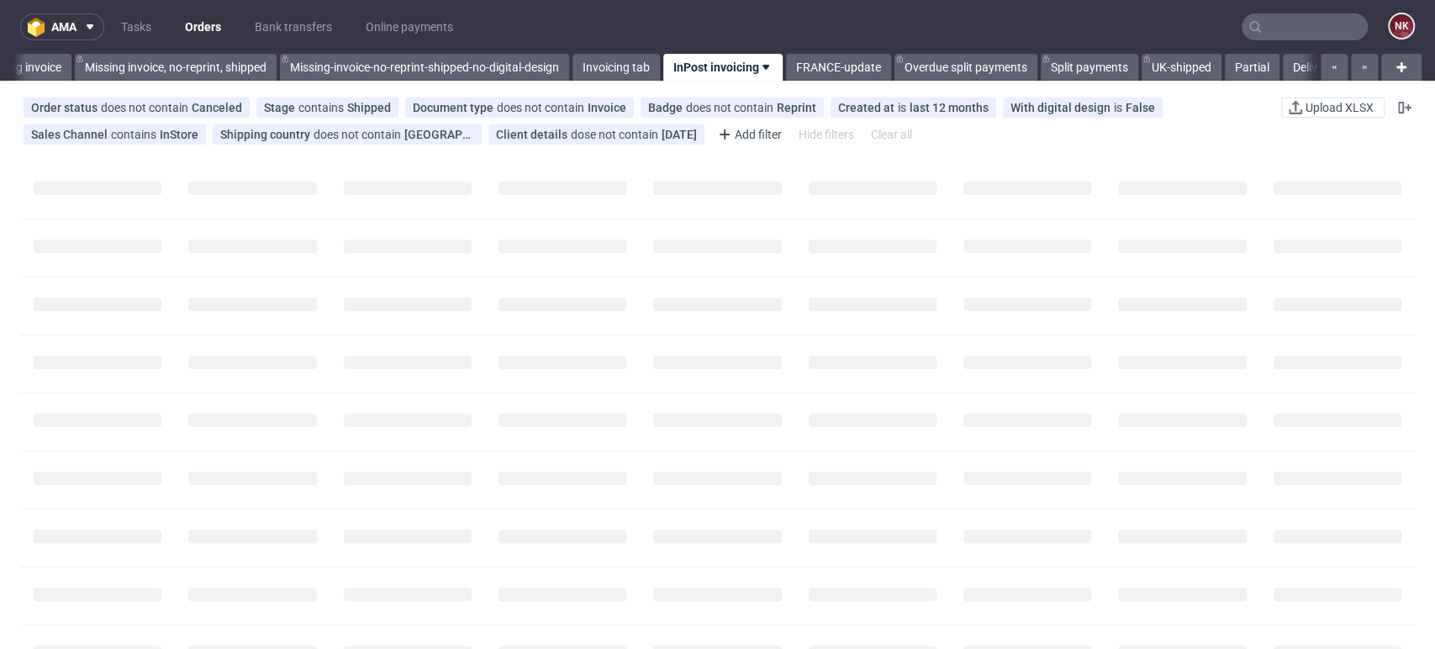
scroll to position [0, 2664]
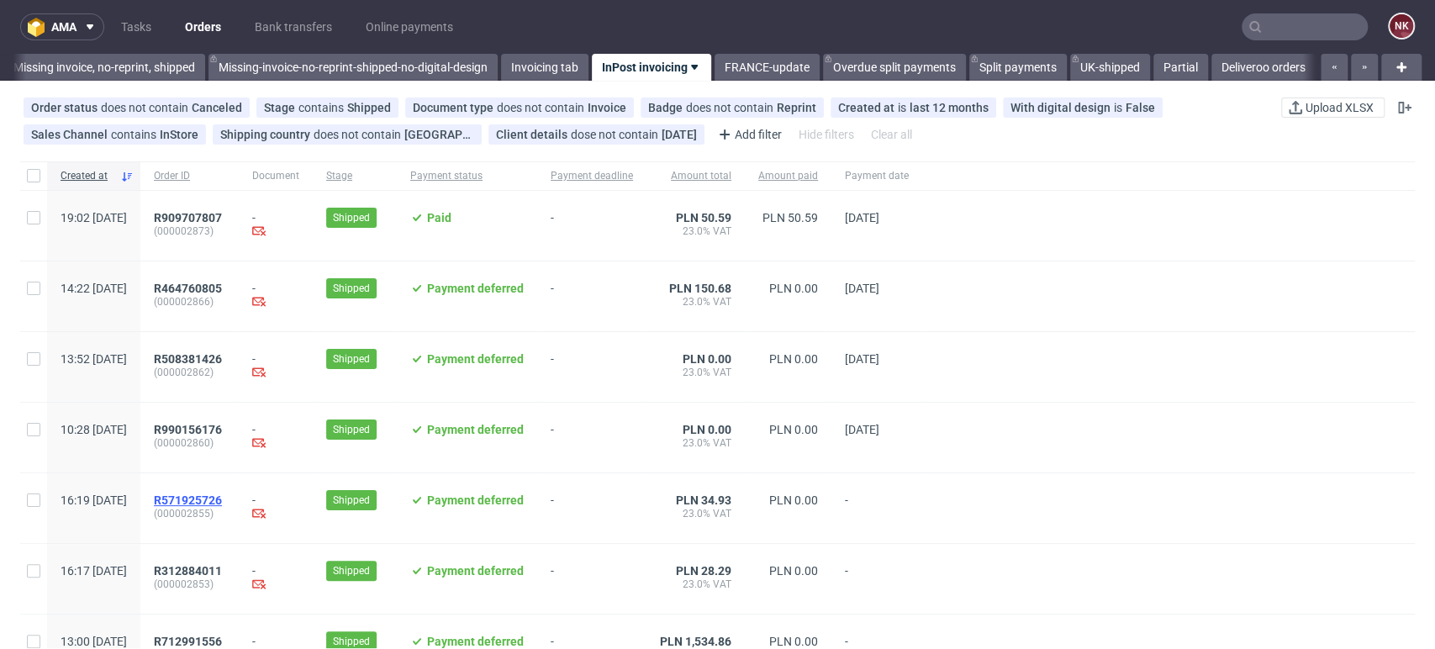
drag, startPoint x: 235, startPoint y: 509, endPoint x: 220, endPoint y: 498, distance: 18.0
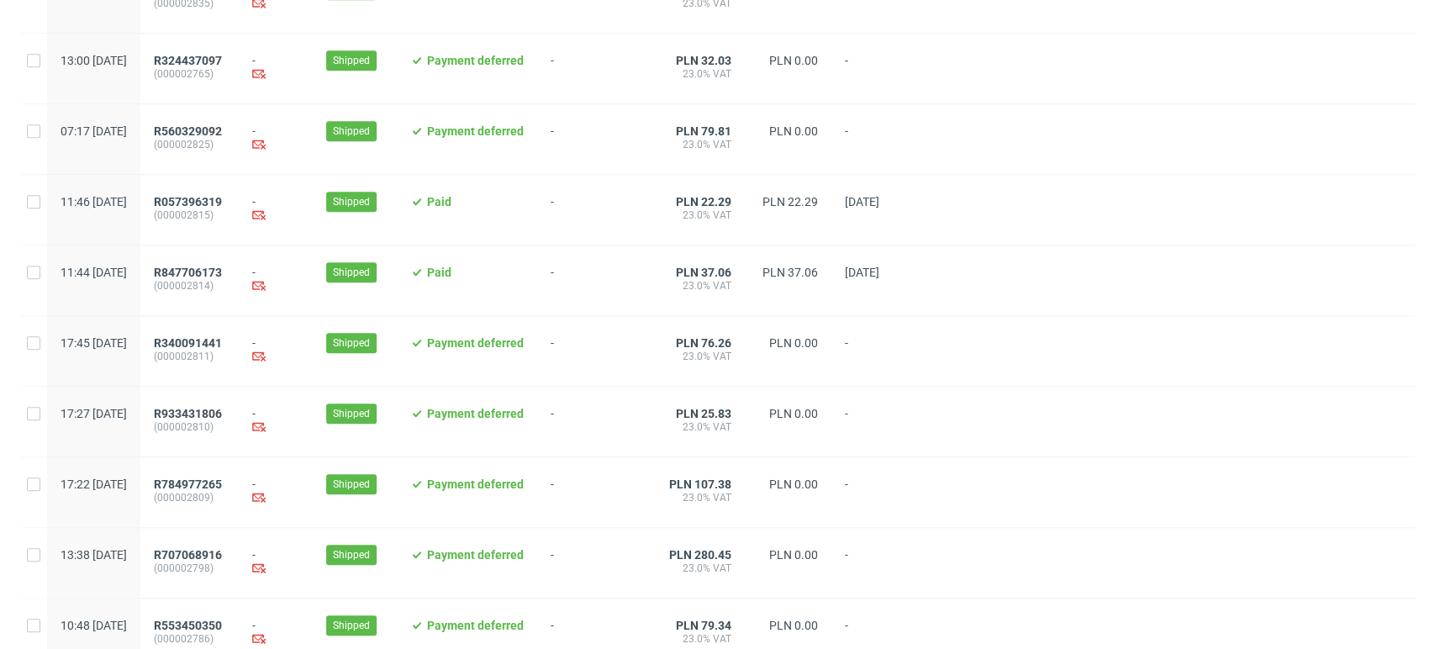
scroll to position [1400, 0]
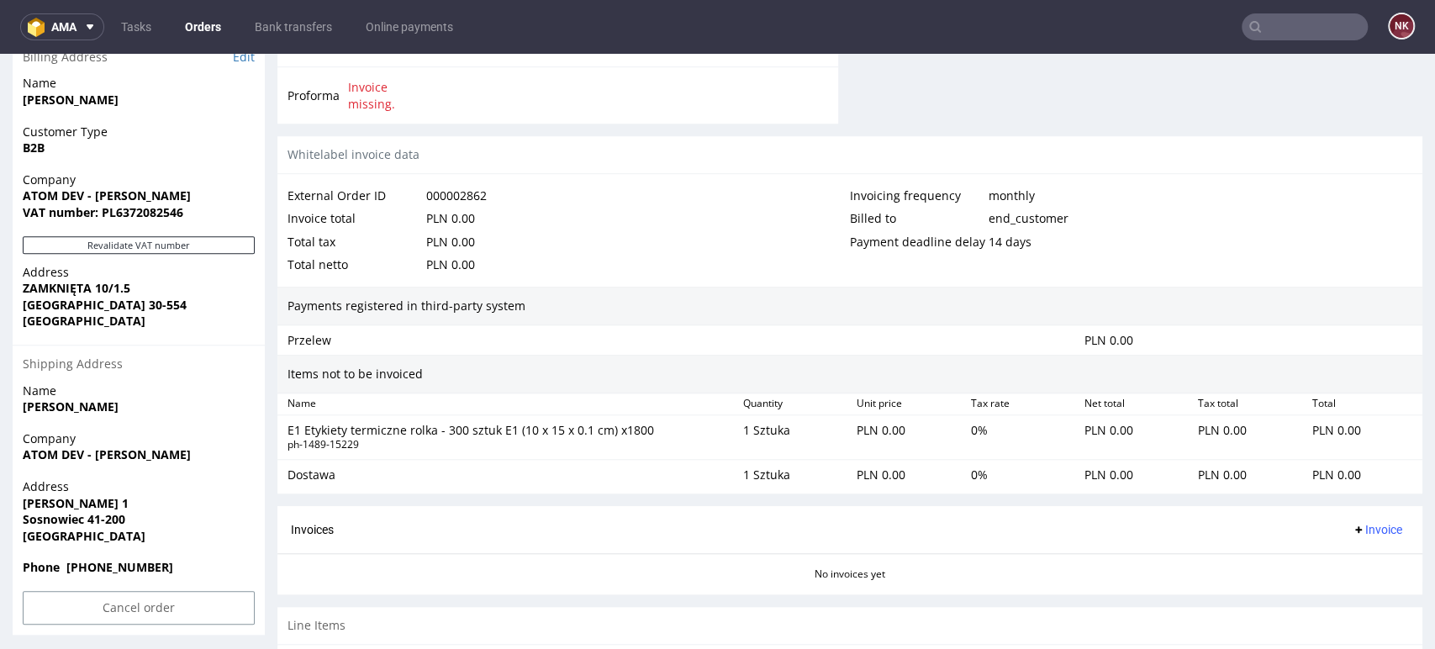
scroll to position [894, 0]
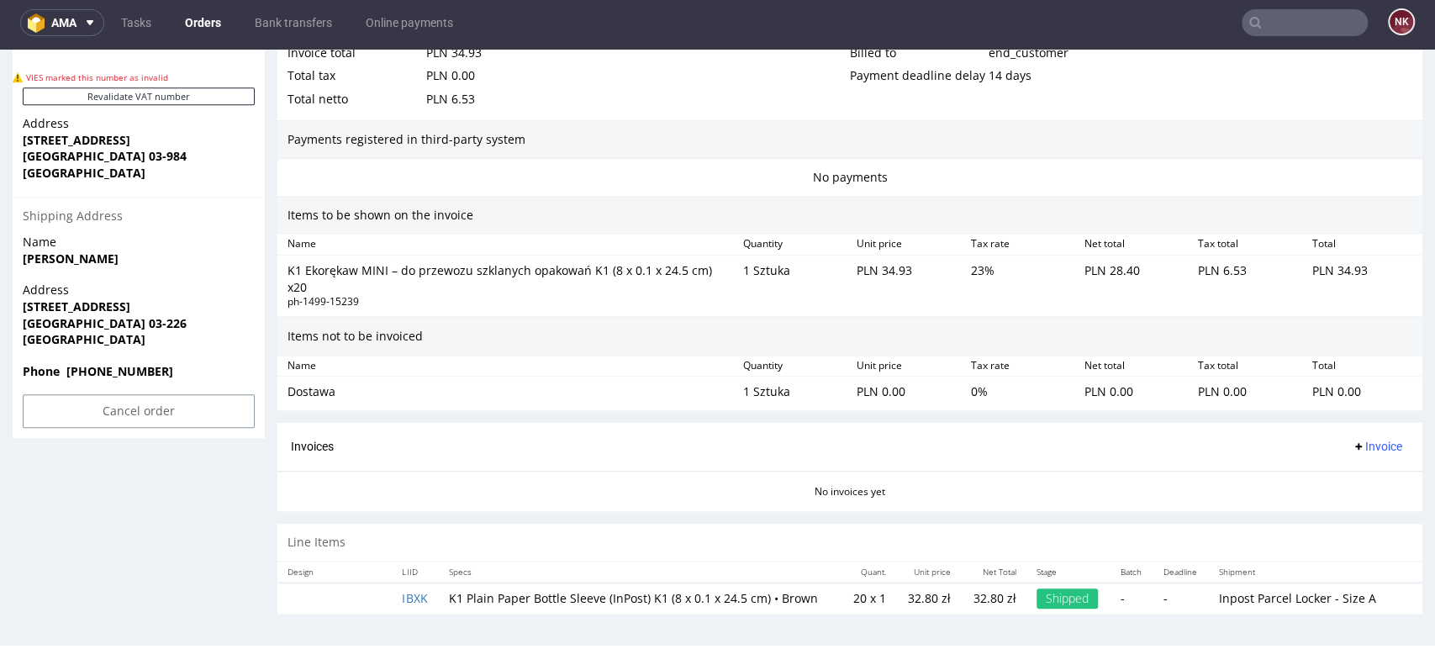
scroll to position [5, 0]
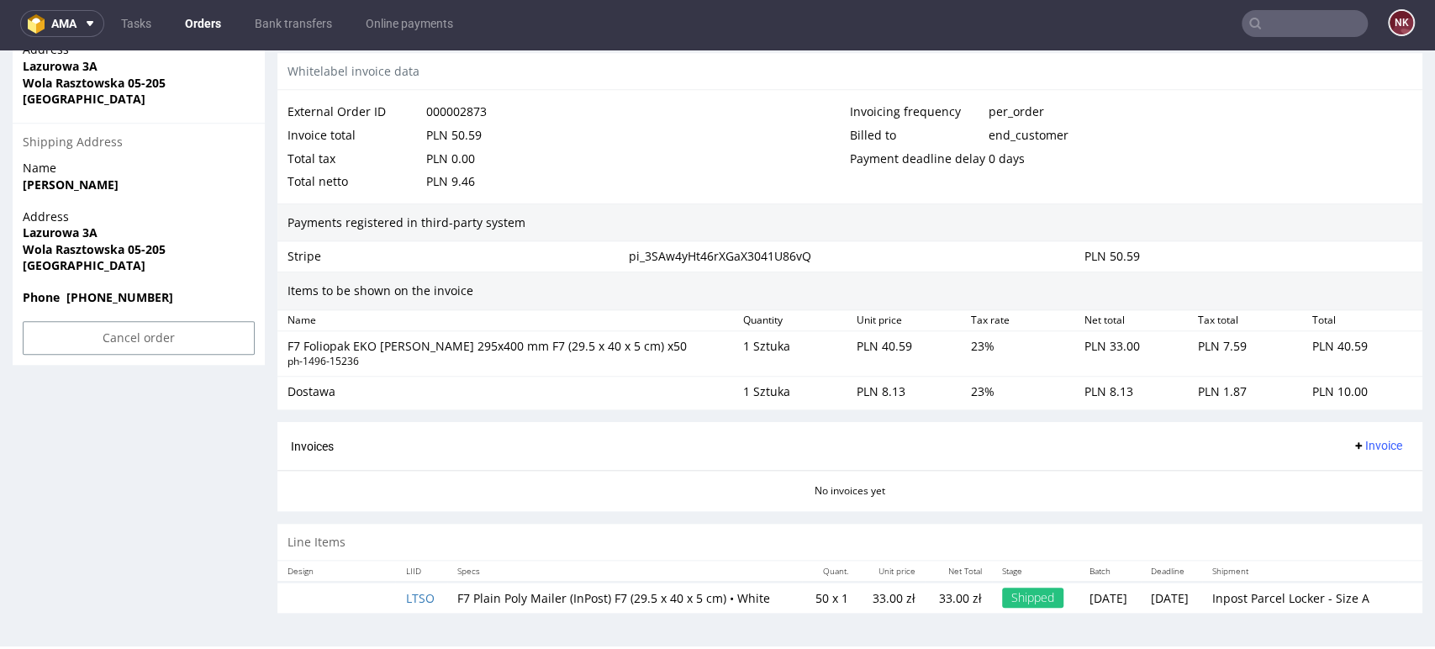
scroll to position [5, 0]
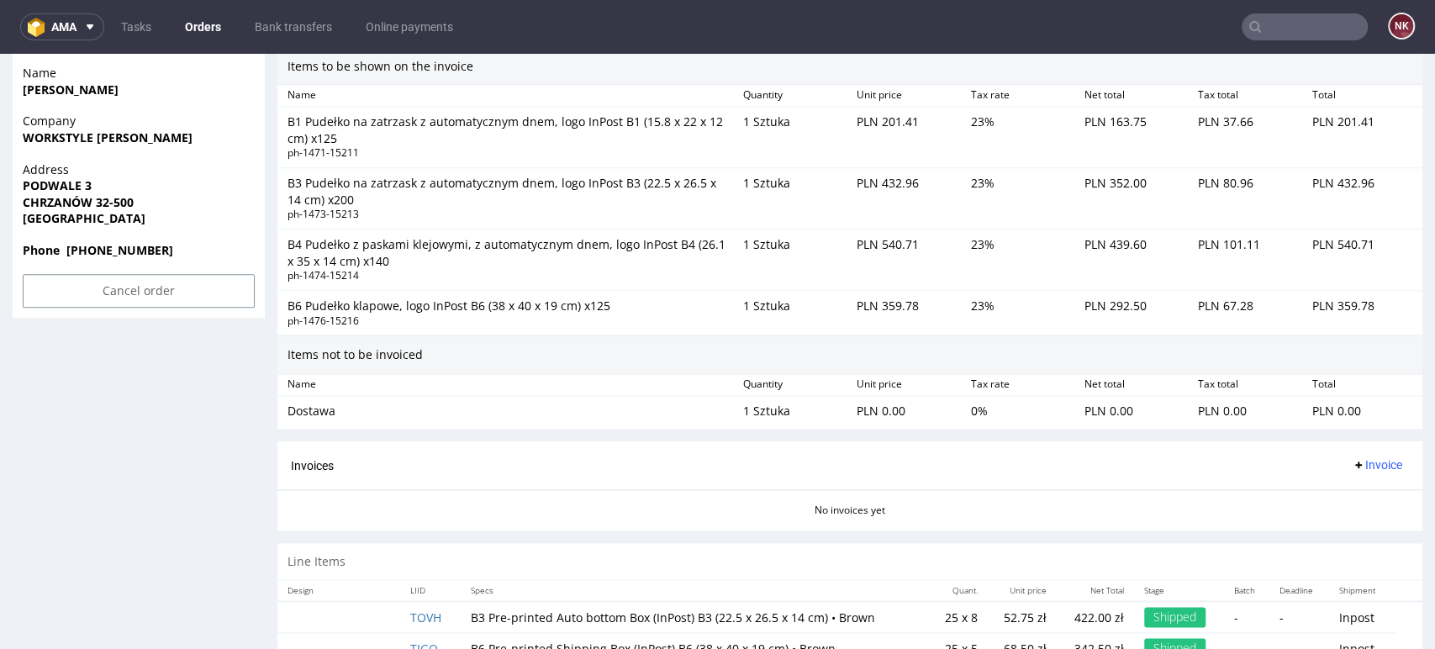
scroll to position [1238, 0]
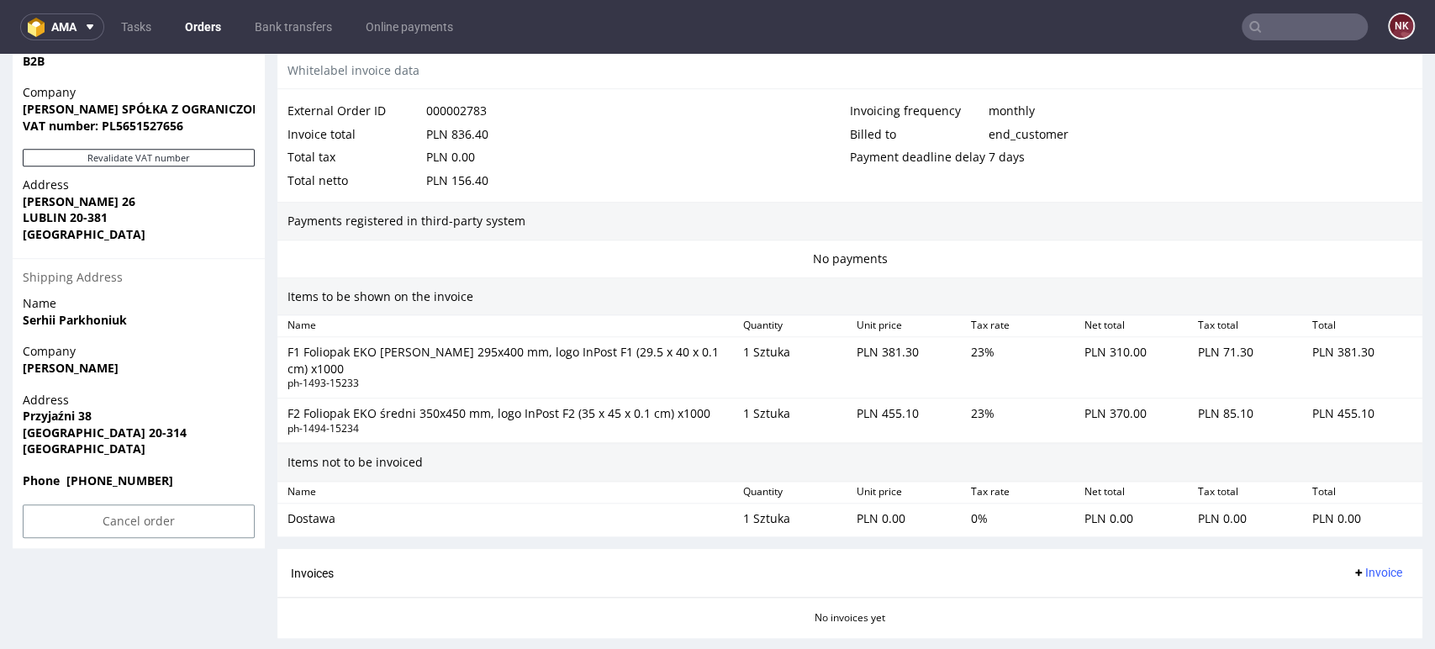
scroll to position [1037, 0]
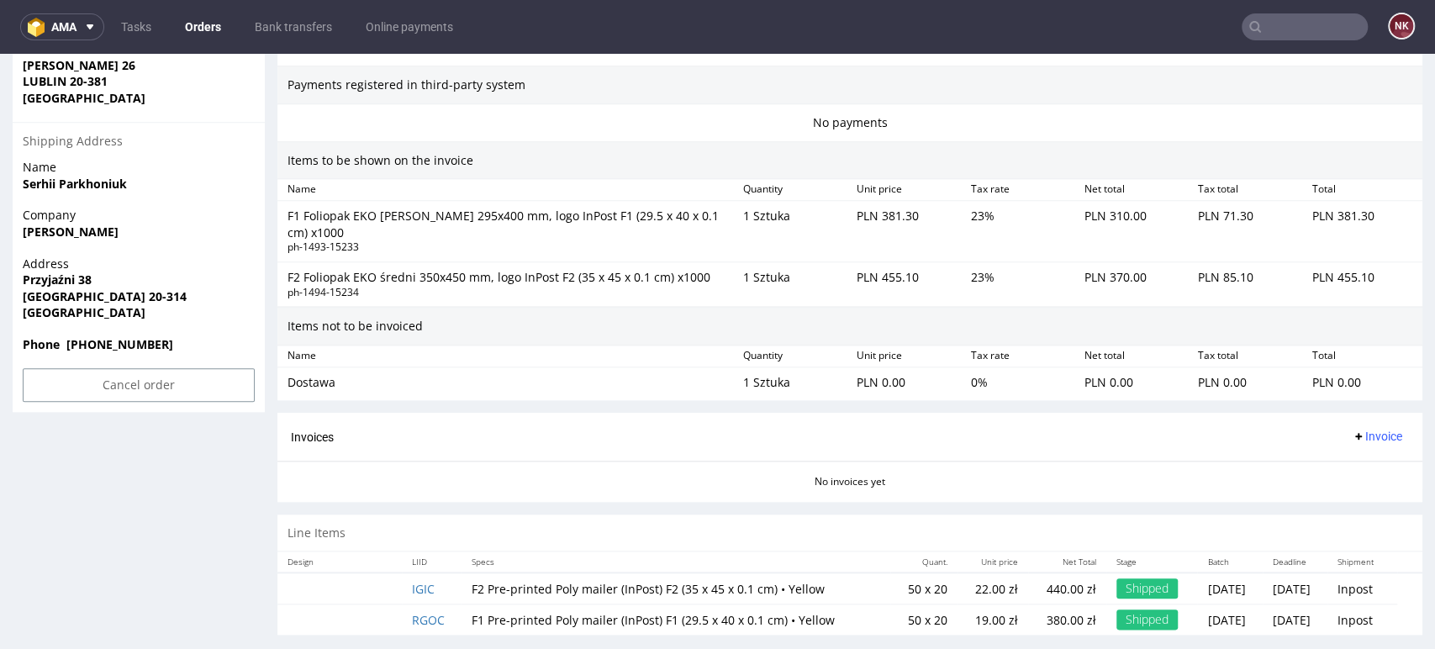
click at [1371, 377] on div "Dostawa 1 Sztuka PLN 0.00 0 % PLN 0.00 PLN 0.00 PLN 0.00" at bounding box center [849, 382] width 1145 height 30
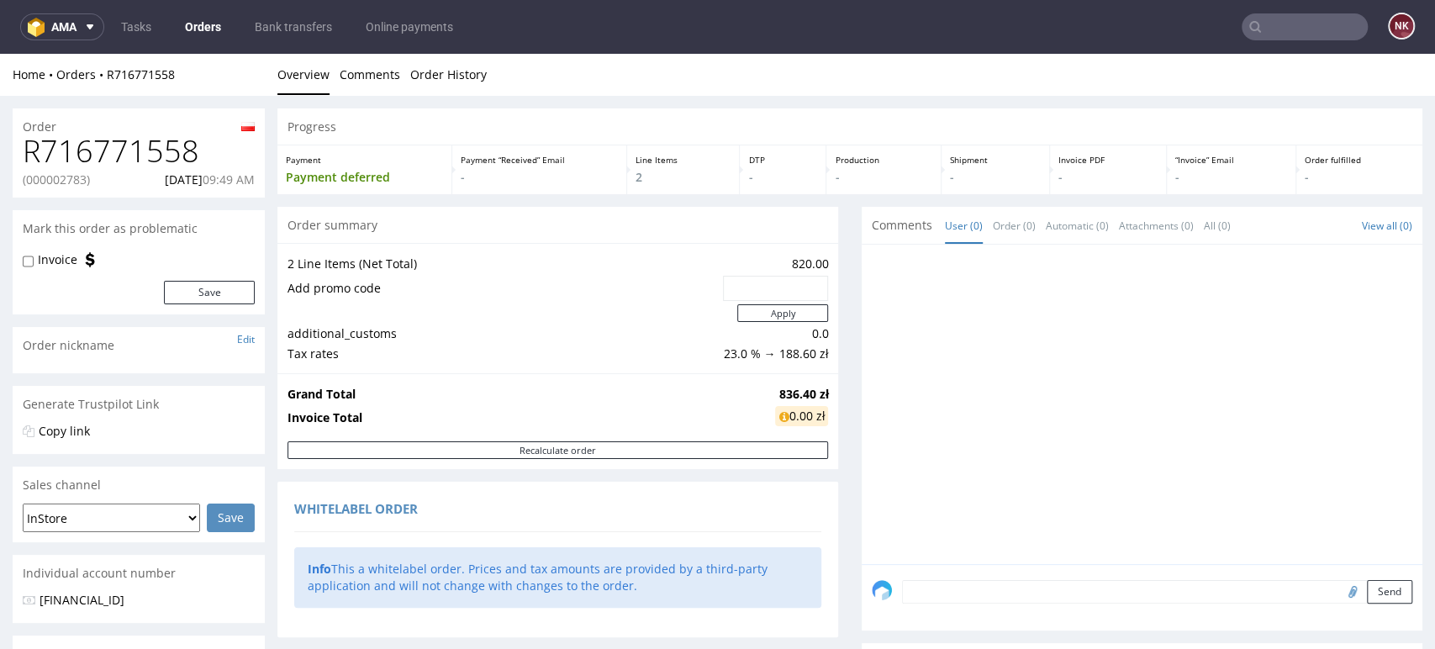
scroll to position [373, 0]
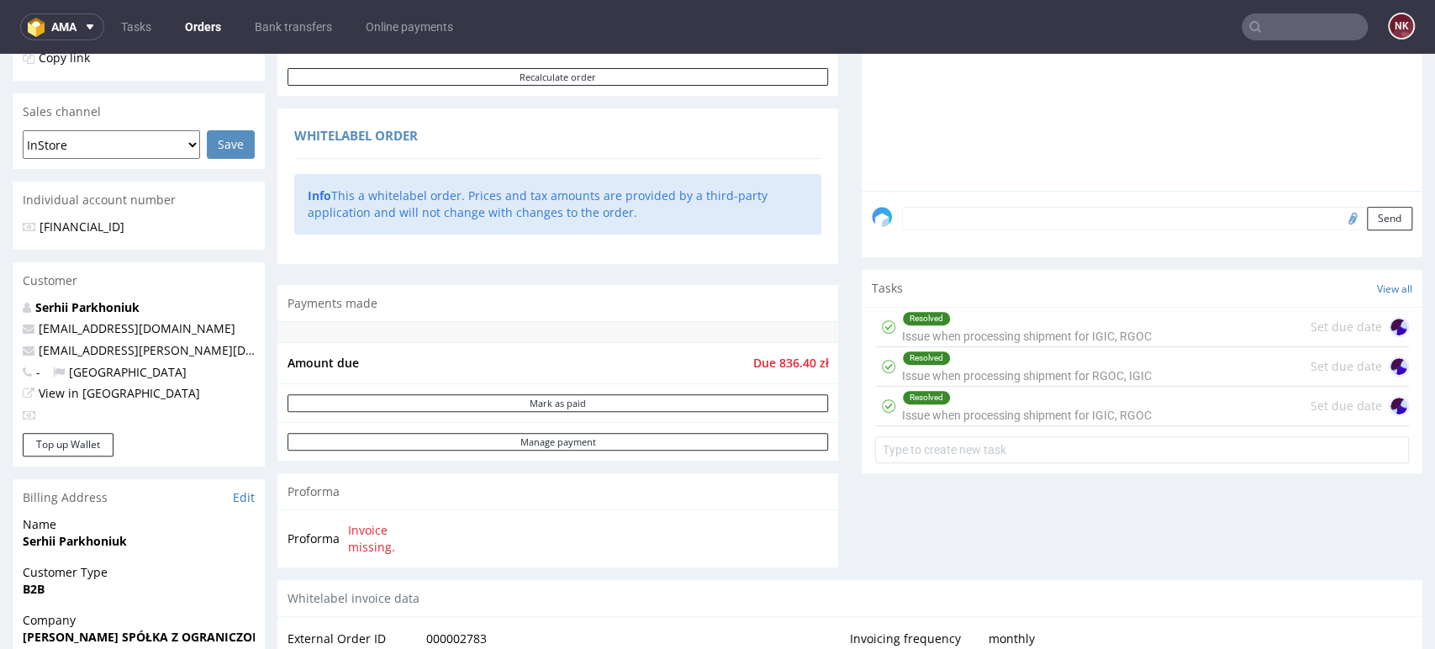
click at [1356, 519] on div "Comments User (0) Order (0) Automatic (0) Attachments (0) All (0) View all (0) …" at bounding box center [1142, 207] width 561 height 746
drag, startPoint x: 1349, startPoint y: 530, endPoint x: 1258, endPoint y: 508, distance: 93.4
click at [1349, 530] on div "Comments User (0) Order (0) Automatic (0) Attachments (0) All (0) View all (0) …" at bounding box center [1142, 207] width 561 height 746
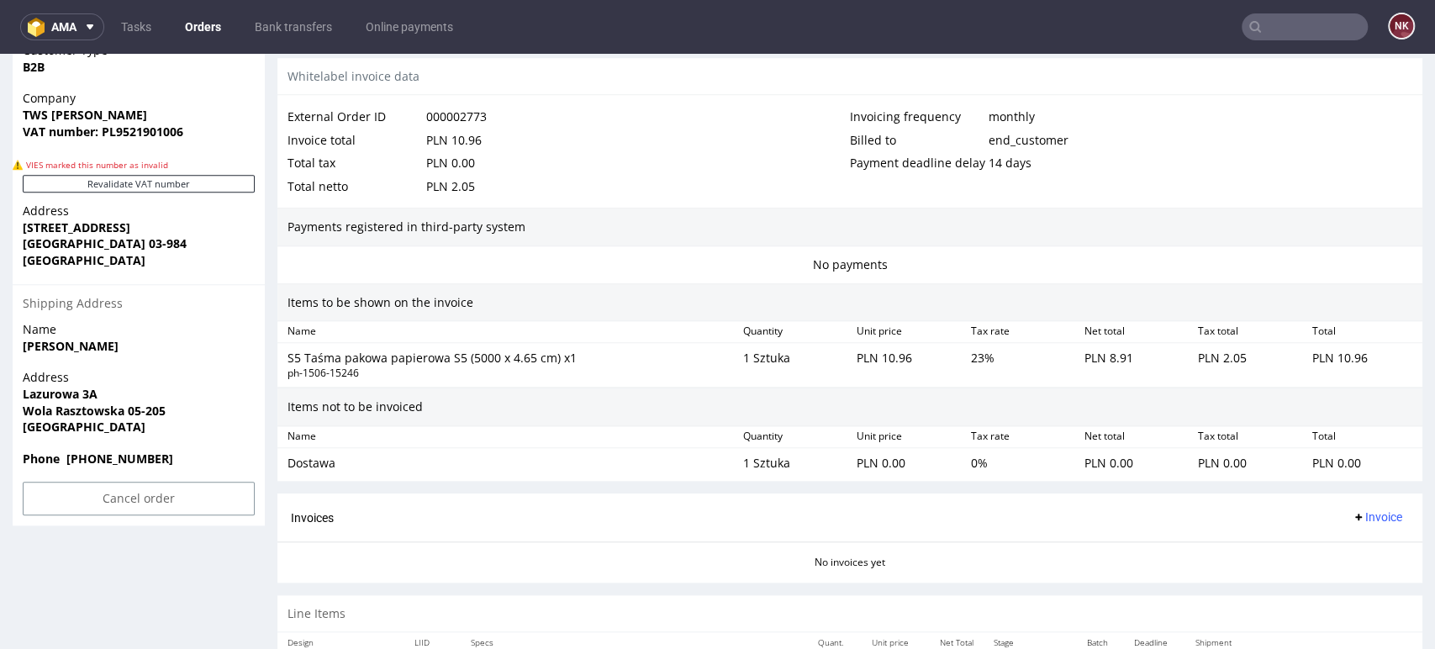
scroll to position [1009, 0]
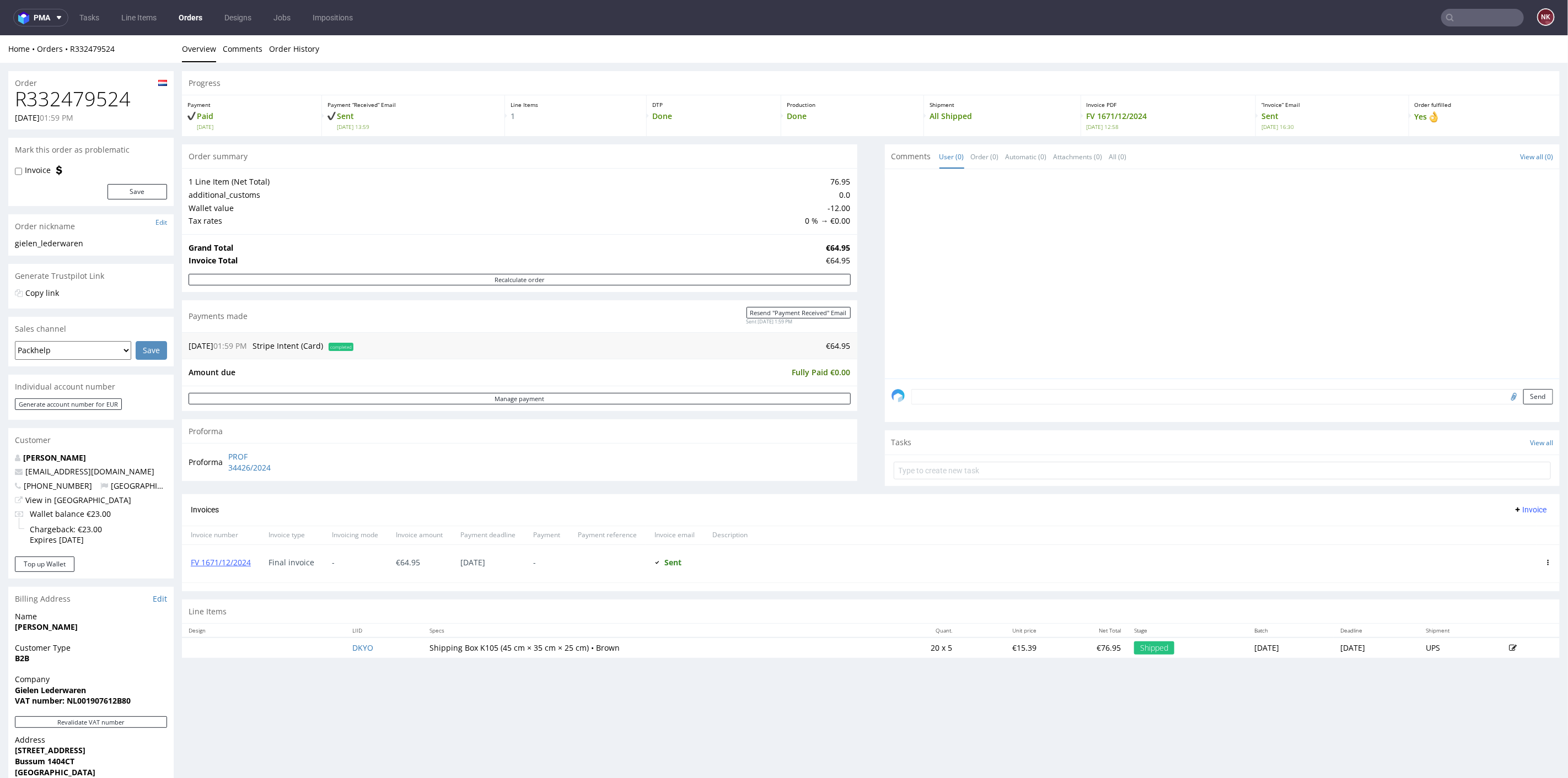
click at [863, 444] on div "Progress Payment Paid [DATE] Payment “Received” Email Sent [DATE] 13:59 Line It…" at bounding box center [870, 368] width 1378 height 596
click at [856, 455] on div "Progress Payment Paid [DATE] Payment “Received” Email Sent [DATE] 13:59 Line It…" at bounding box center [870, 368] width 1378 height 596
click at [861, 427] on div "Progress Payment Paid [DATE] Payment “Received” Email Sent [DATE] 13:59 Line It…" at bounding box center [870, 368] width 1378 height 596
click at [853, 427] on div "Progress Payment Paid [DATE] Payment “Received” Email Sent [DATE] 13:59 Line It…" at bounding box center [870, 368] width 1378 height 596
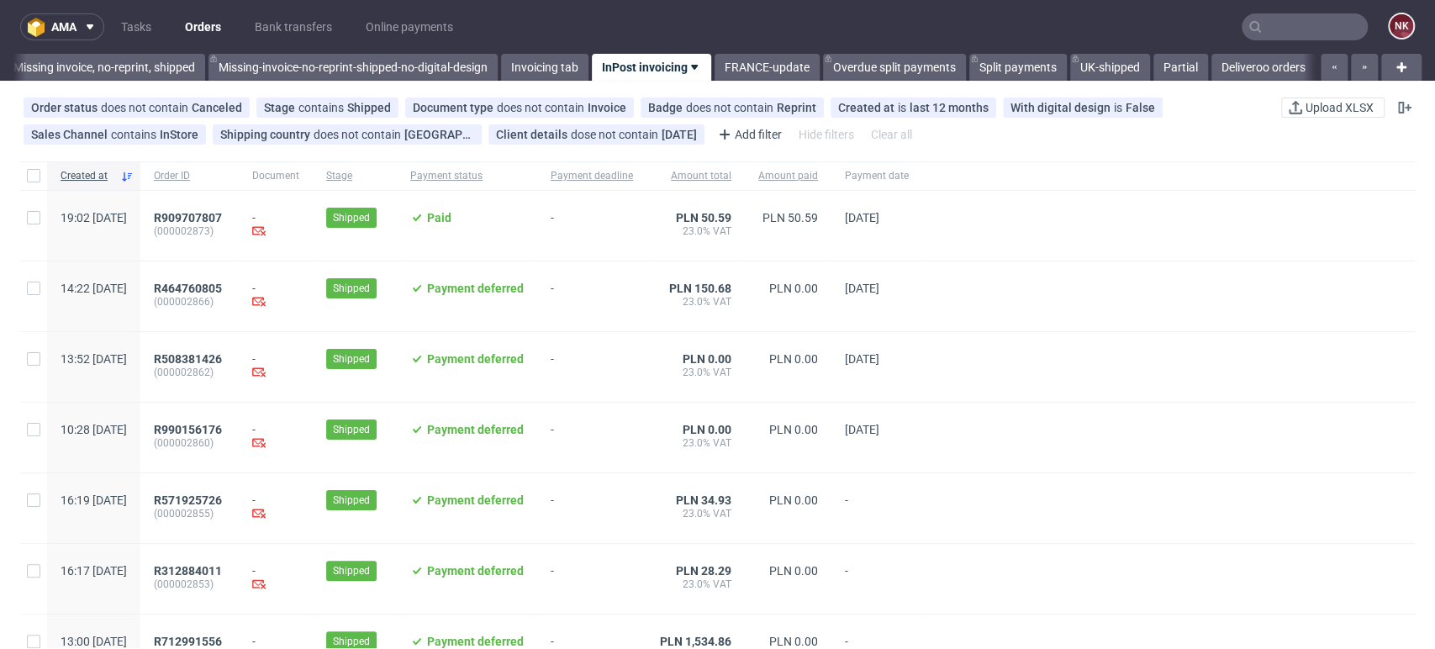
scroll to position [0, 2664]
click at [1338, 415] on div at bounding box center [1168, 438] width 493 height 70
click at [203, 29] on link "Orders" at bounding box center [203, 26] width 56 height 27
click at [1266, 66] on link "Deliveroo orders" at bounding box center [1263, 67] width 104 height 27
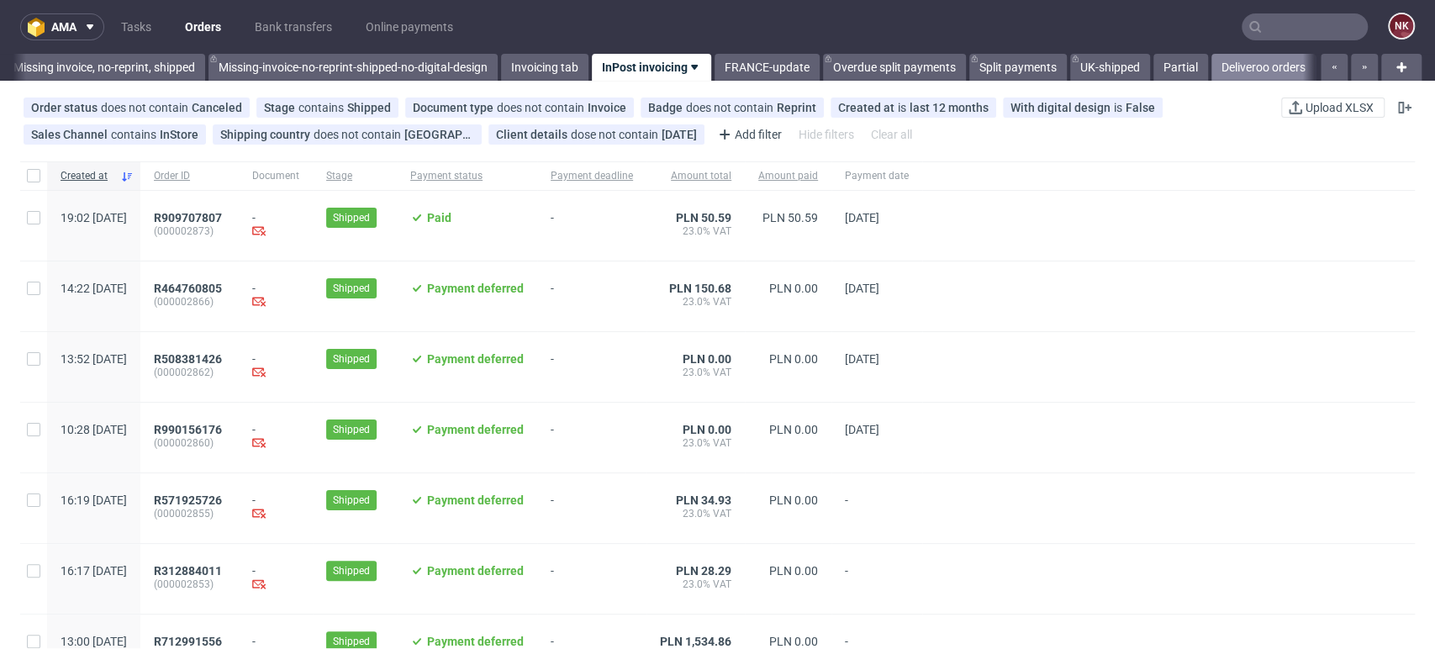
scroll to position [0, 2683]
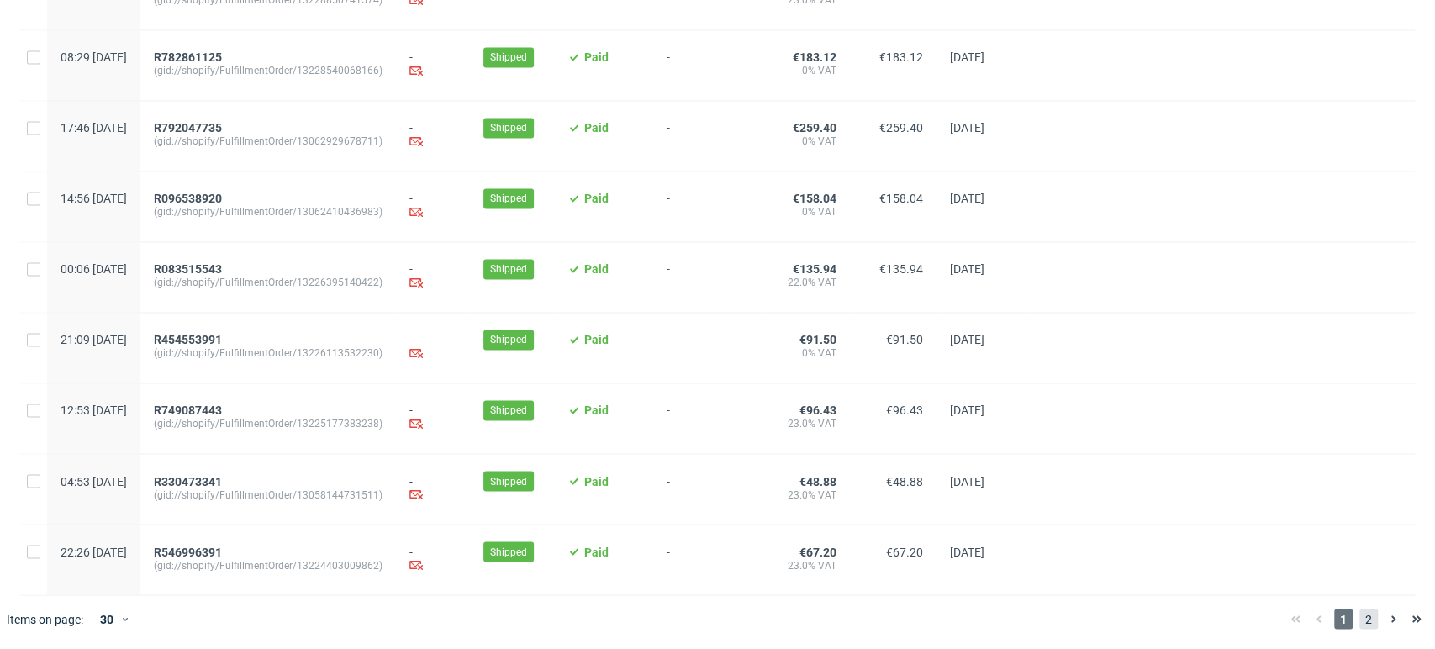
click at [1359, 610] on span "2" at bounding box center [1368, 619] width 18 height 20
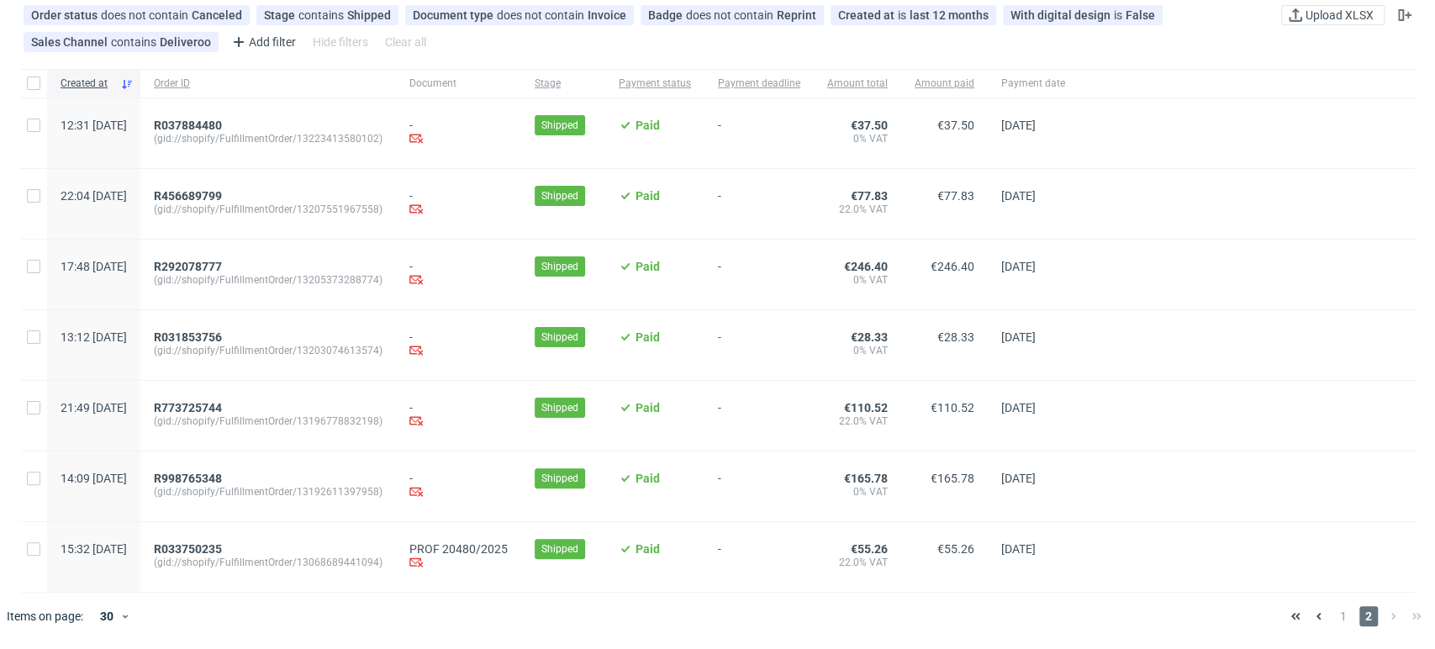
scroll to position [155, 0]
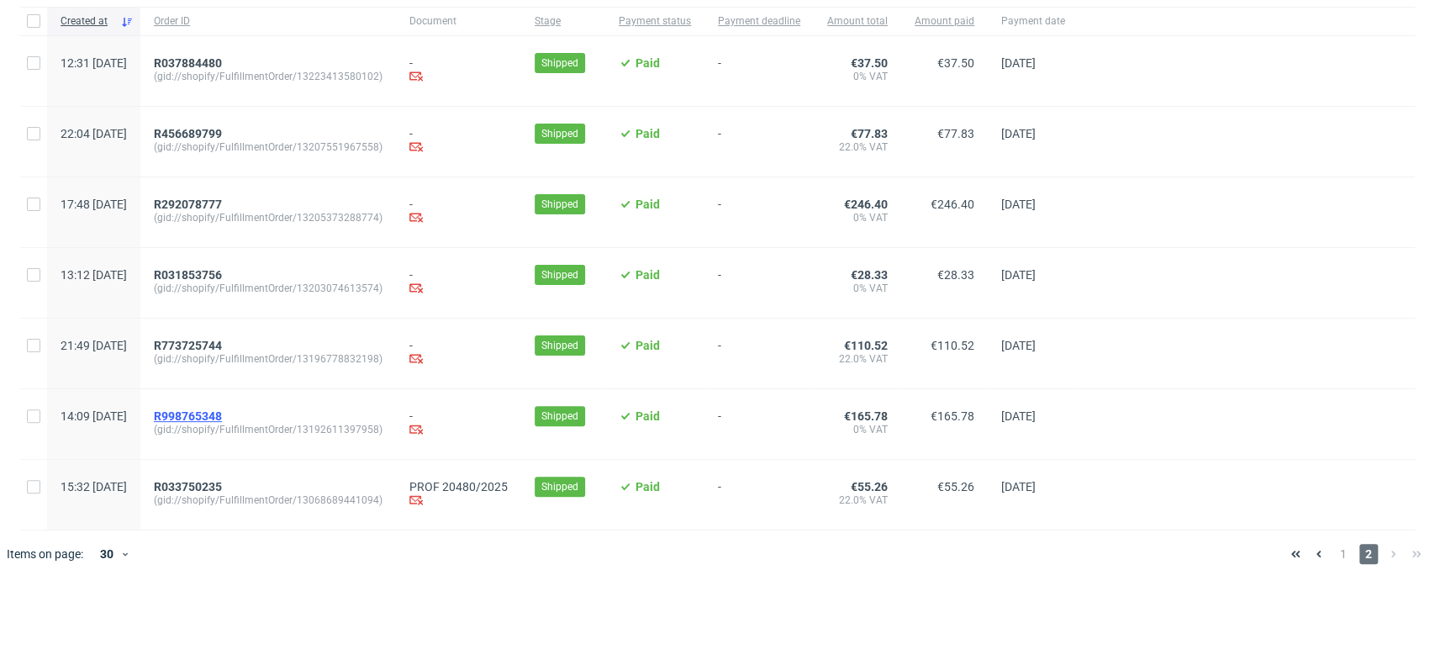
click at [222, 409] on span "R998765348" at bounding box center [188, 415] width 68 height 13
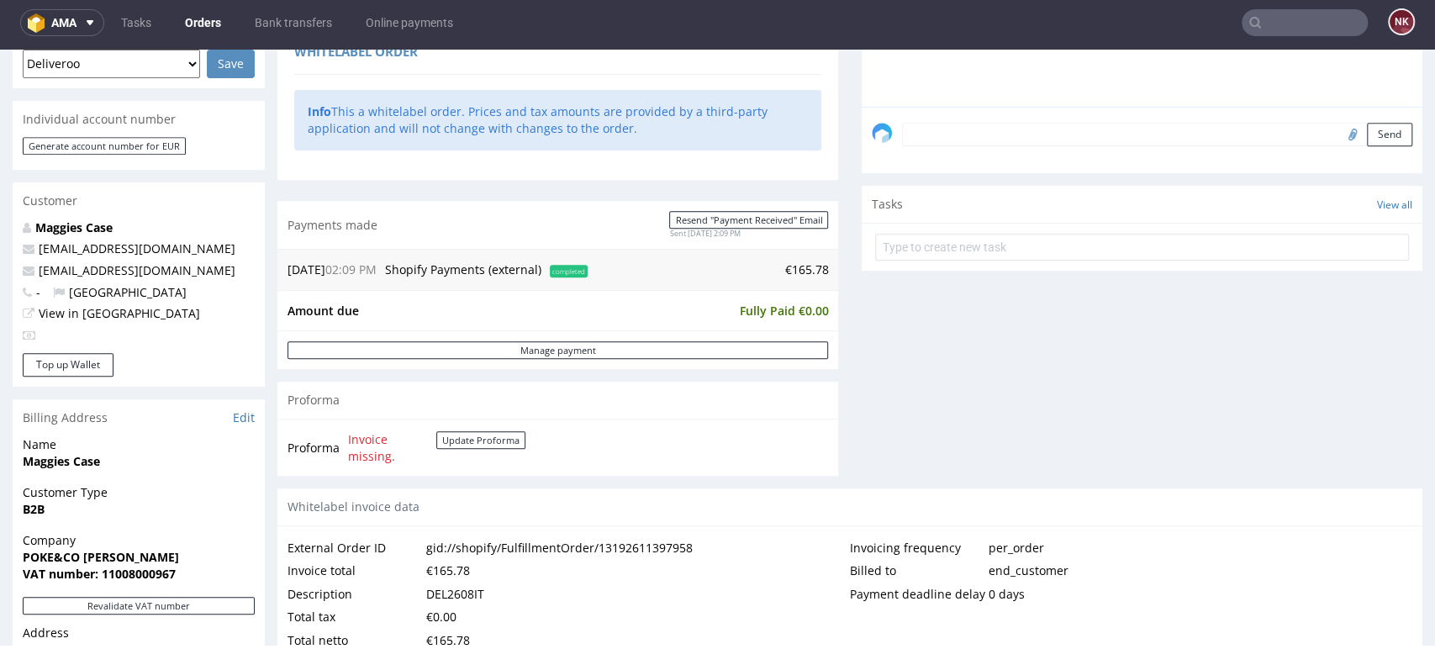
scroll to position [841, 0]
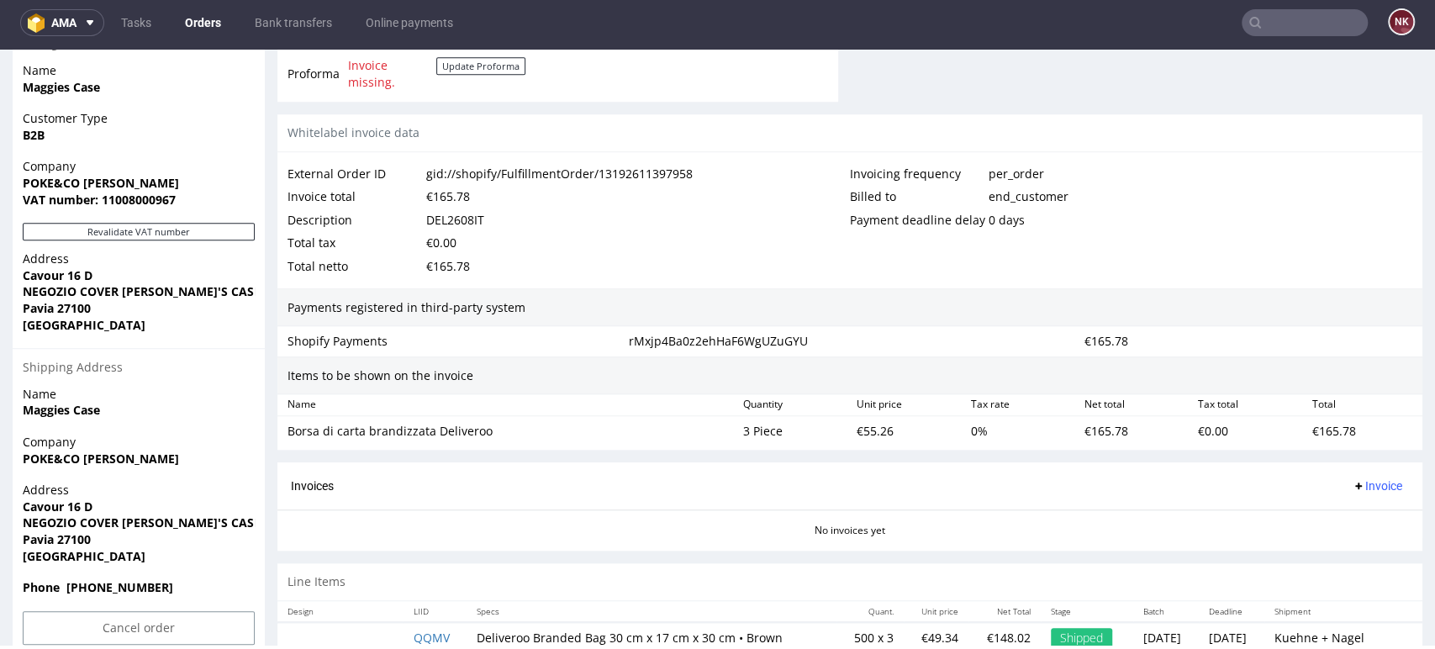
click at [1350, 364] on div "Items to be shown on the invoice" at bounding box center [849, 375] width 1145 height 39
click at [133, 219] on div "Company POKE&CO [PERSON_NAME] VAT number: 11008000967" at bounding box center [139, 190] width 252 height 65
click at [133, 225] on button "Revalidate VAT number" at bounding box center [139, 232] width 232 height 18
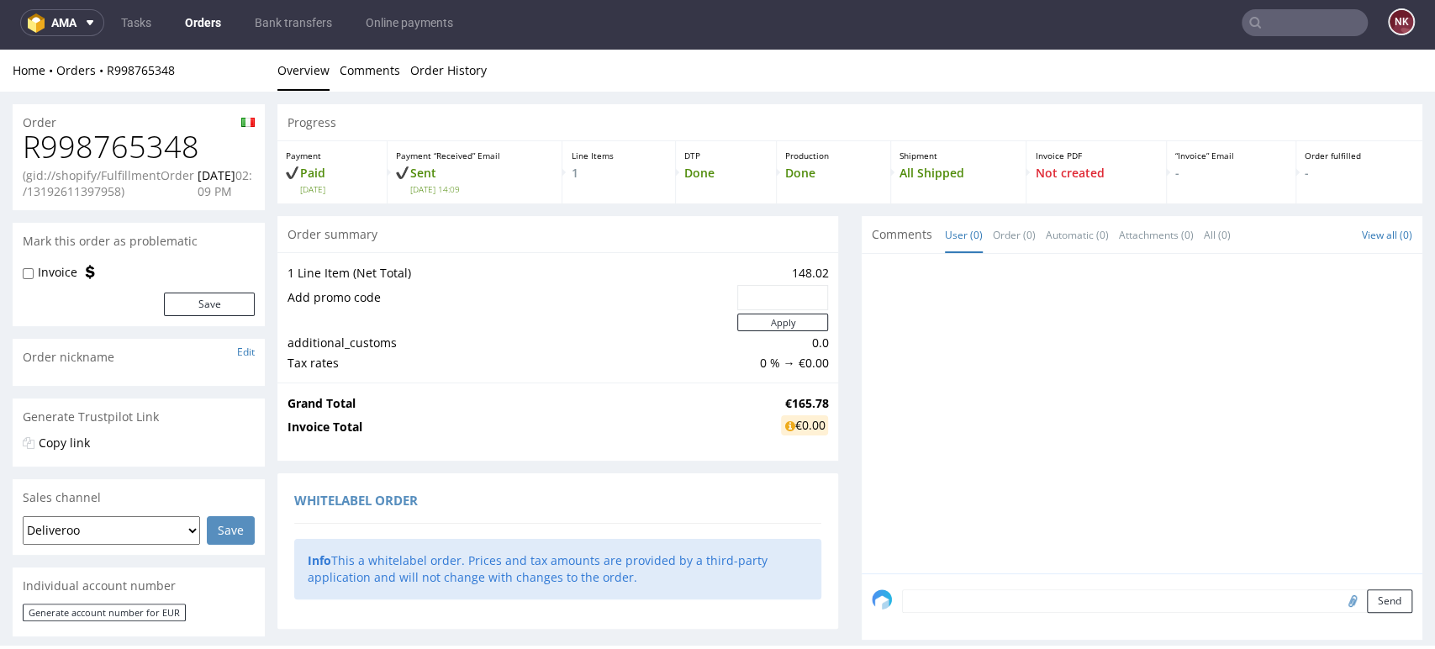
scroll to position [830, 0]
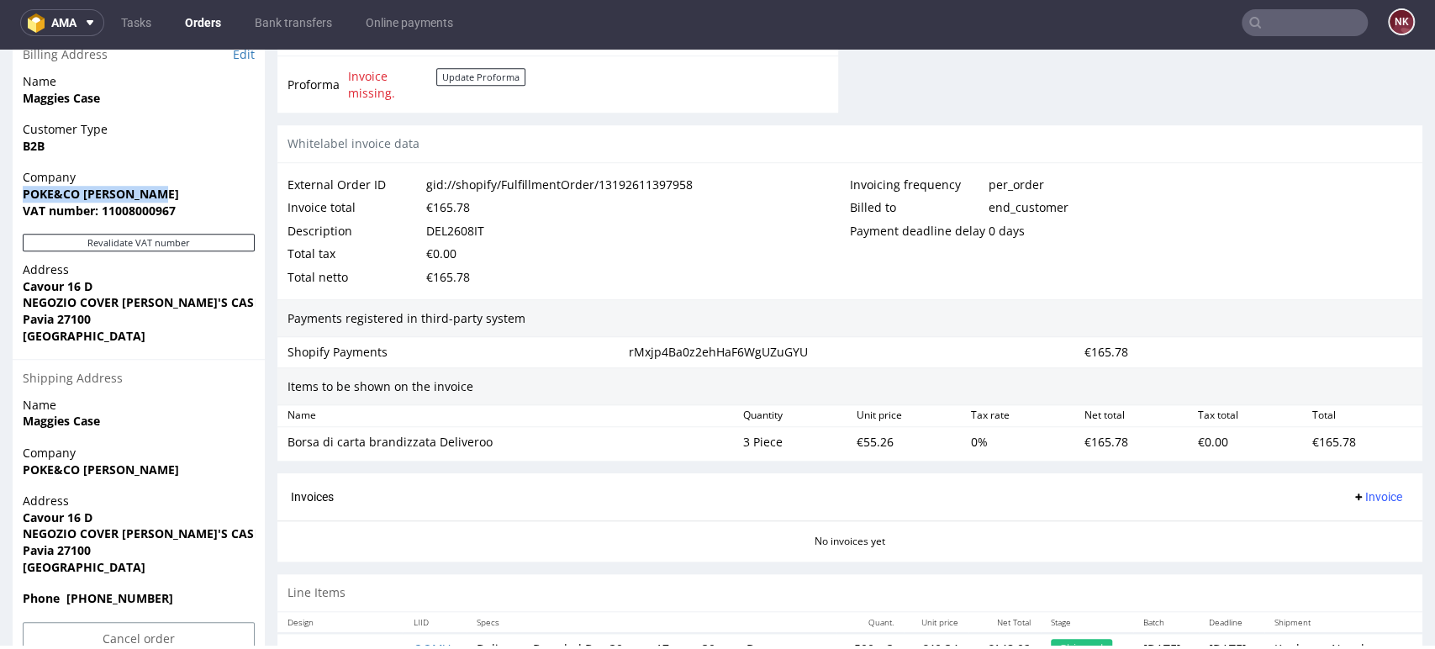
drag, startPoint x: 175, startPoint y: 189, endPoint x: 3, endPoint y: 191, distance: 171.5
copy strong "POKE&CO [PERSON_NAME]"
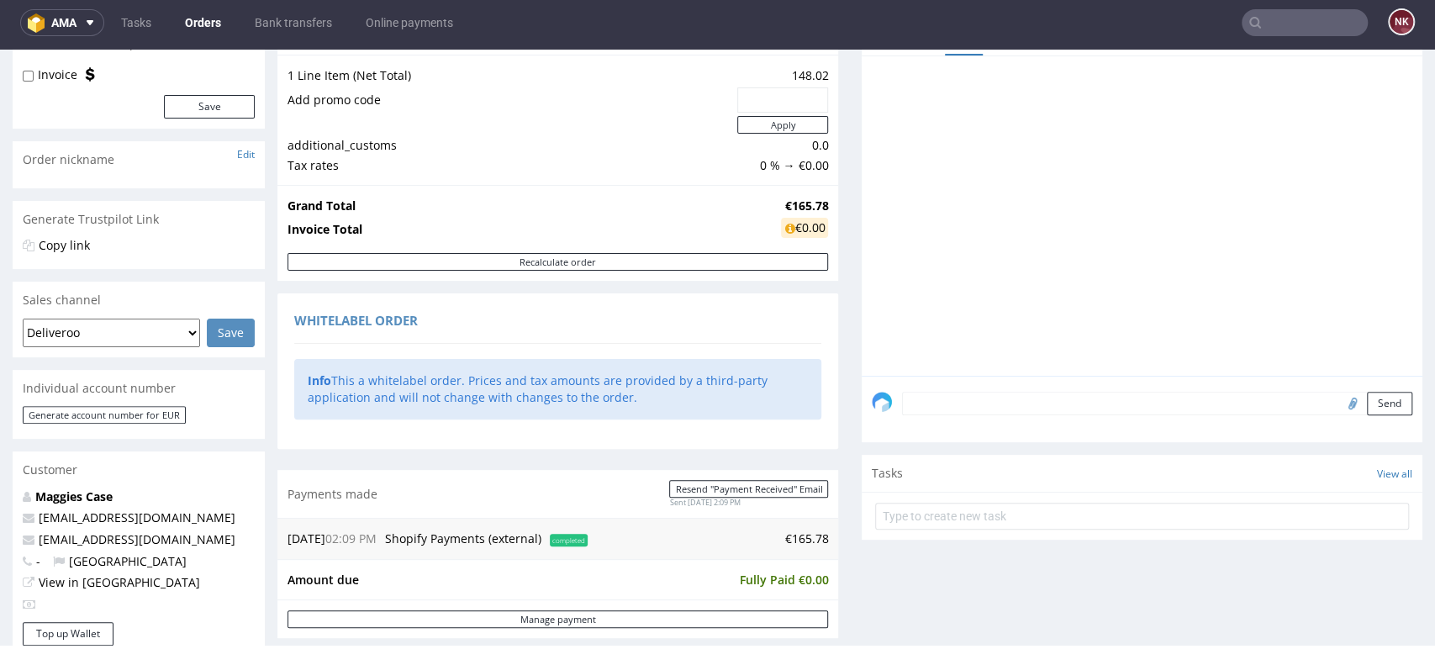
scroll to position [82, 0]
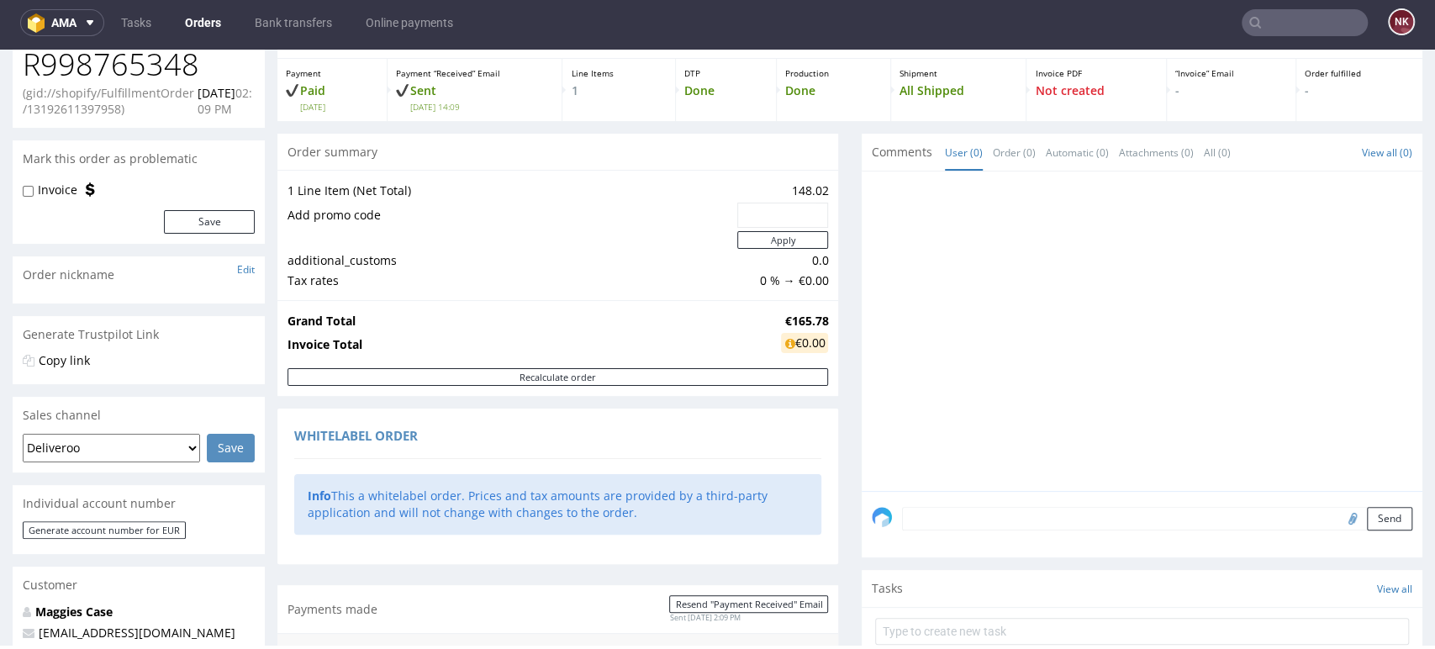
click at [136, 60] on h1 "R998765348" at bounding box center [139, 65] width 232 height 34
copy h1 "R998765348"
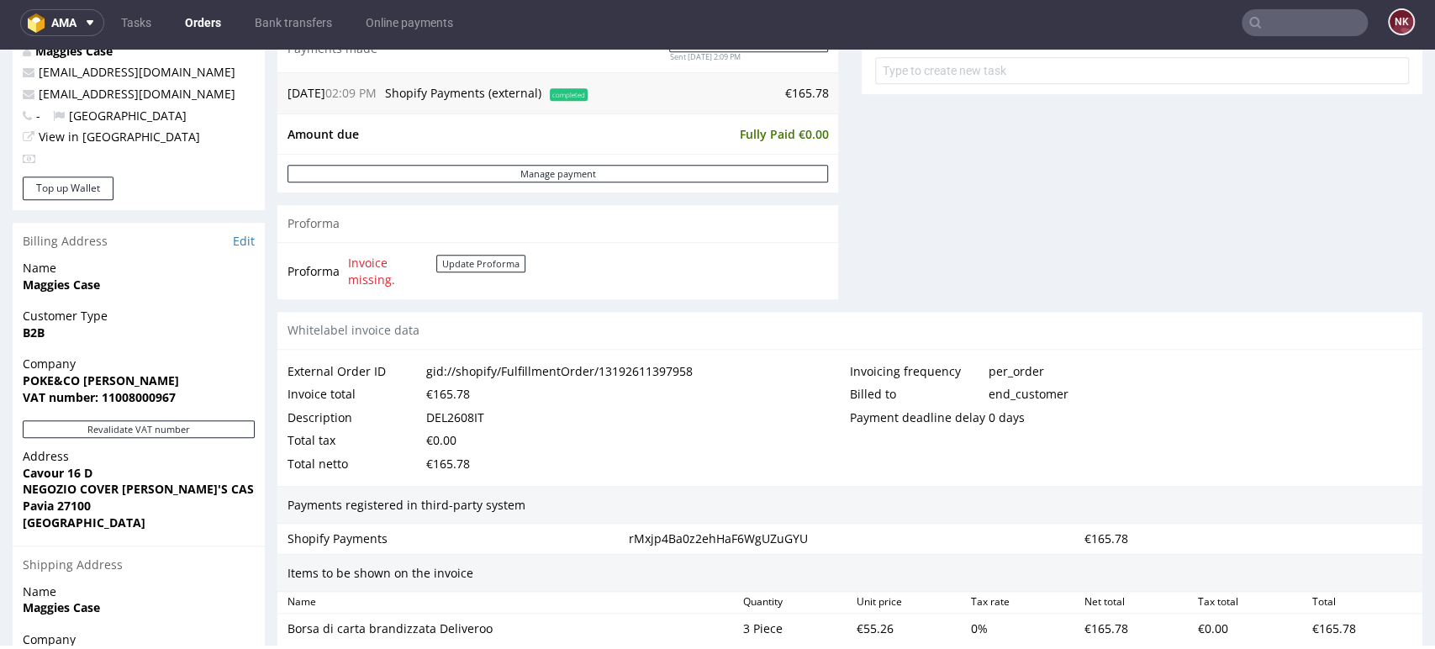
click at [458, 409] on div "DEL2608IT" at bounding box center [455, 418] width 58 height 24
copy div "DEL2608IT"
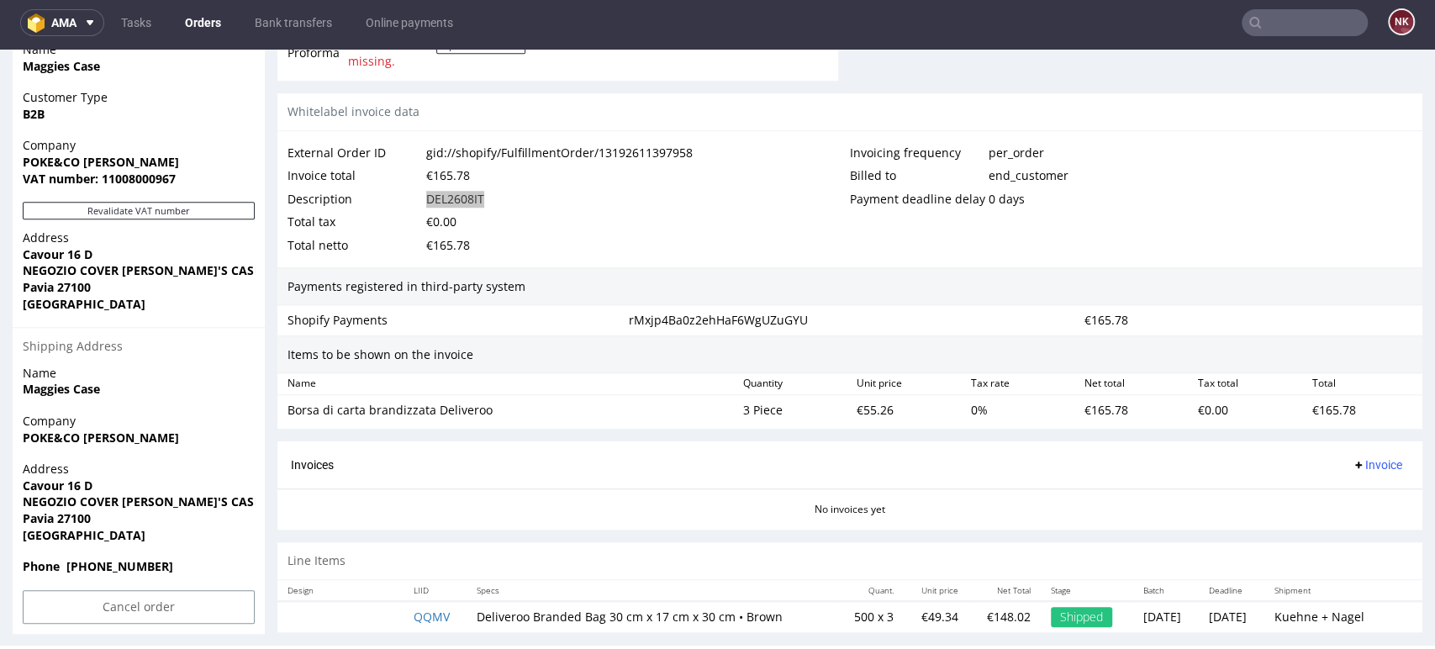
scroll to position [881, 0]
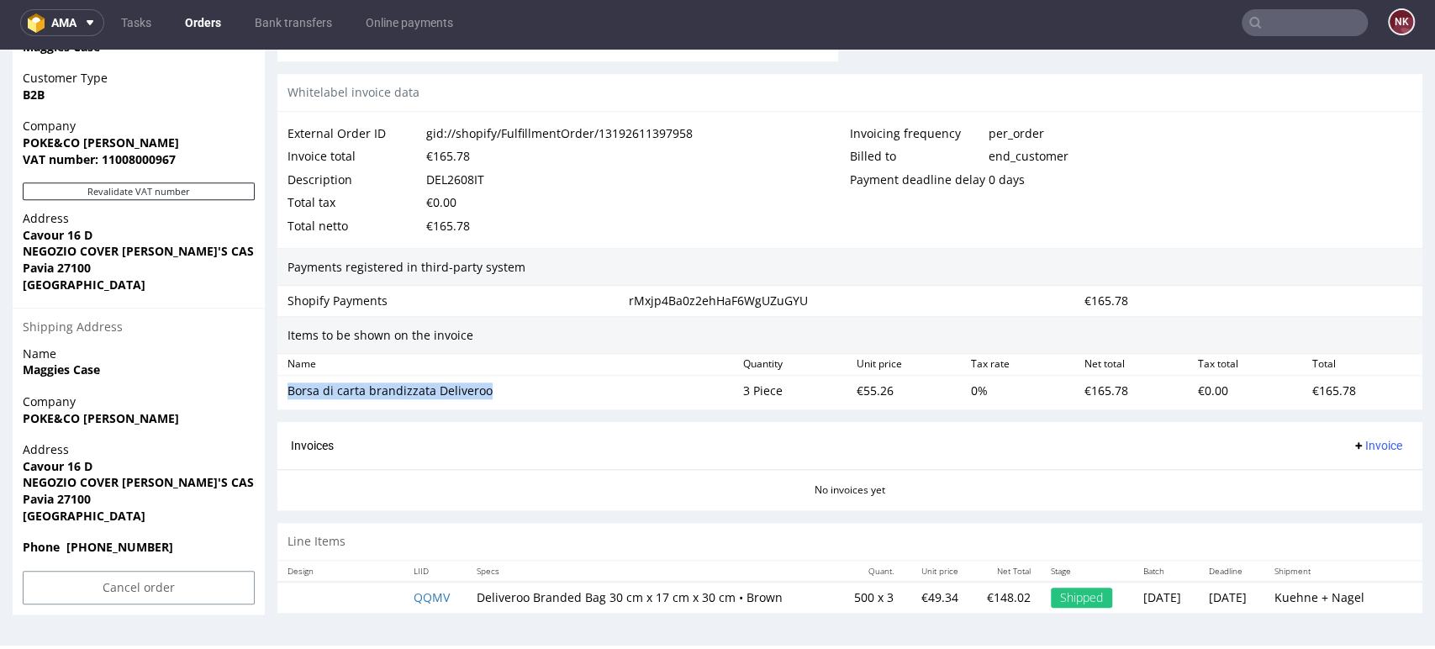
drag, startPoint x: 489, startPoint y: 387, endPoint x: 277, endPoint y: 387, distance: 212.7
click at [277, 387] on div "Borsa di carta brandizzata Deliveroo 3 Piece €55.26 0 % €165.78 €0.00 €165.78" at bounding box center [849, 391] width 1145 height 30
copy div "Borsa di carta brandizzata Deliveroo"
click at [862, 388] on div "€55.26" at bounding box center [906, 391] width 113 height 24
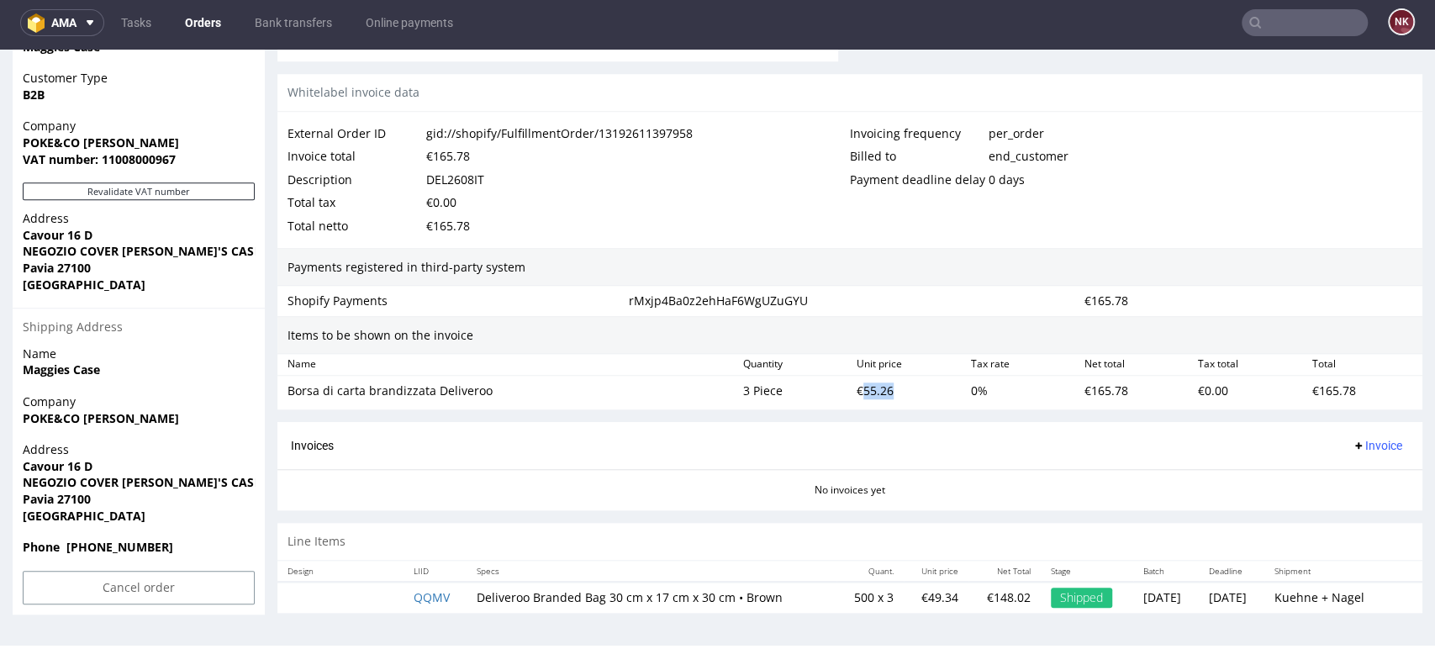
copy div "55.26"
click at [901, 439] on div "Invoices Invoice" at bounding box center [850, 445] width 1118 height 21
click at [1338, 288] on div "Shopify Payments rMxjp4Ba0z2ehHaF6WgUZuGYU €165.78" at bounding box center [849, 301] width 1145 height 30
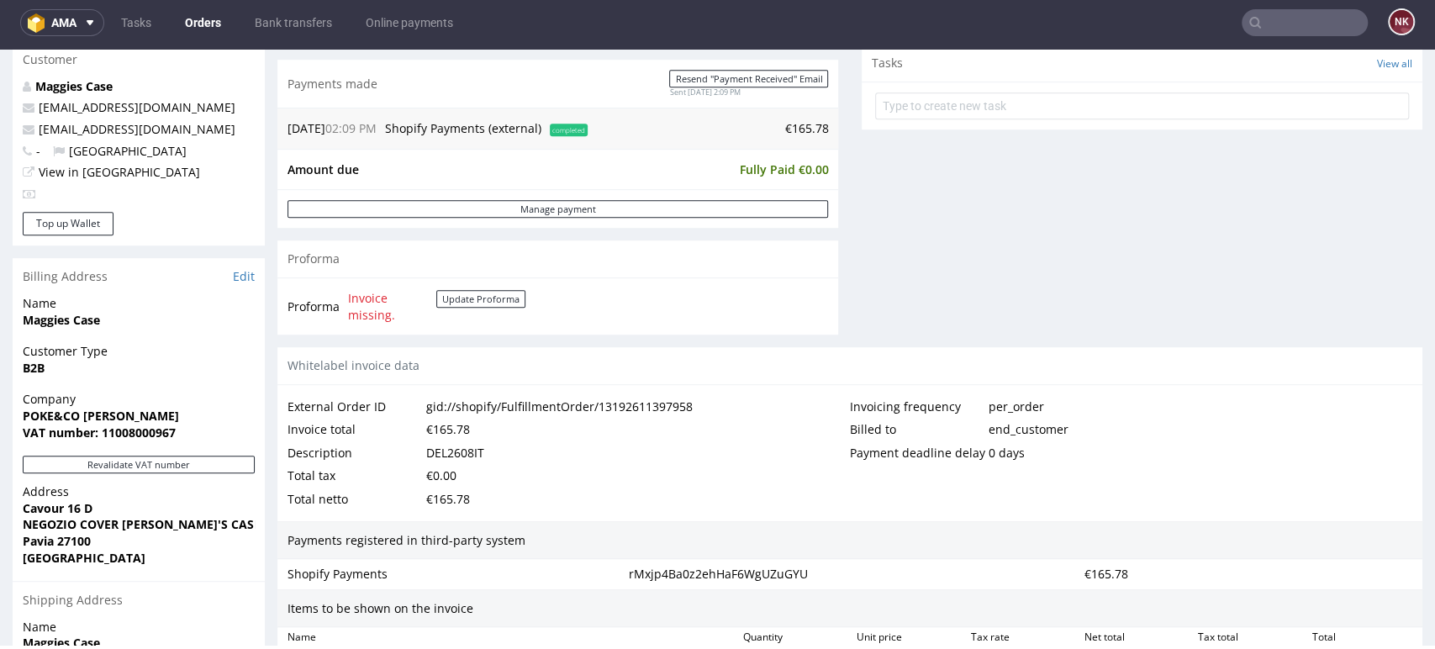
scroll to position [787, 0]
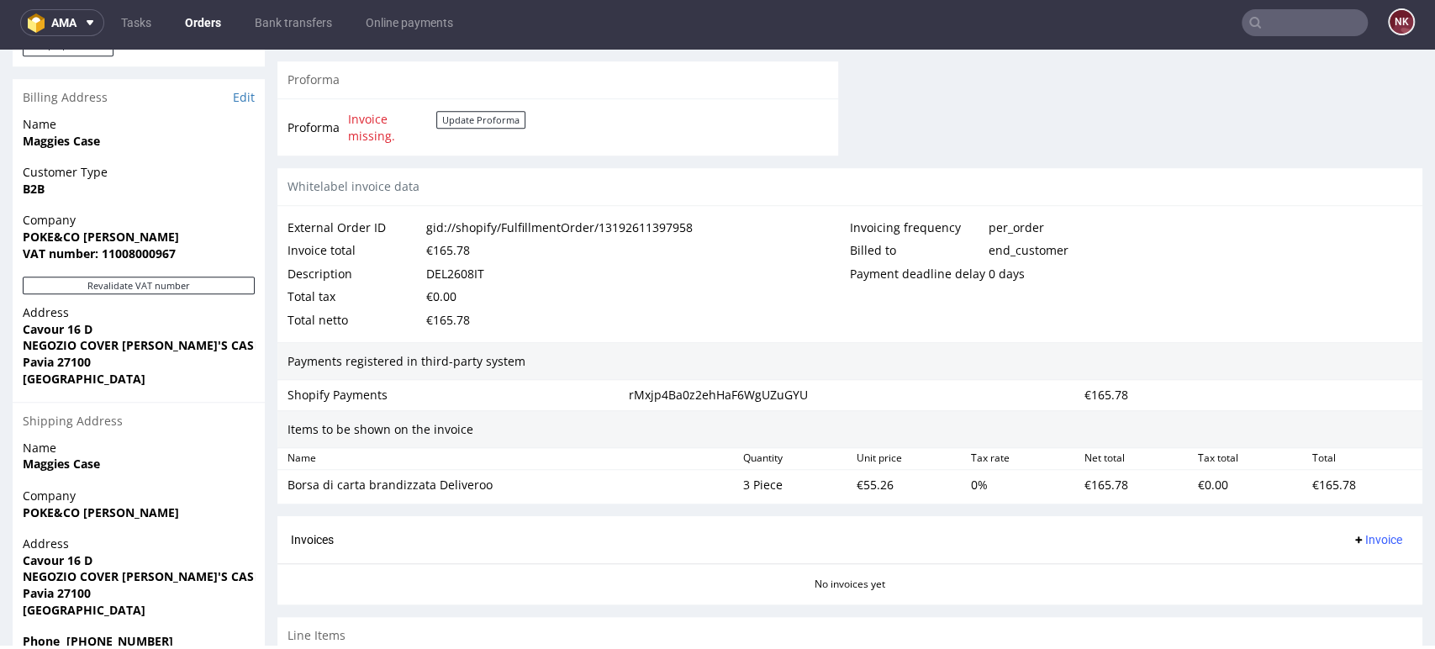
click at [512, 419] on div "Items to be shown on the invoice" at bounding box center [849, 429] width 1145 height 39
click at [926, 537] on div "Invoices Invoice" at bounding box center [850, 540] width 1118 height 21
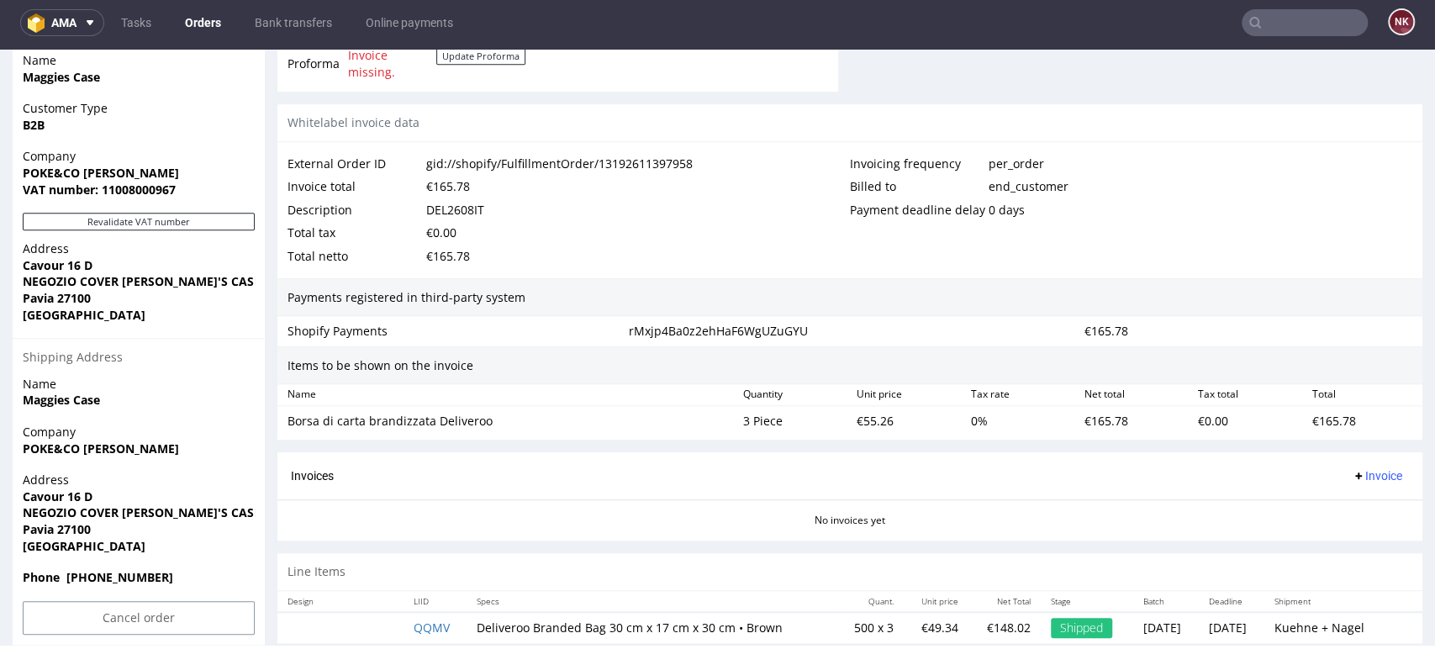
scroll to position [881, 0]
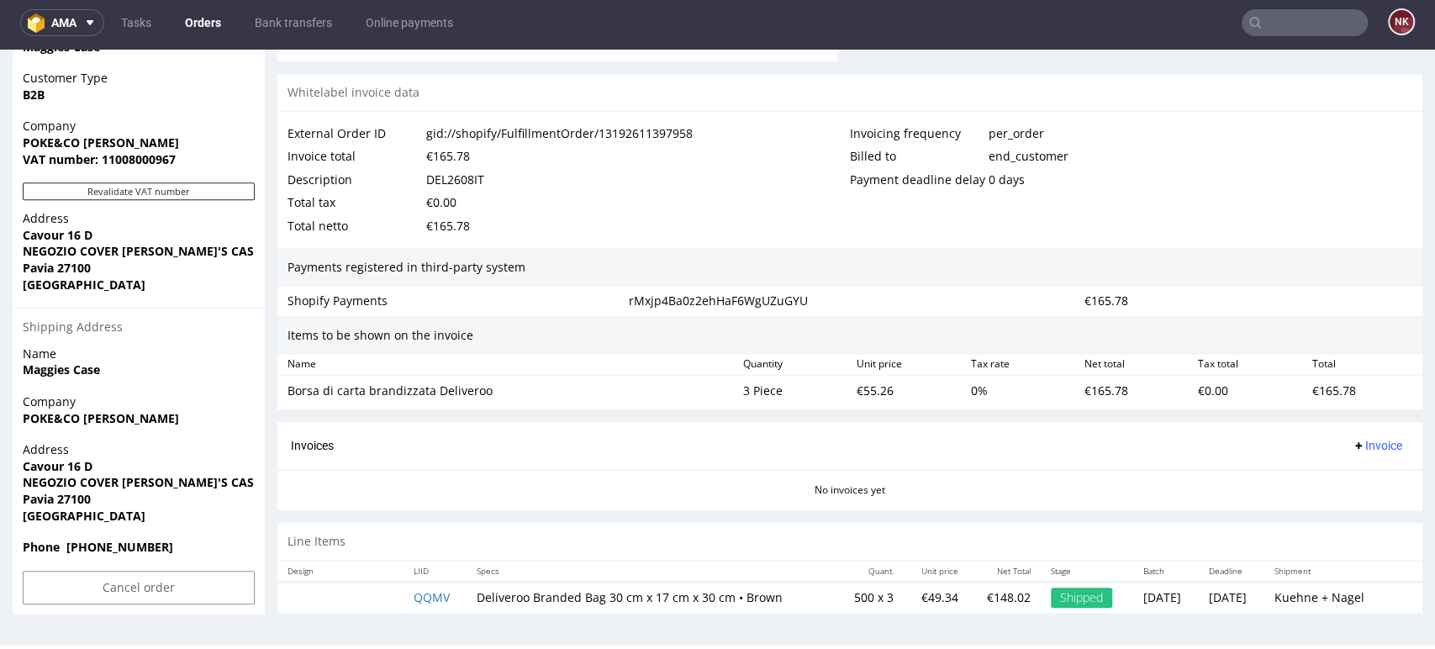
click at [1352, 440] on span "Invoice" at bounding box center [1377, 445] width 50 height 13
click at [1350, 509] on span "Upload" at bounding box center [1348, 510] width 82 height 17
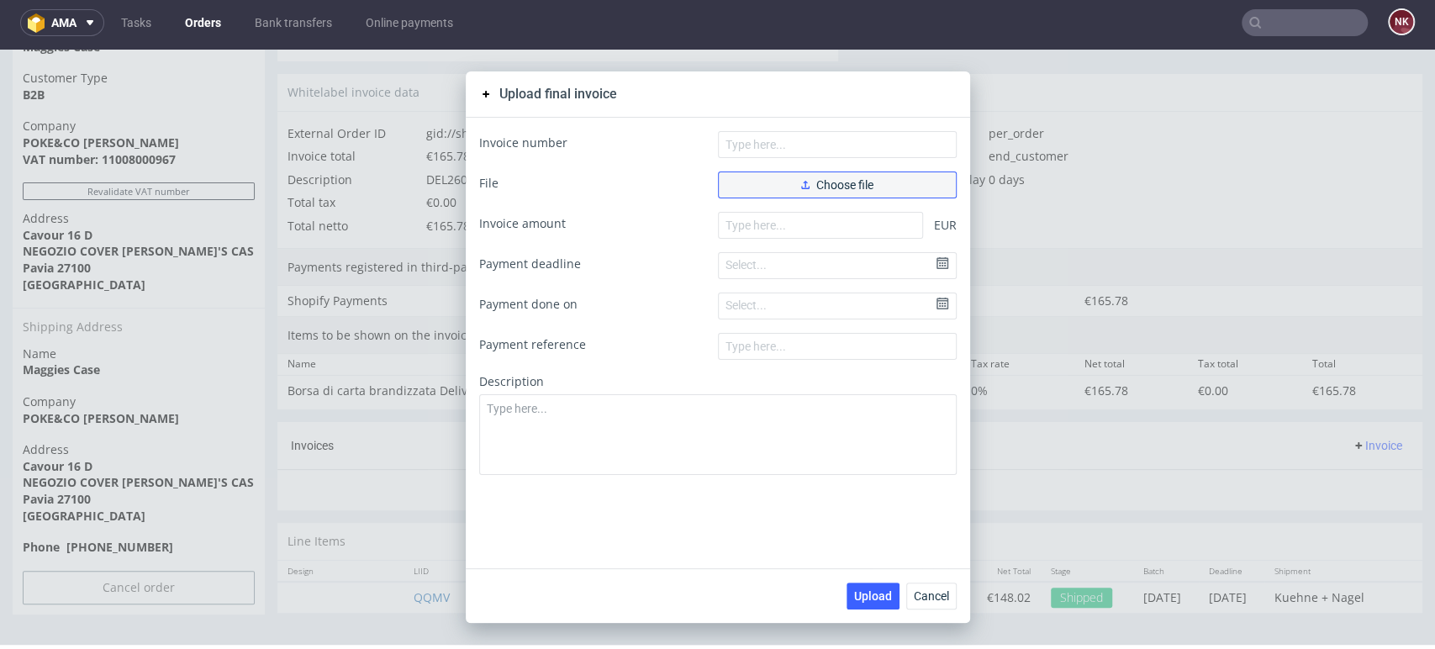
click at [817, 187] on span "Choose file" at bounding box center [837, 185] width 72 height 12
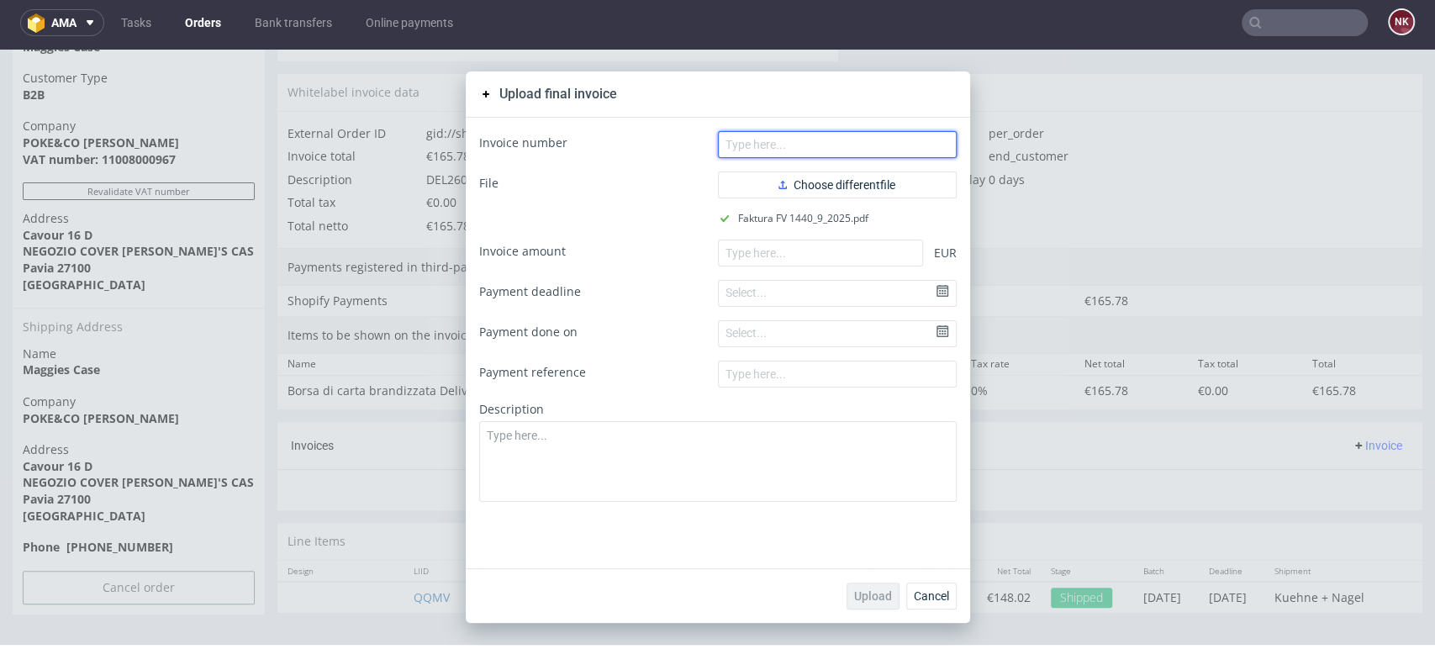
click at [804, 155] on input "text" at bounding box center [837, 144] width 239 height 27
type input "FV 1440/9/2025"
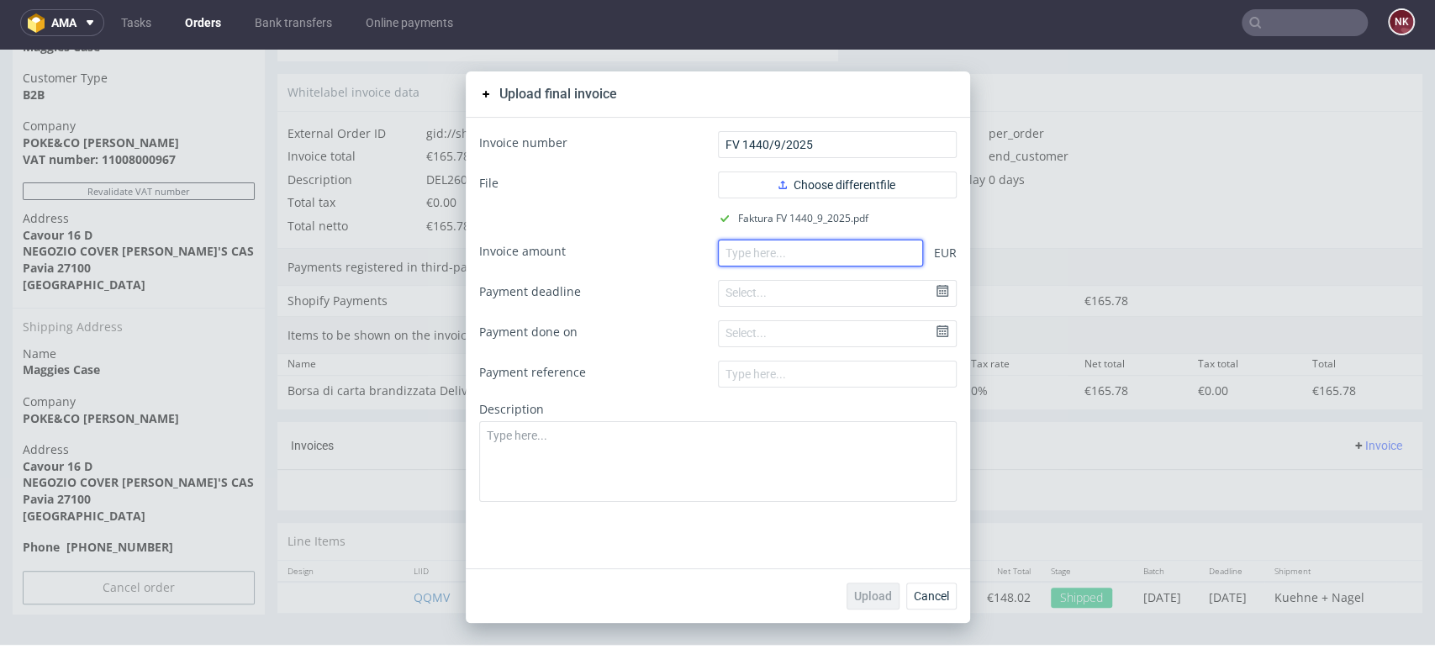
click at [847, 250] on input "number" at bounding box center [820, 253] width 205 height 27
click at [898, 257] on input "number" at bounding box center [820, 253] width 205 height 27
paste input "165.78"
type input "165.78"
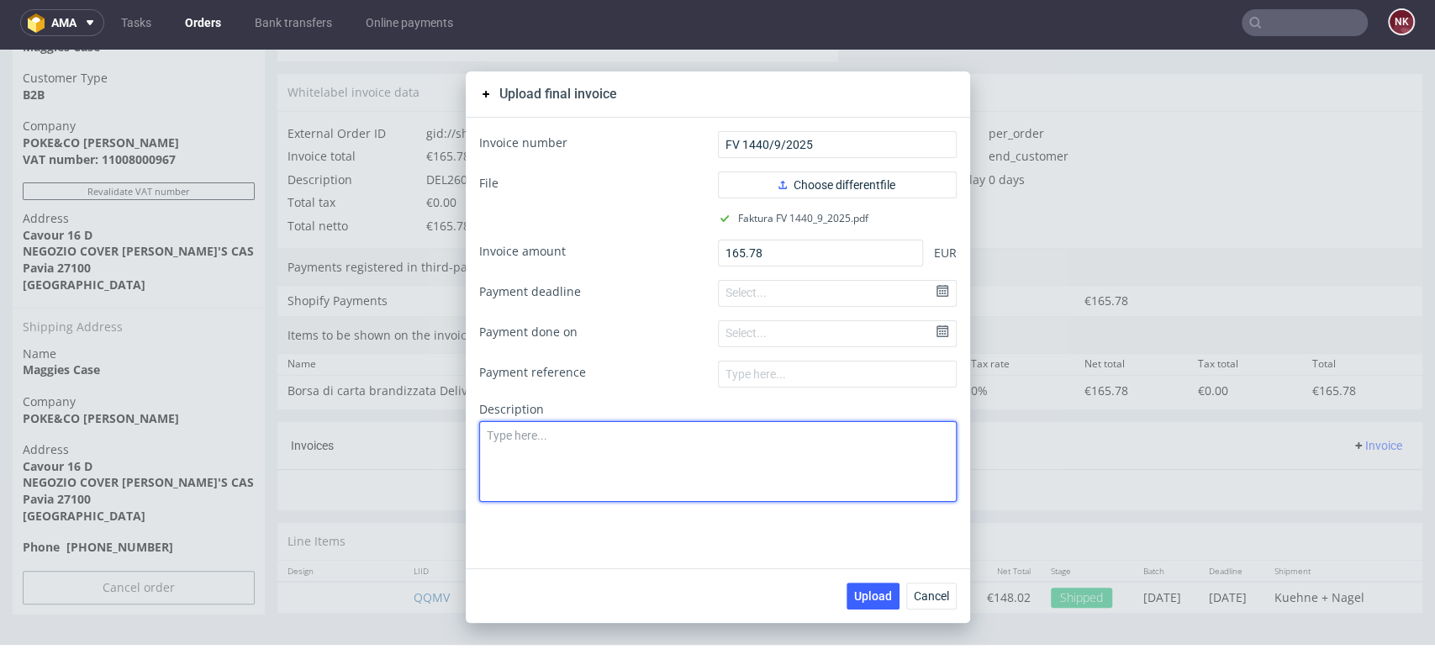
click at [866, 471] on textarea at bounding box center [717, 461] width 477 height 81
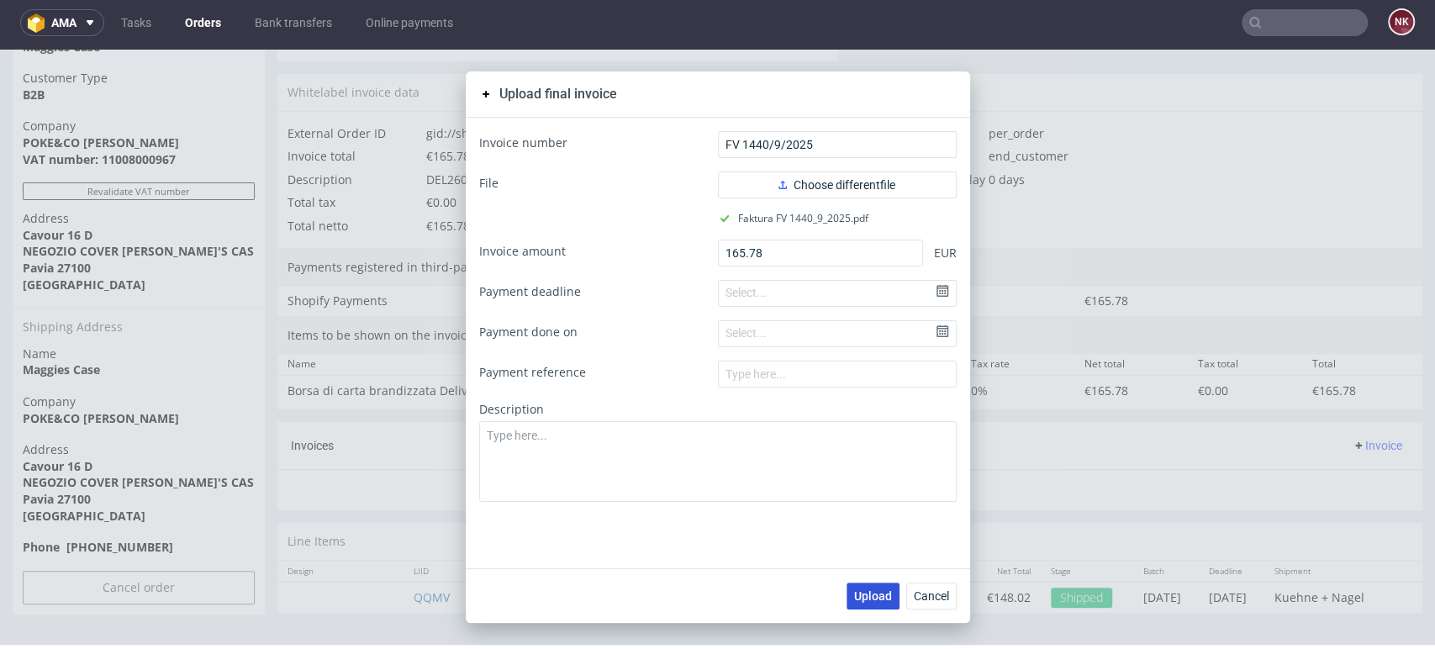
click at [854, 598] on span "Upload" at bounding box center [873, 596] width 38 height 12
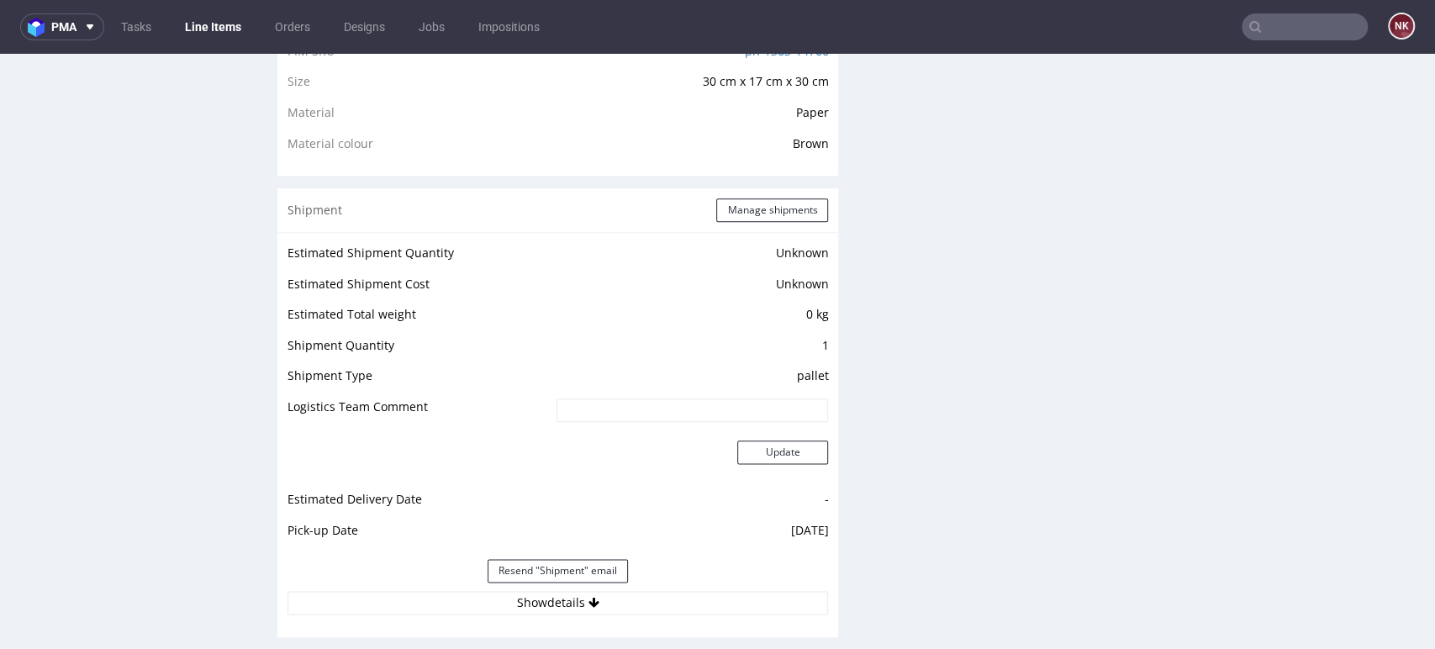
scroll to position [1587, 0]
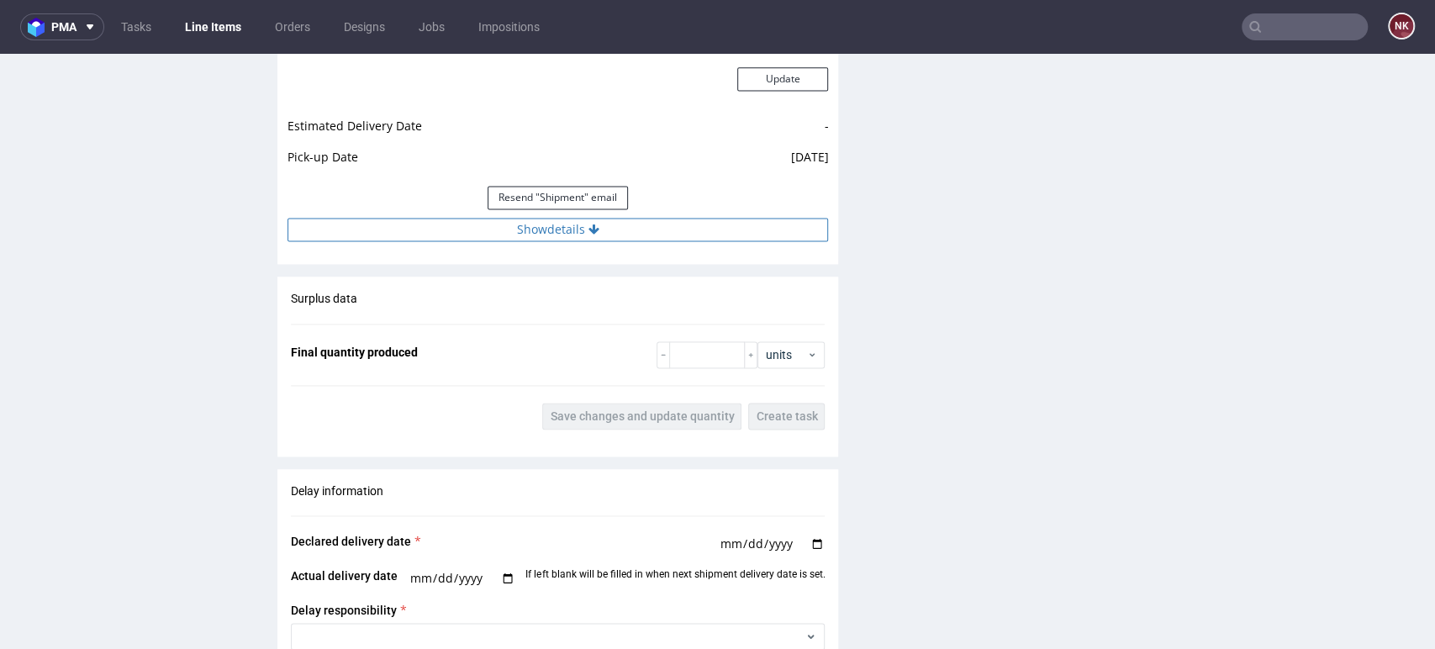
click at [692, 229] on button "Show details" at bounding box center [557, 230] width 541 height 24
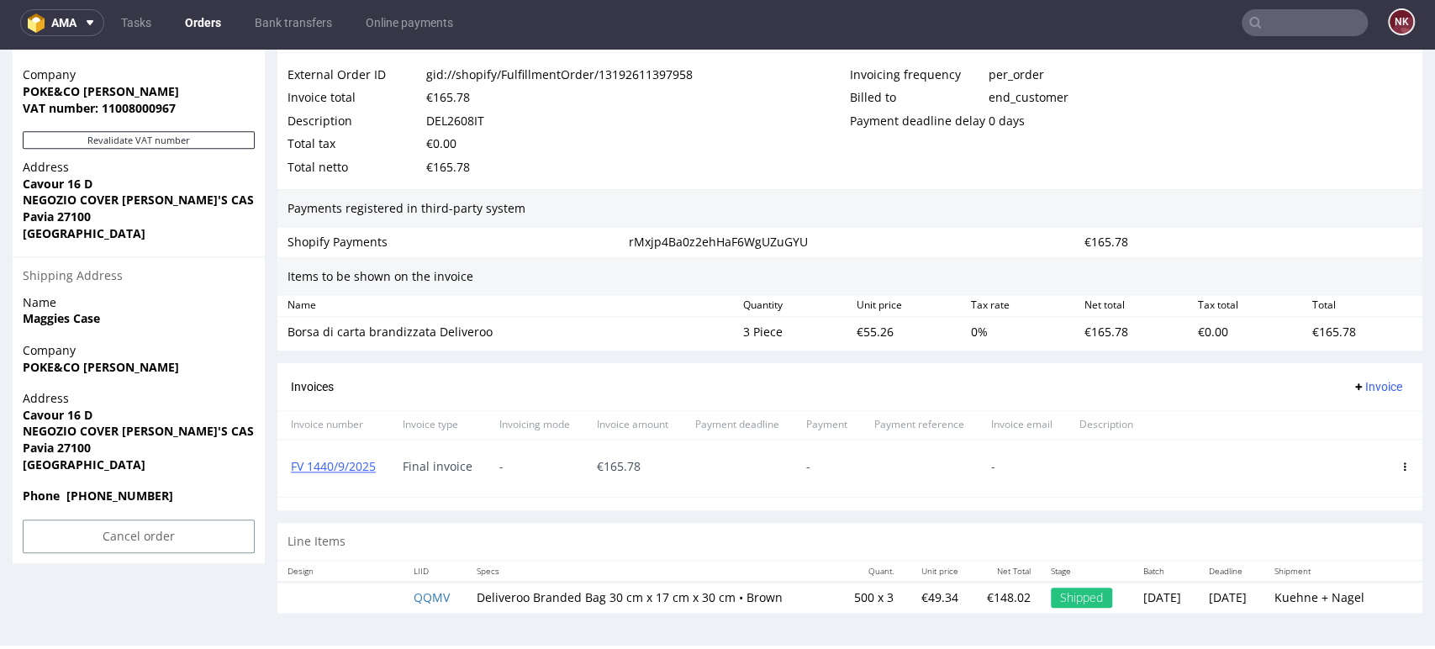
scroll to position [5, 0]
